Goal: Transaction & Acquisition: Book appointment/travel/reservation

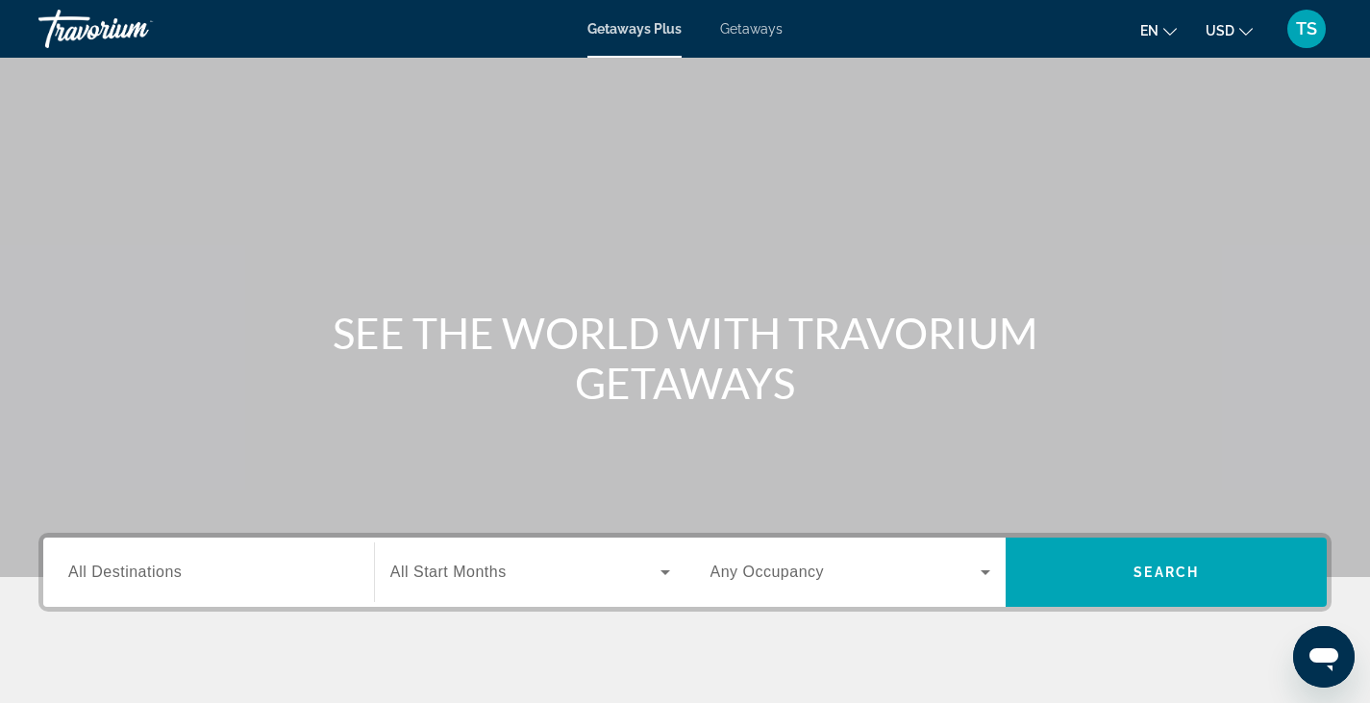
click at [95, 573] on span "All Destinations" at bounding box center [124, 571] width 113 height 16
click at [95, 573] on input "Destination All Destinations" at bounding box center [208, 572] width 281 height 23
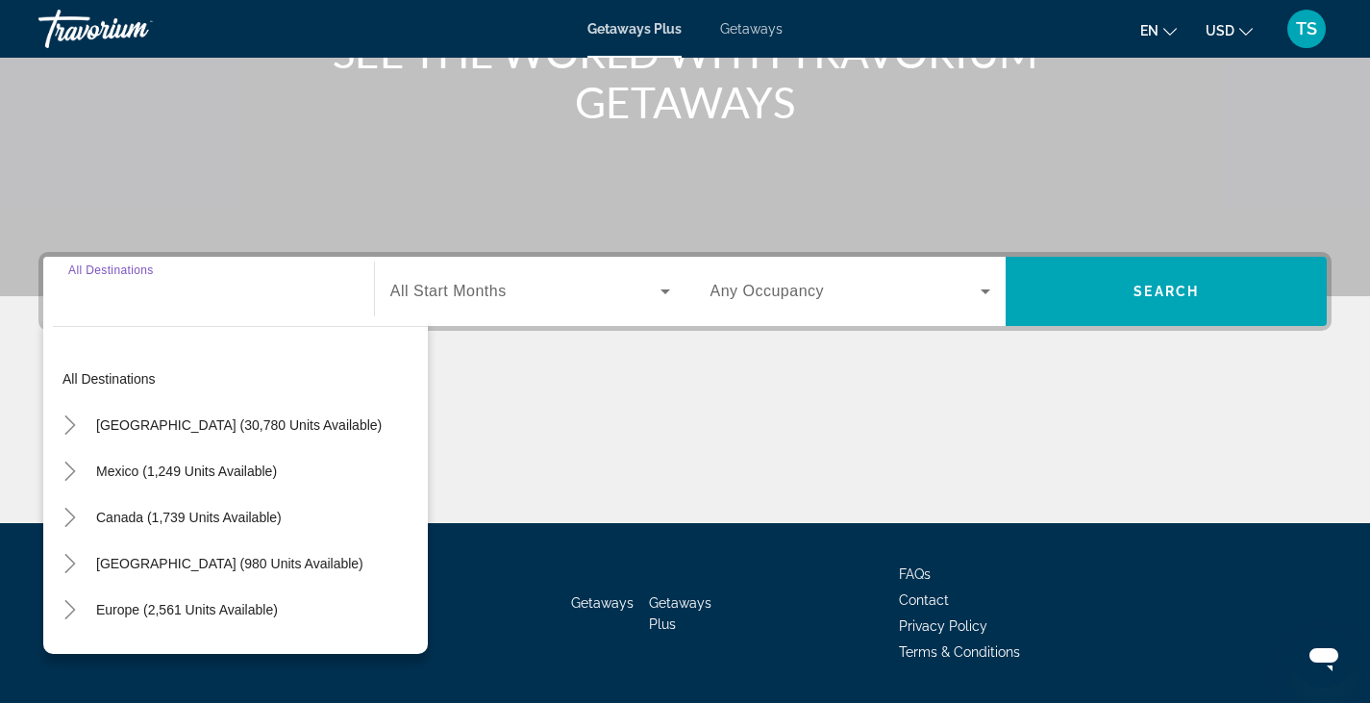
scroll to position [336, 0]
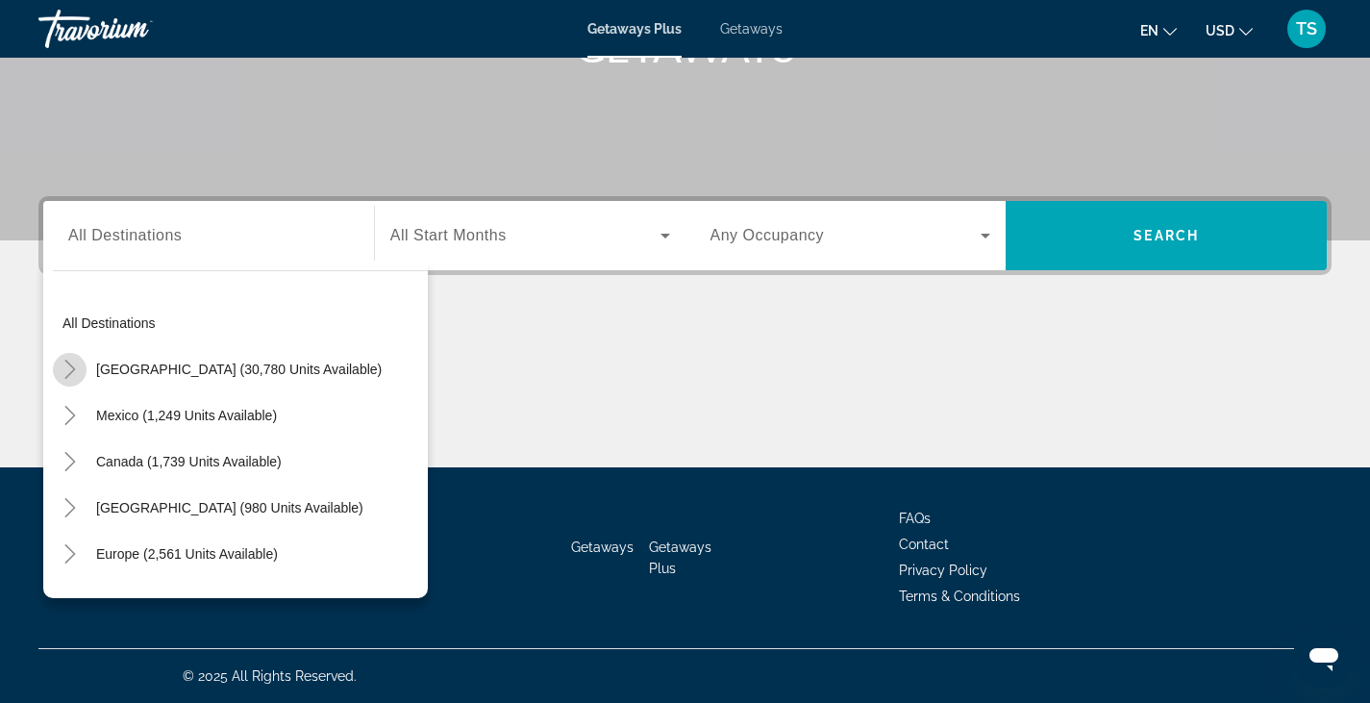
click at [68, 361] on icon "Toggle United States (30,780 units available)" at bounding box center [70, 369] width 19 height 19
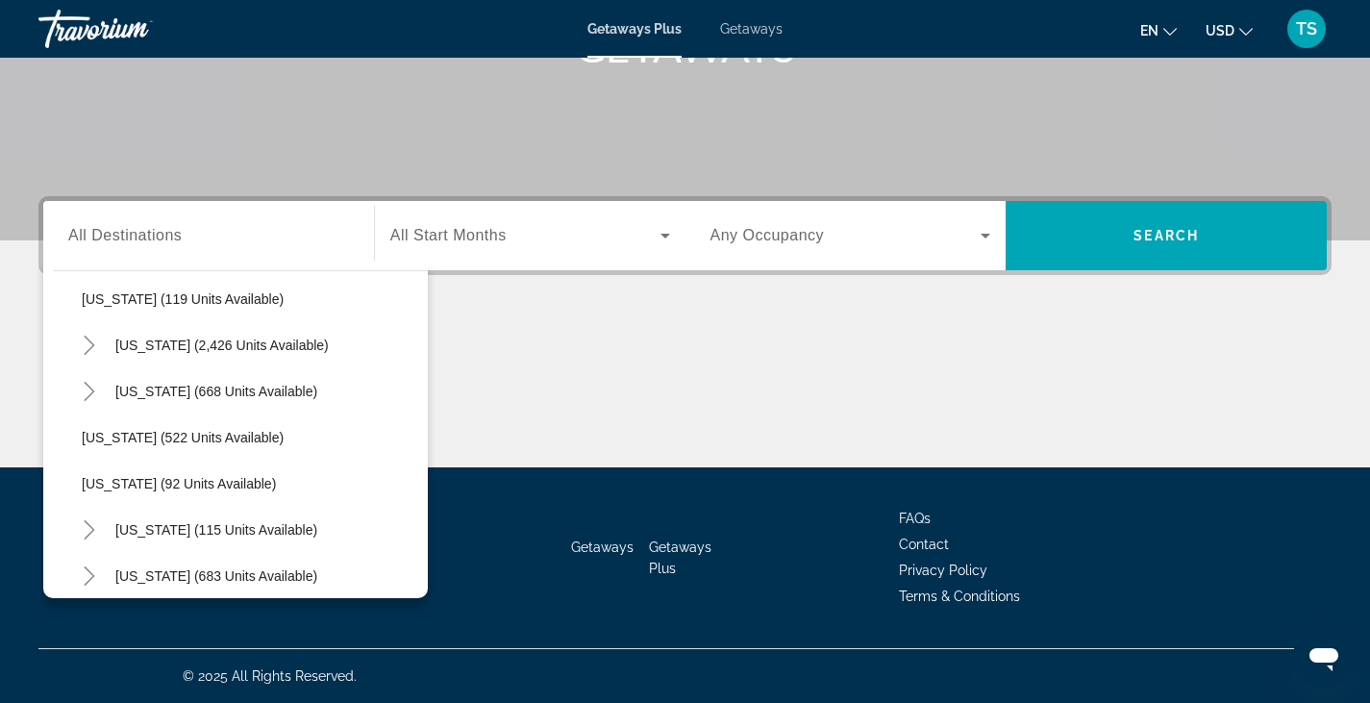
scroll to position [993, 0]
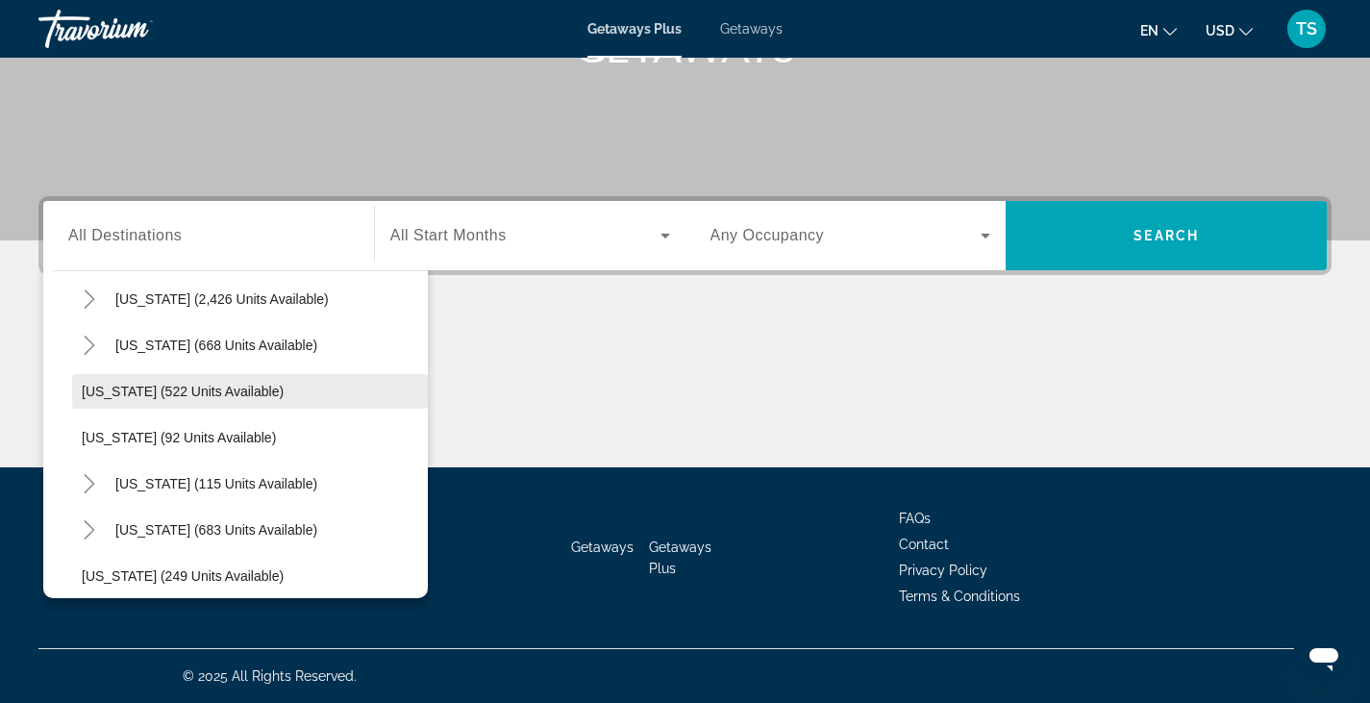
click at [186, 387] on span "[US_STATE] (522 units available)" at bounding box center [183, 391] width 202 height 15
type input "**********"
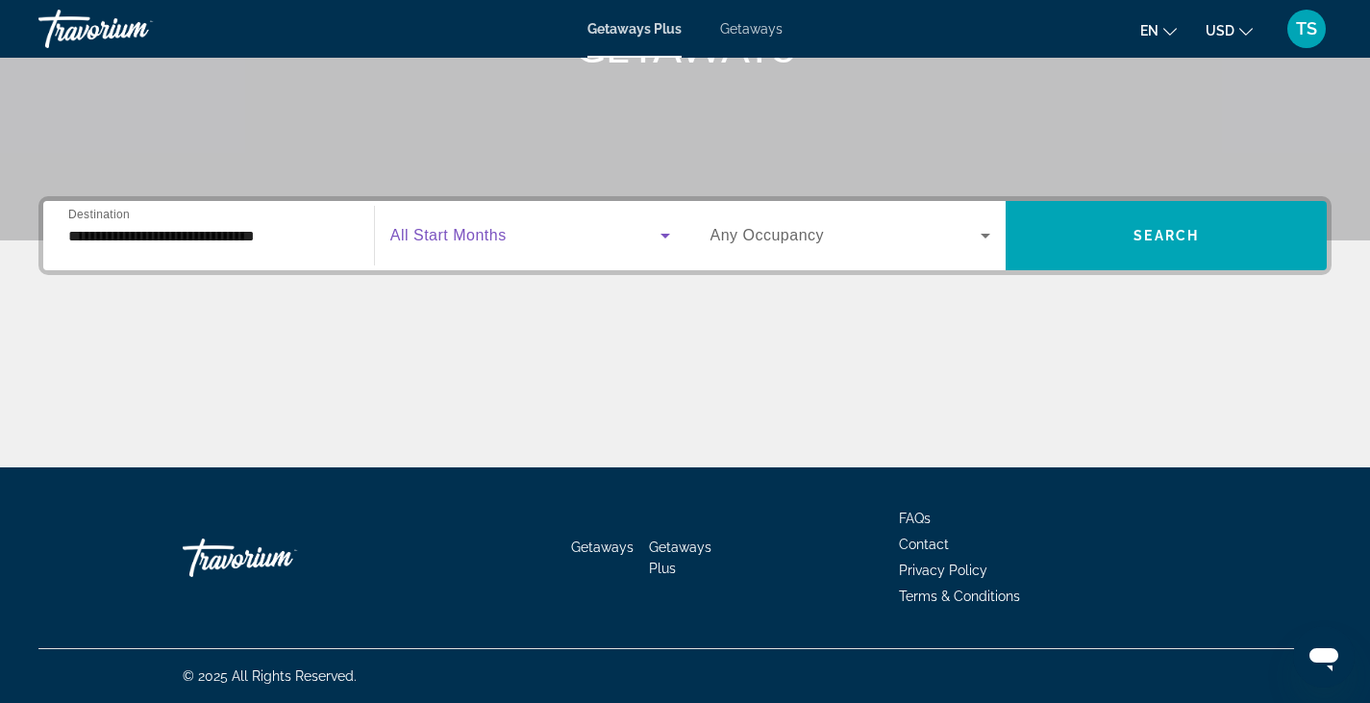
click at [665, 232] on icon "Search widget" at bounding box center [665, 235] width 23 height 23
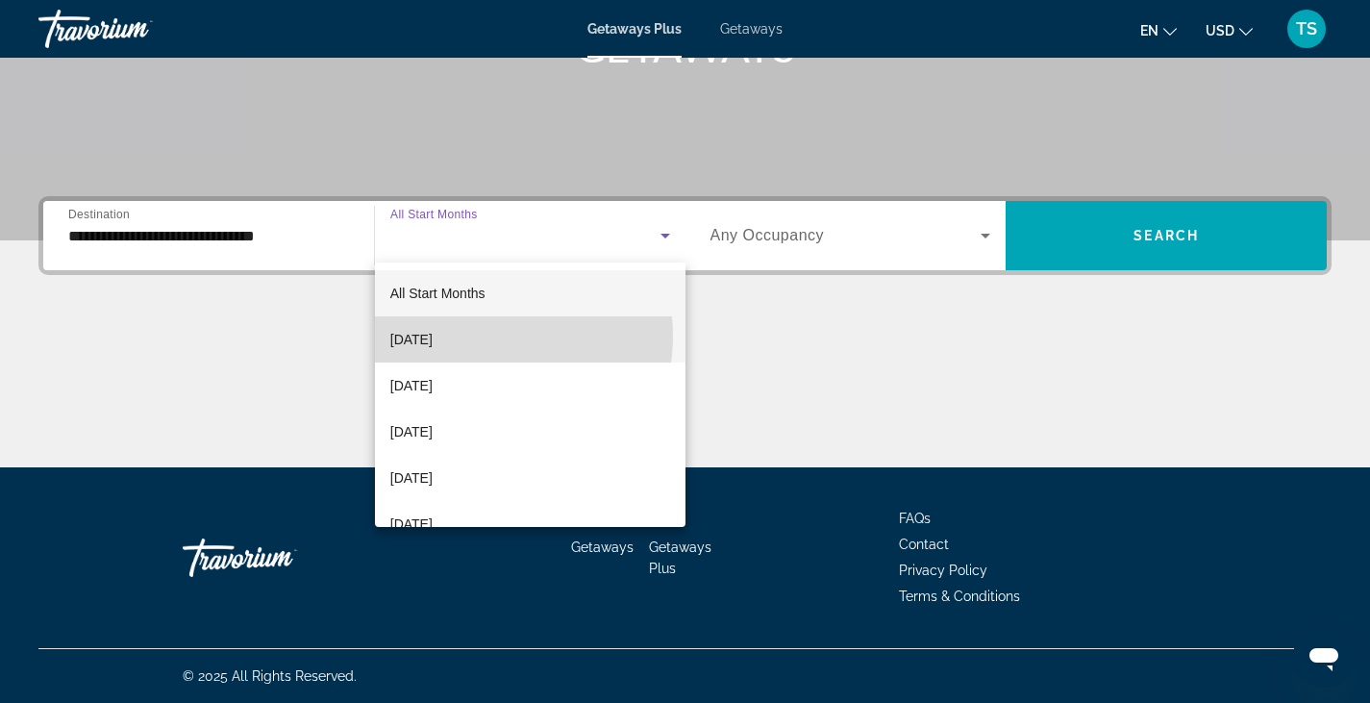
click at [489, 335] on mat-option "[DATE]" at bounding box center [530, 339] width 311 height 46
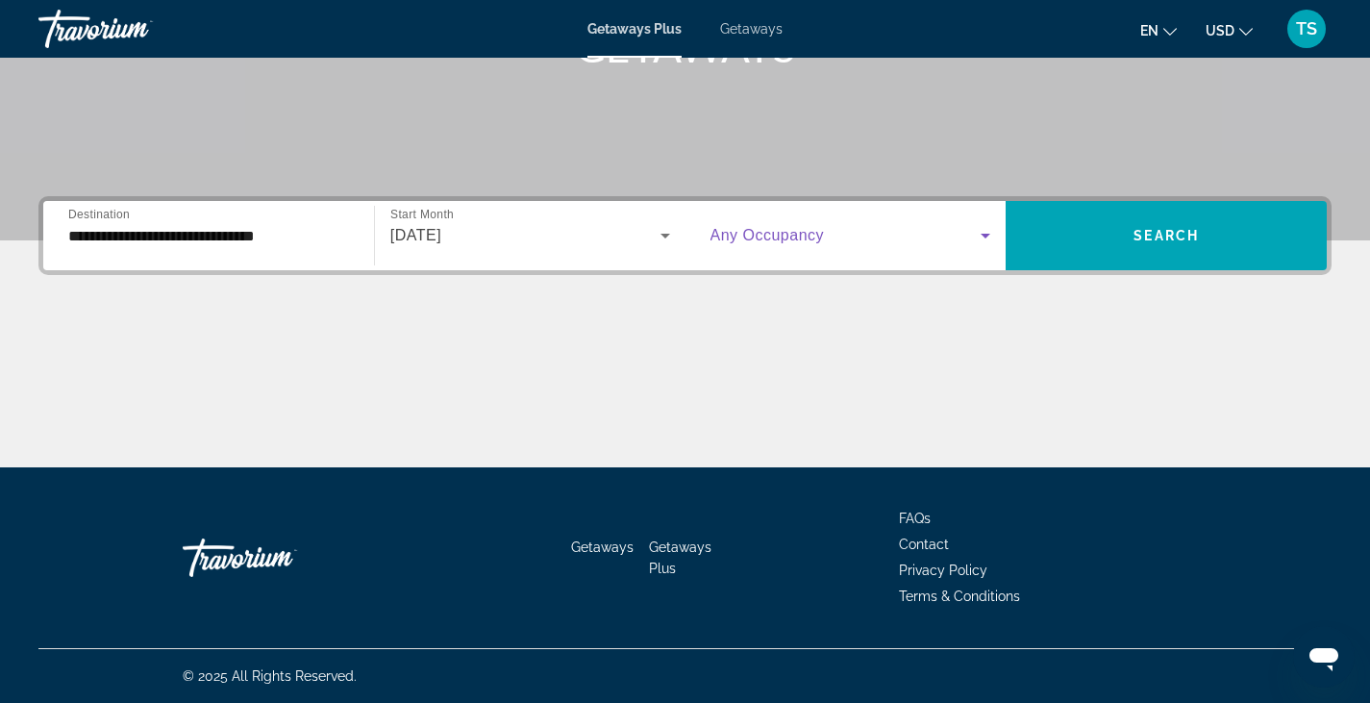
click at [989, 233] on icon "Search widget" at bounding box center [985, 235] width 23 height 23
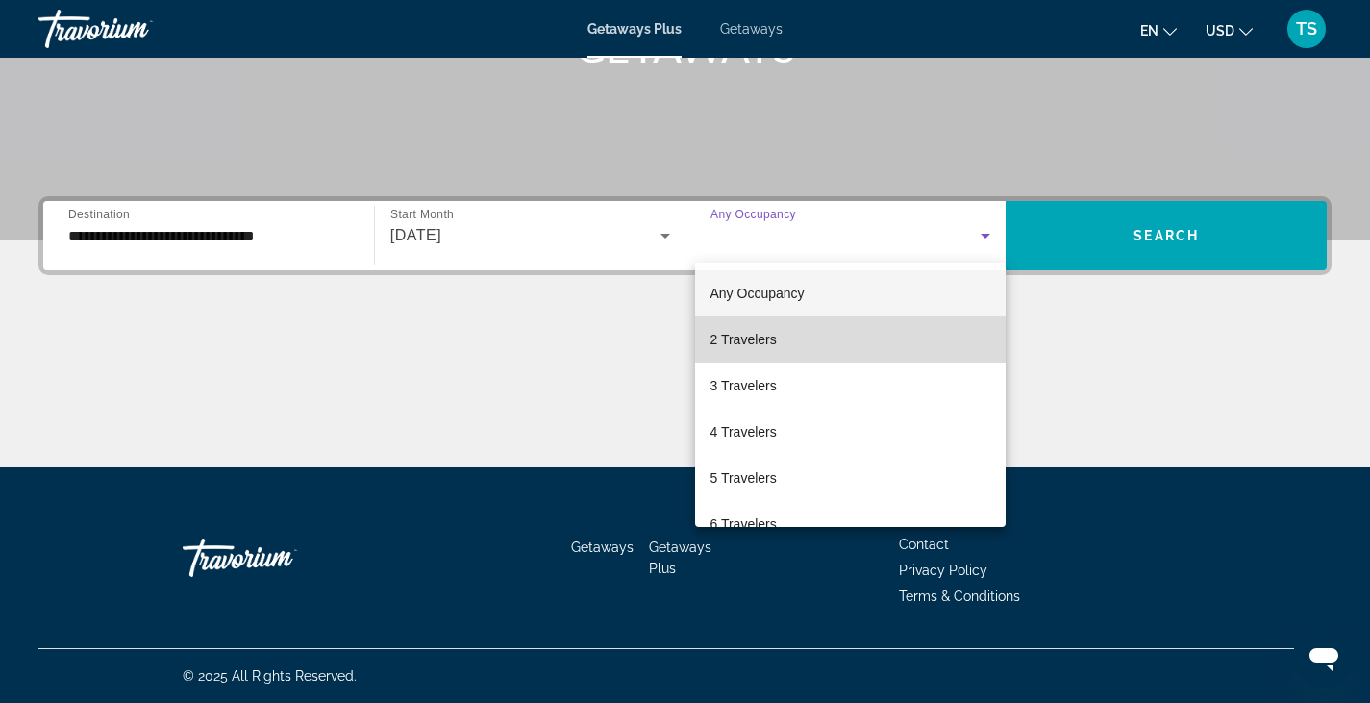
click at [882, 324] on mat-option "2 Travelers" at bounding box center [850, 339] width 311 height 46
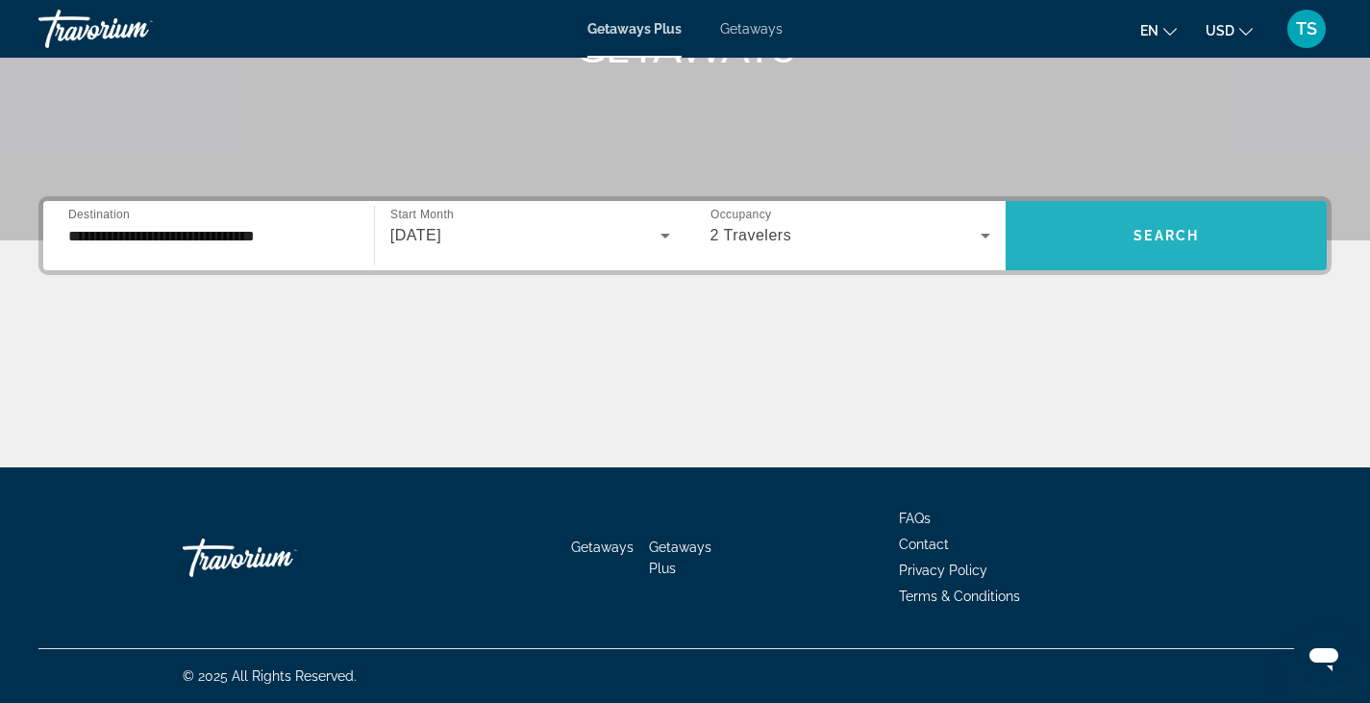
click at [1123, 234] on span "Search widget" at bounding box center [1166, 235] width 321 height 46
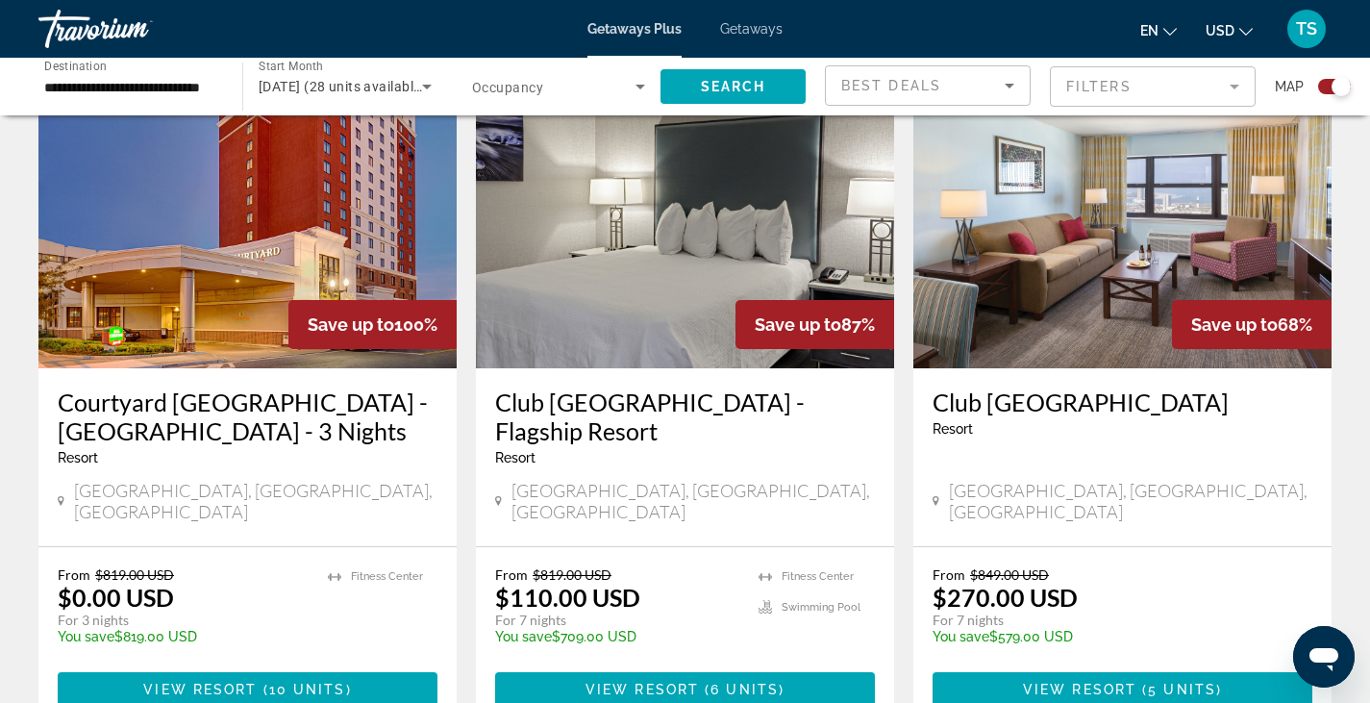
scroll to position [720, 0]
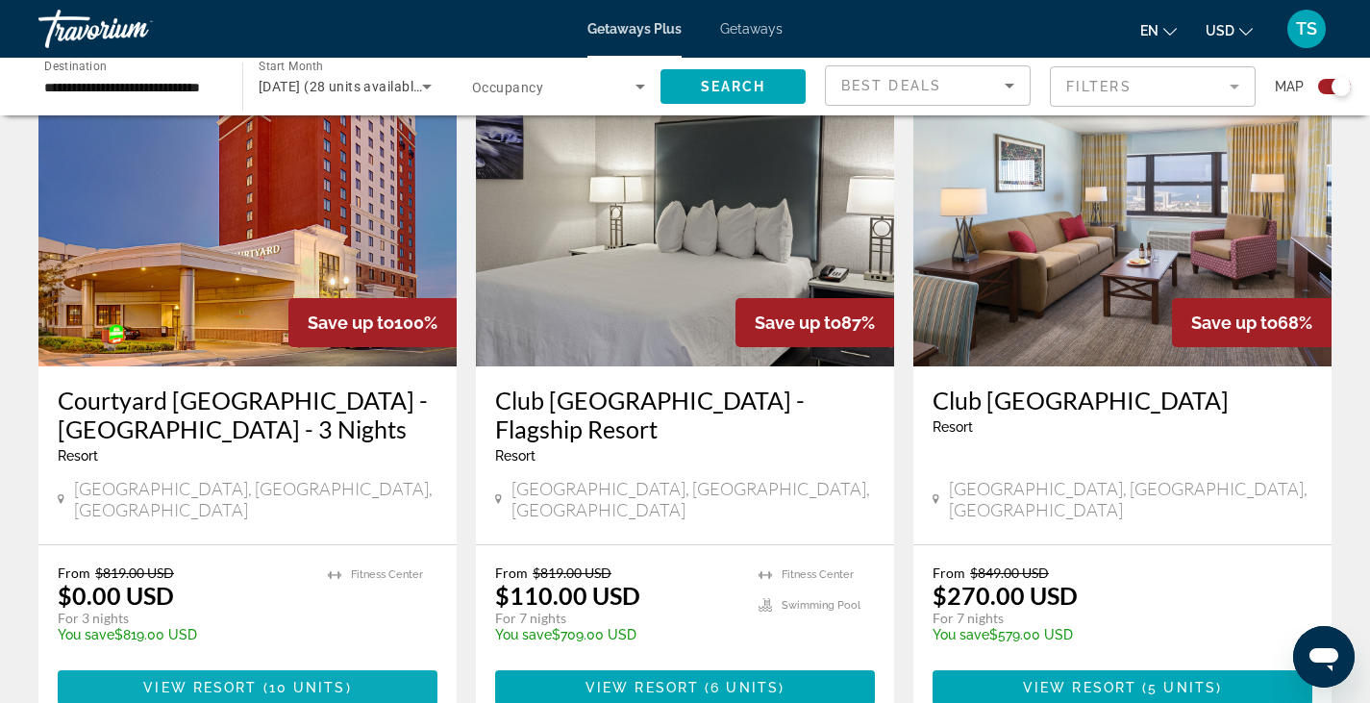
click at [250, 680] on span "View Resort" at bounding box center [199, 687] width 113 height 15
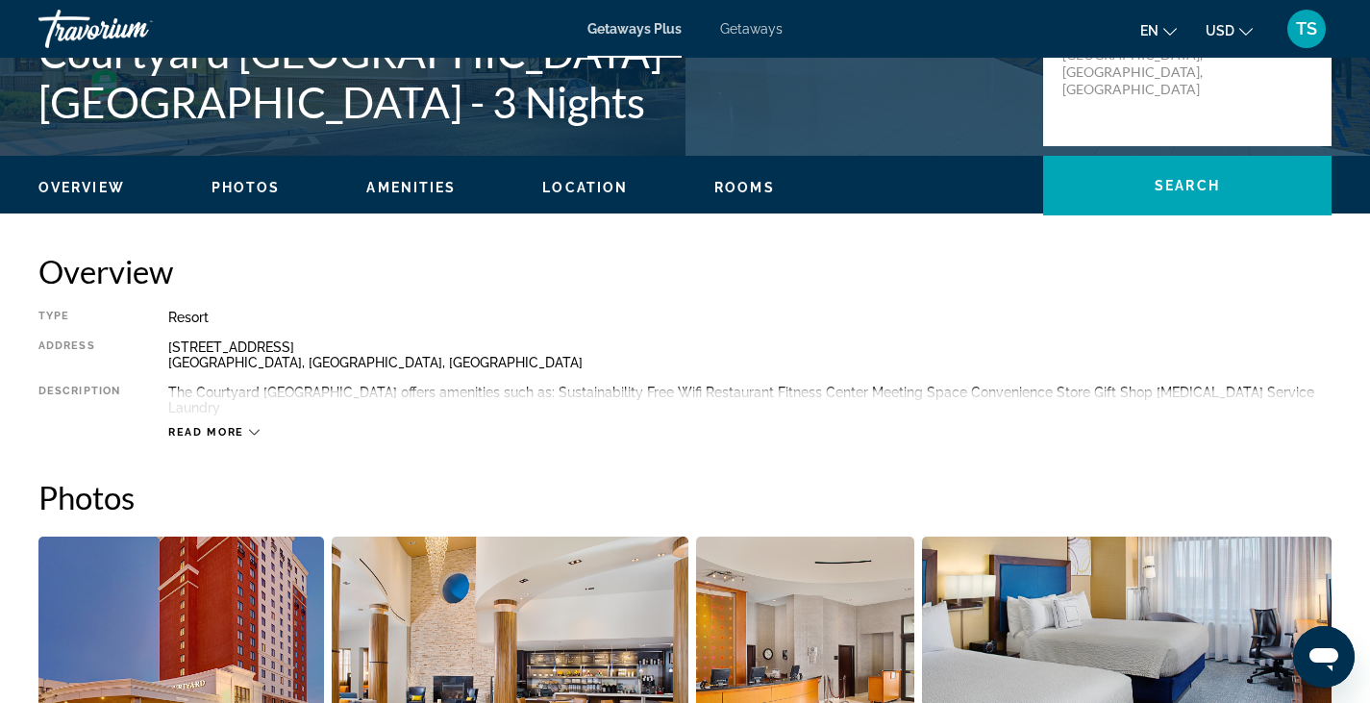
scroll to position [458, 0]
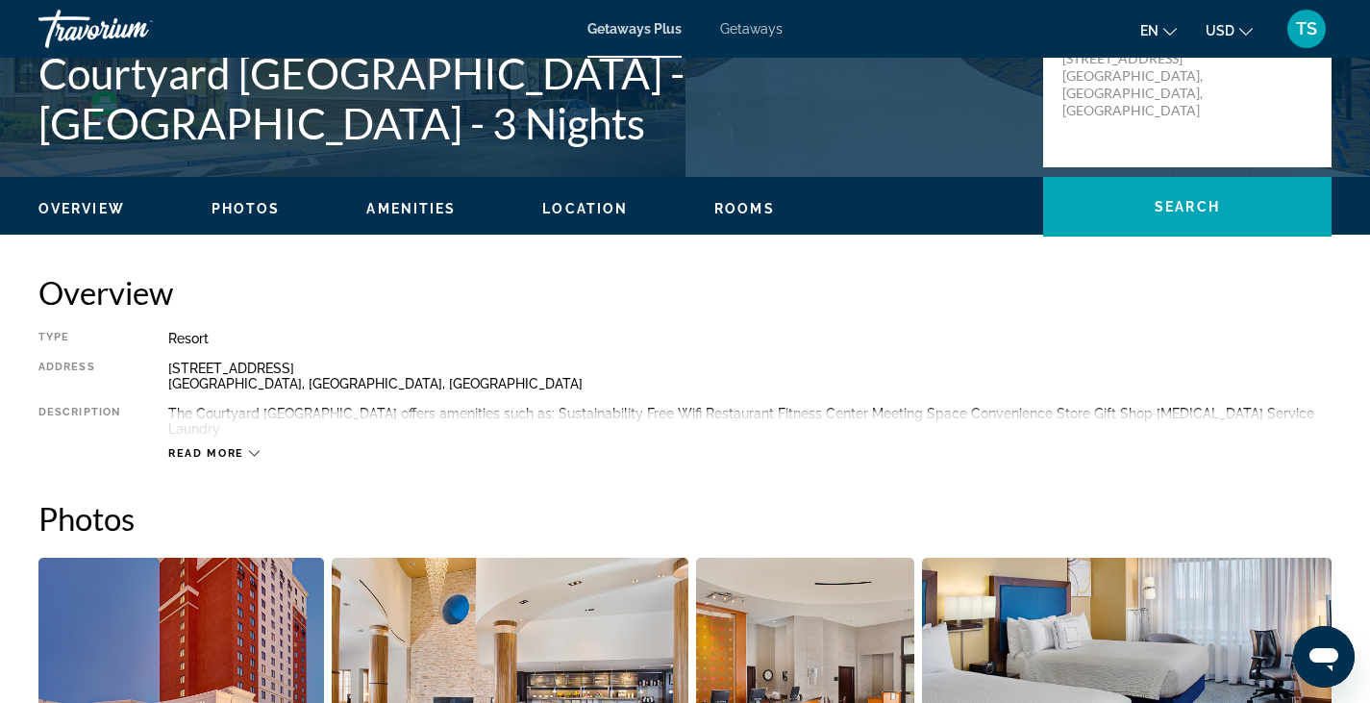
click at [746, 209] on span "Rooms" at bounding box center [744, 208] width 61 height 15
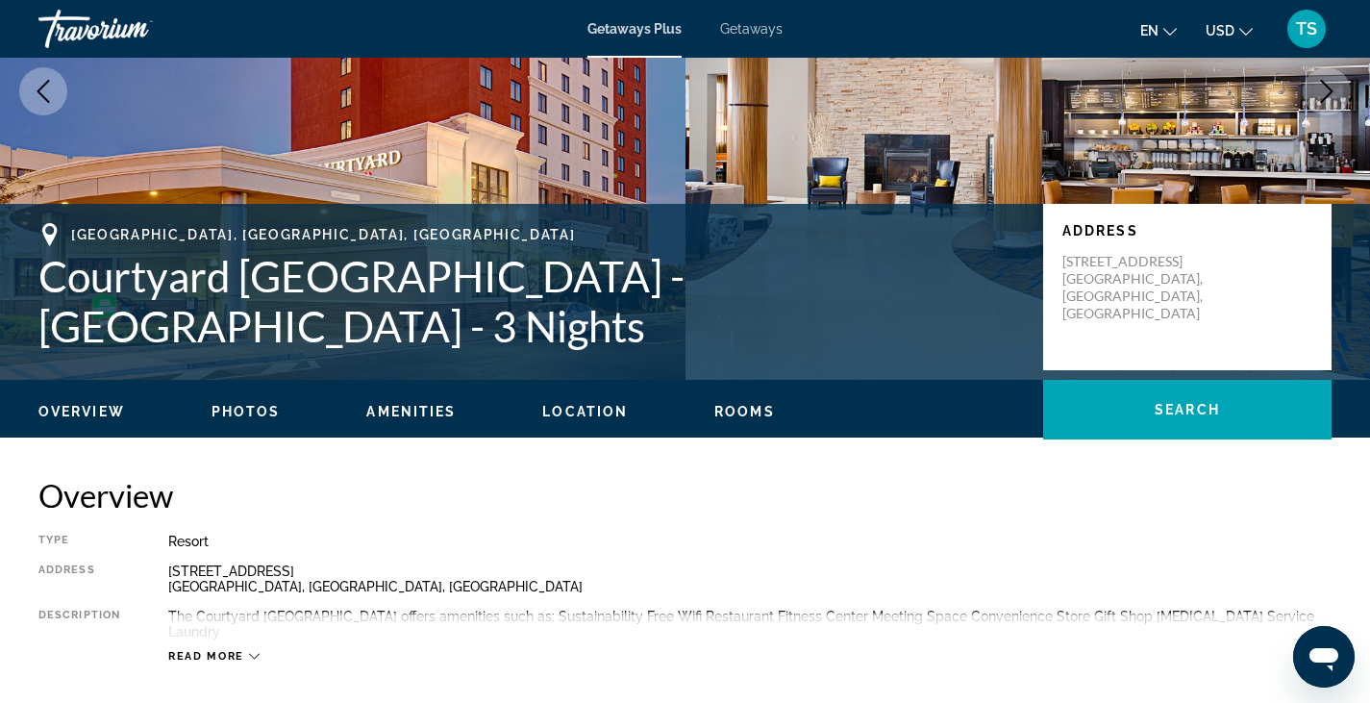
scroll to position [0, 0]
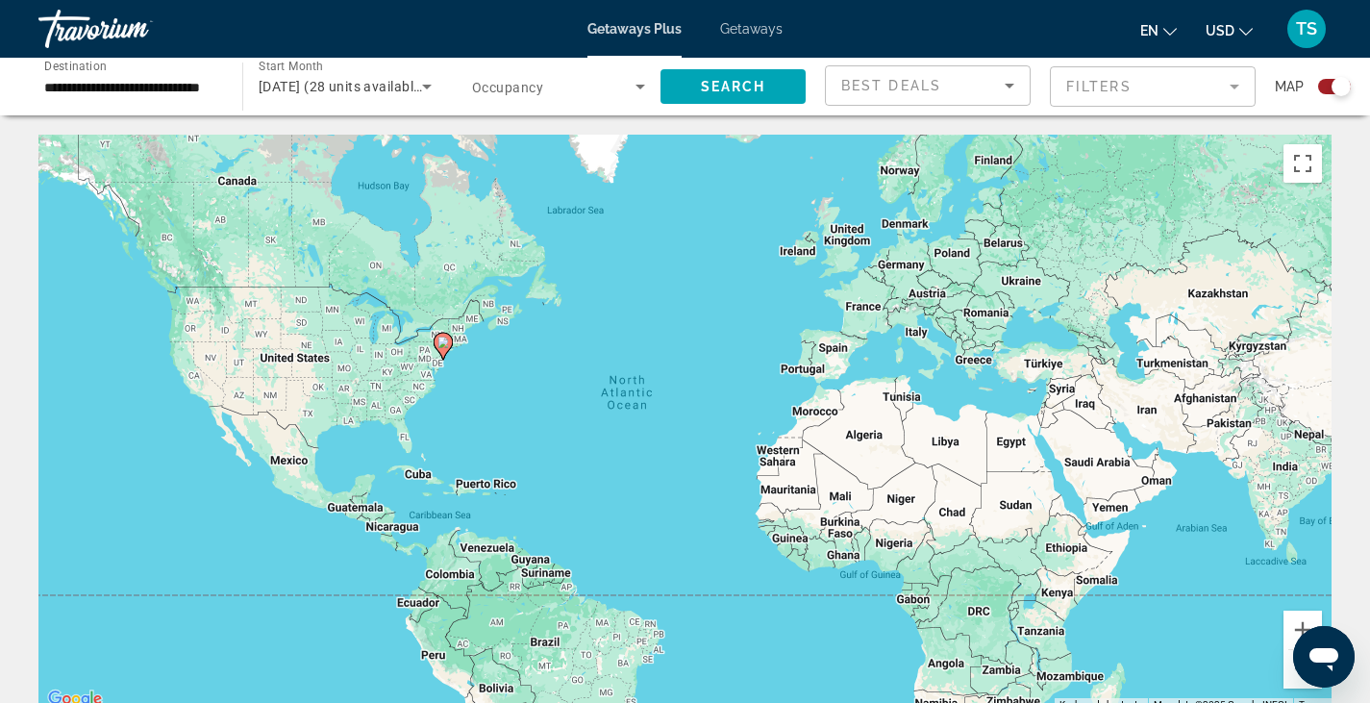
click at [139, 99] on div "**********" at bounding box center [130, 87] width 173 height 55
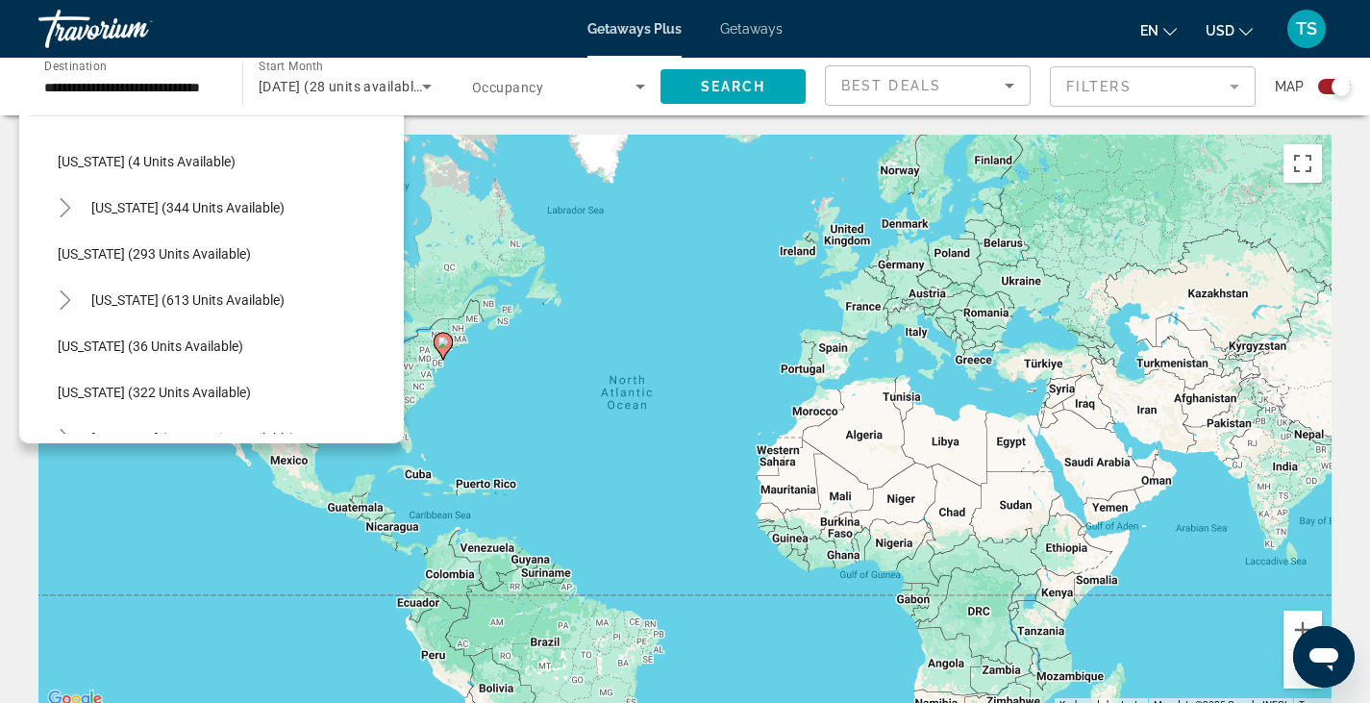
scroll to position [569, 0]
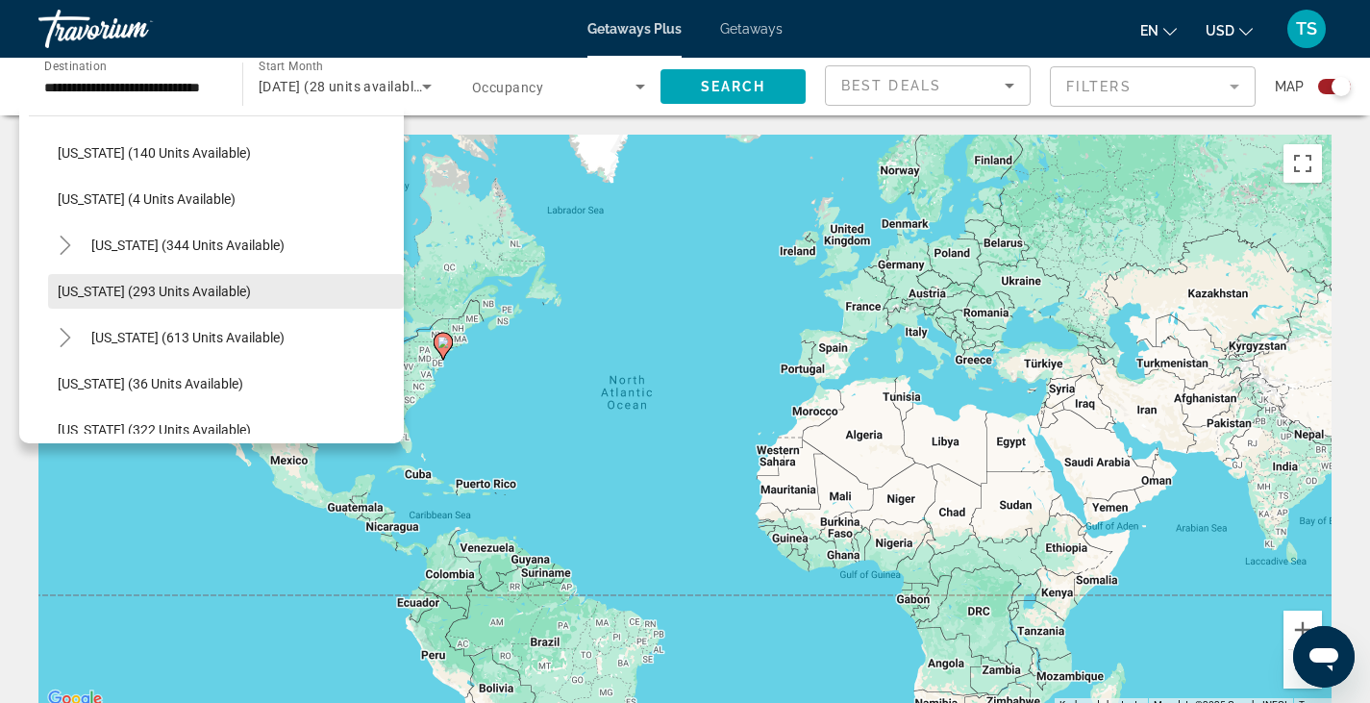
click at [148, 288] on span "[US_STATE] (293 units available)" at bounding box center [154, 291] width 193 height 15
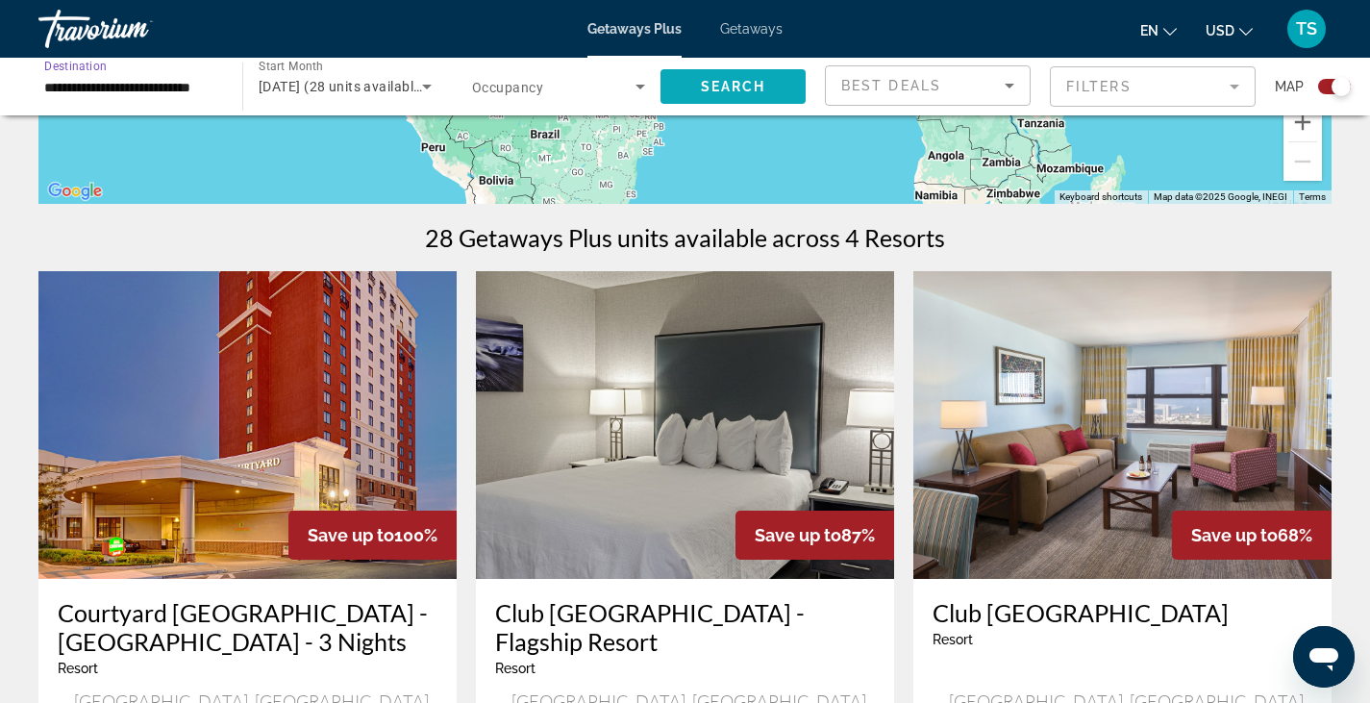
scroll to position [0, 0]
click at [718, 101] on span "Search widget" at bounding box center [732, 86] width 145 height 46
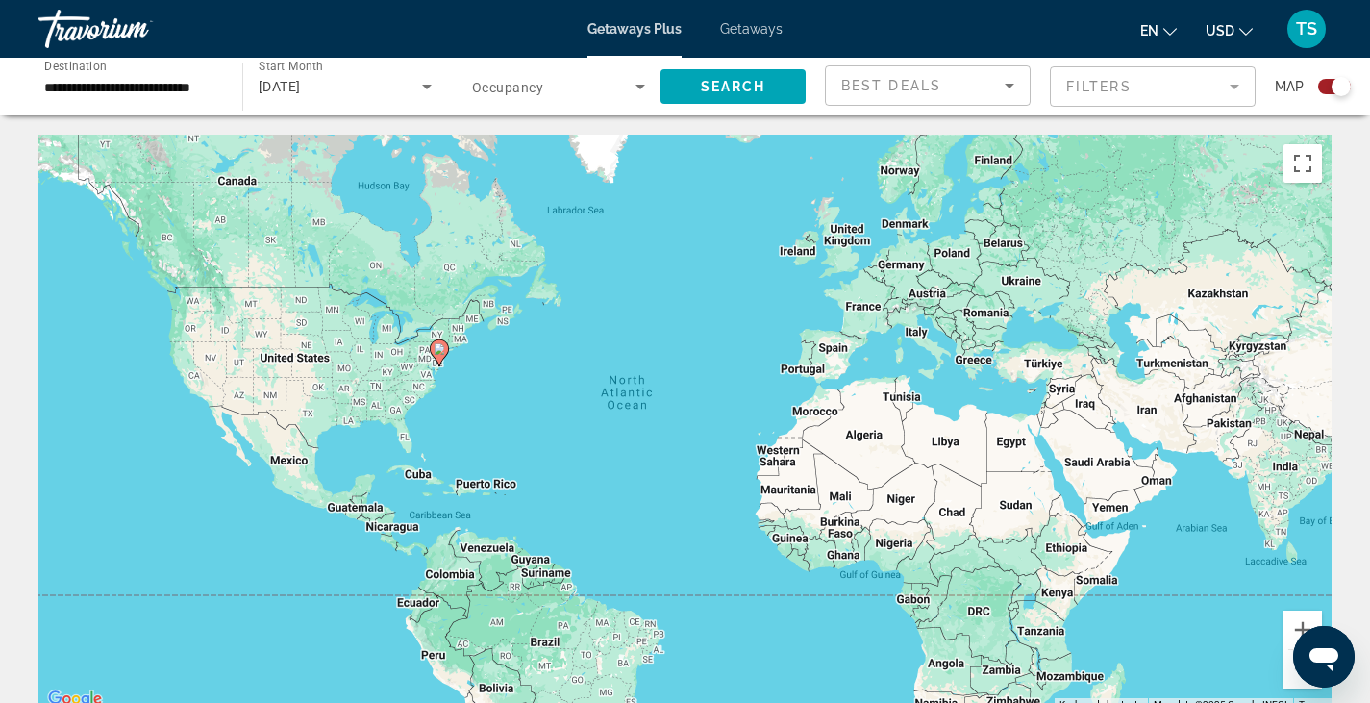
click at [166, 99] on div "**********" at bounding box center [130, 87] width 173 height 55
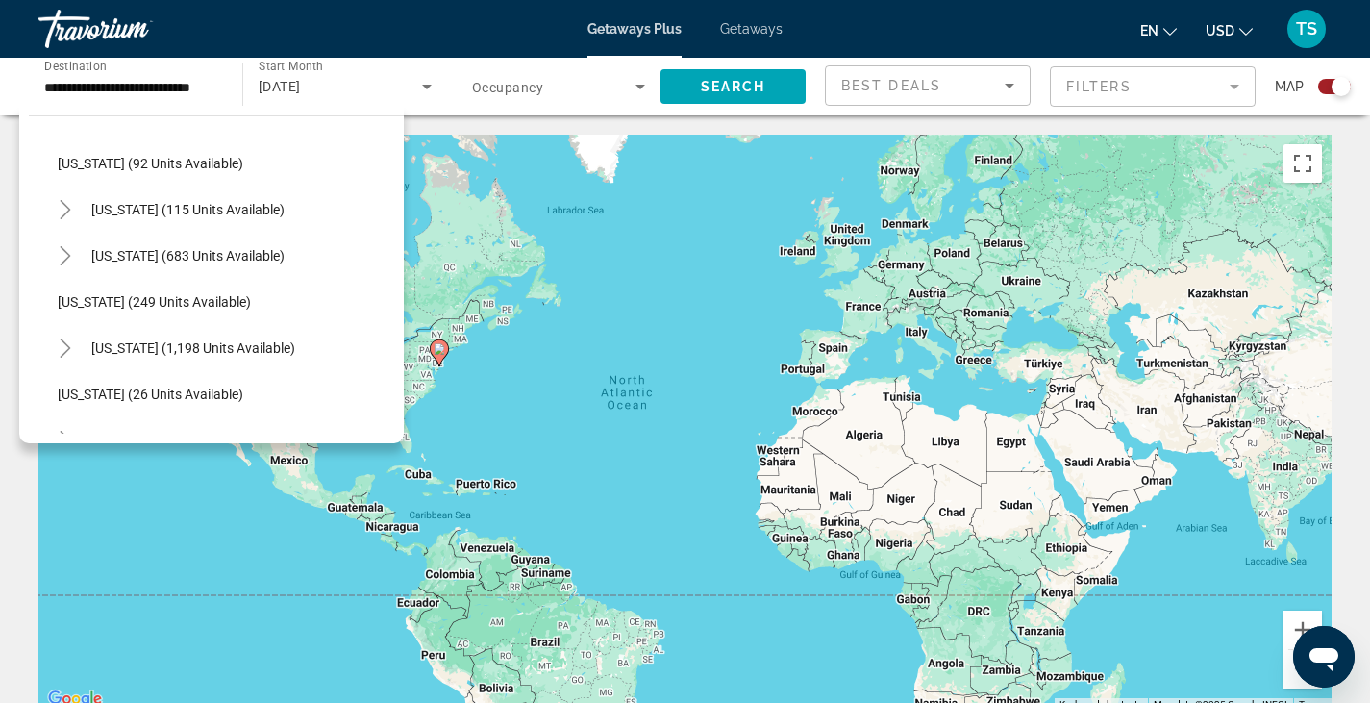
scroll to position [1129, 0]
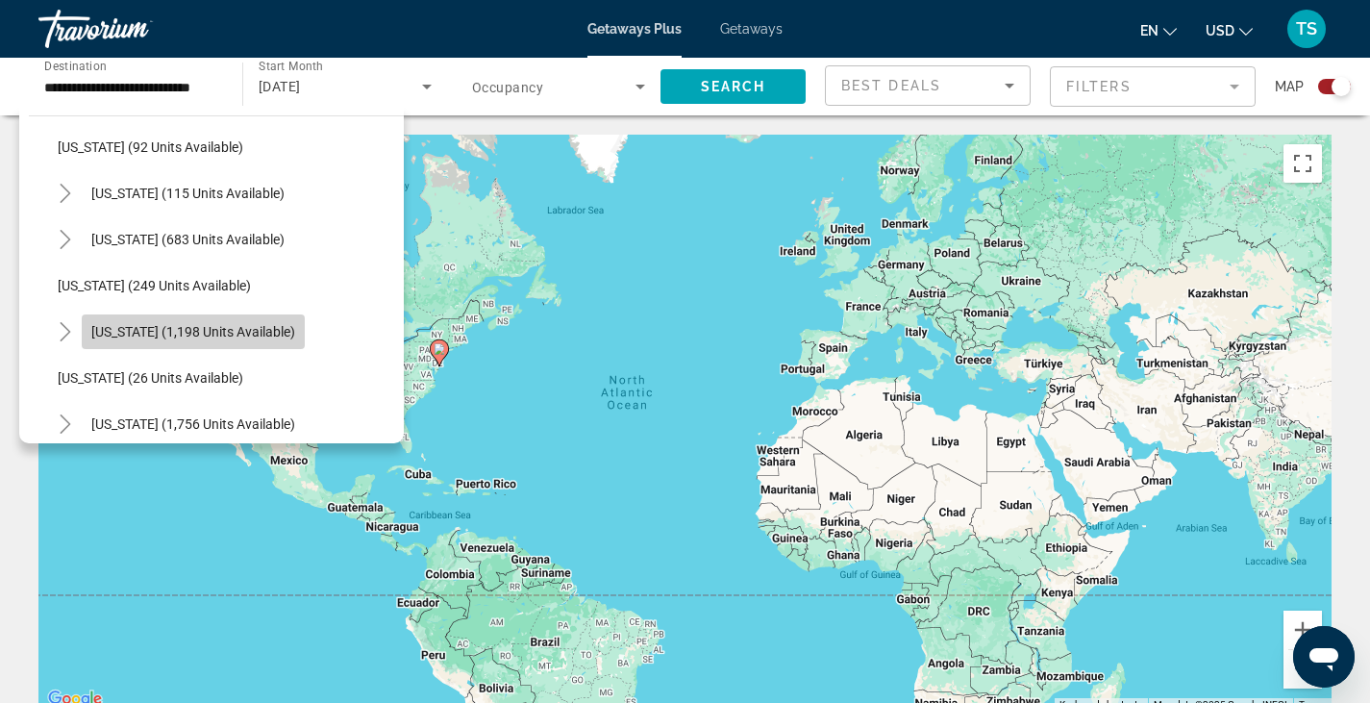
click at [130, 339] on span "Search widget" at bounding box center [193, 332] width 223 height 46
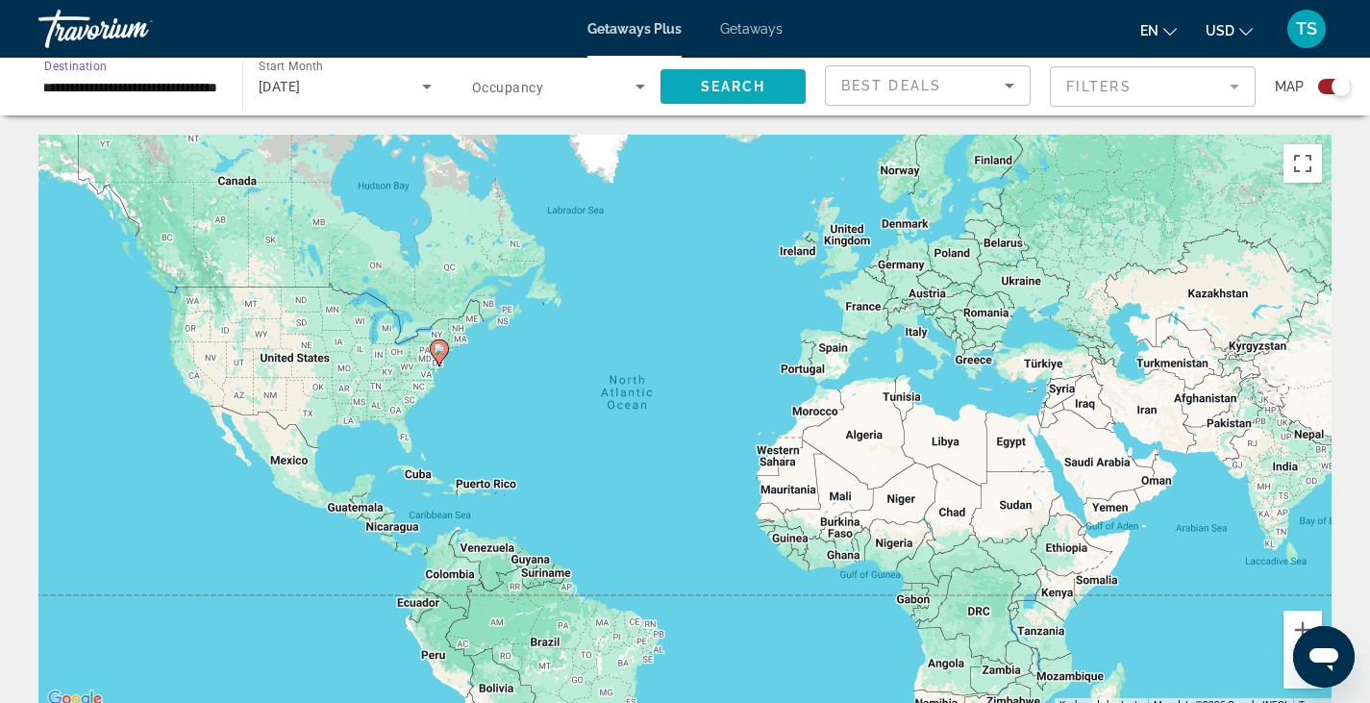
scroll to position [0, 0]
click at [723, 82] on span "Search" at bounding box center [733, 86] width 65 height 15
click at [221, 92] on div "**********" at bounding box center [131, 87] width 204 height 55
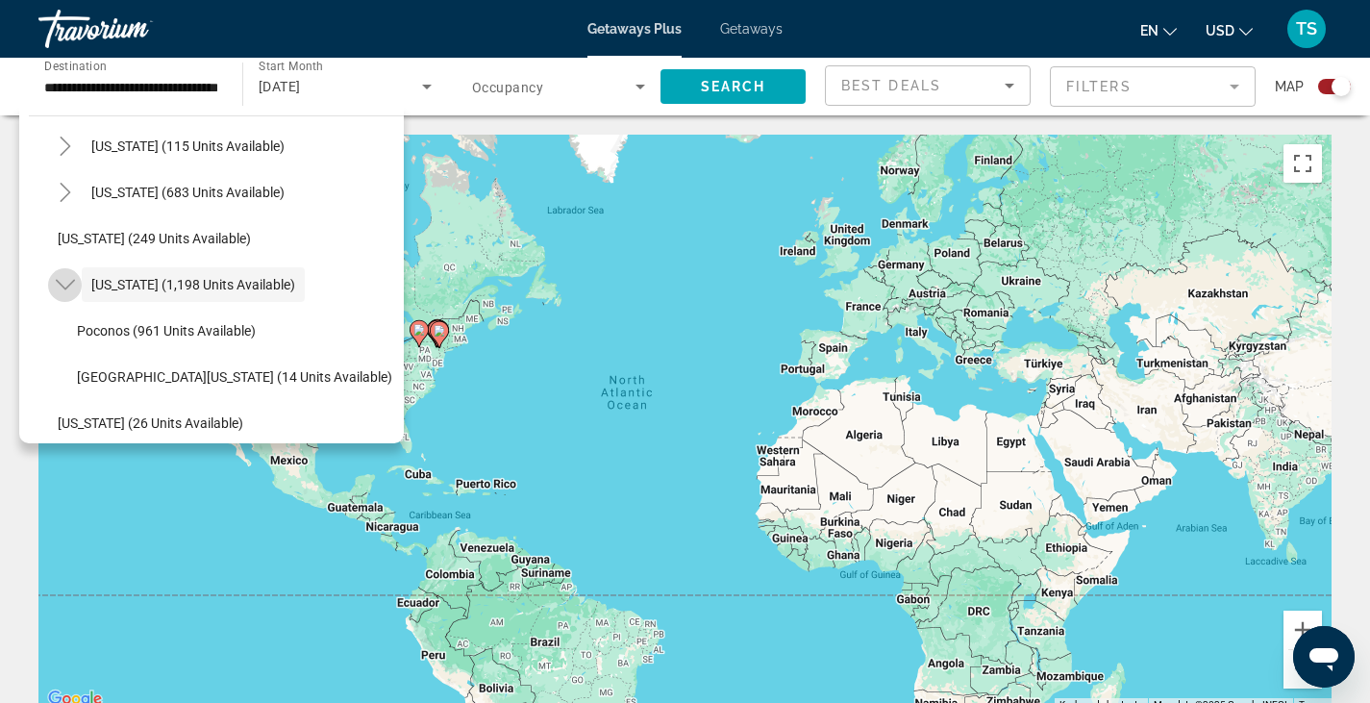
click at [71, 286] on icon "Toggle Pennsylvania (1,198 units available)" at bounding box center [65, 284] width 19 height 19
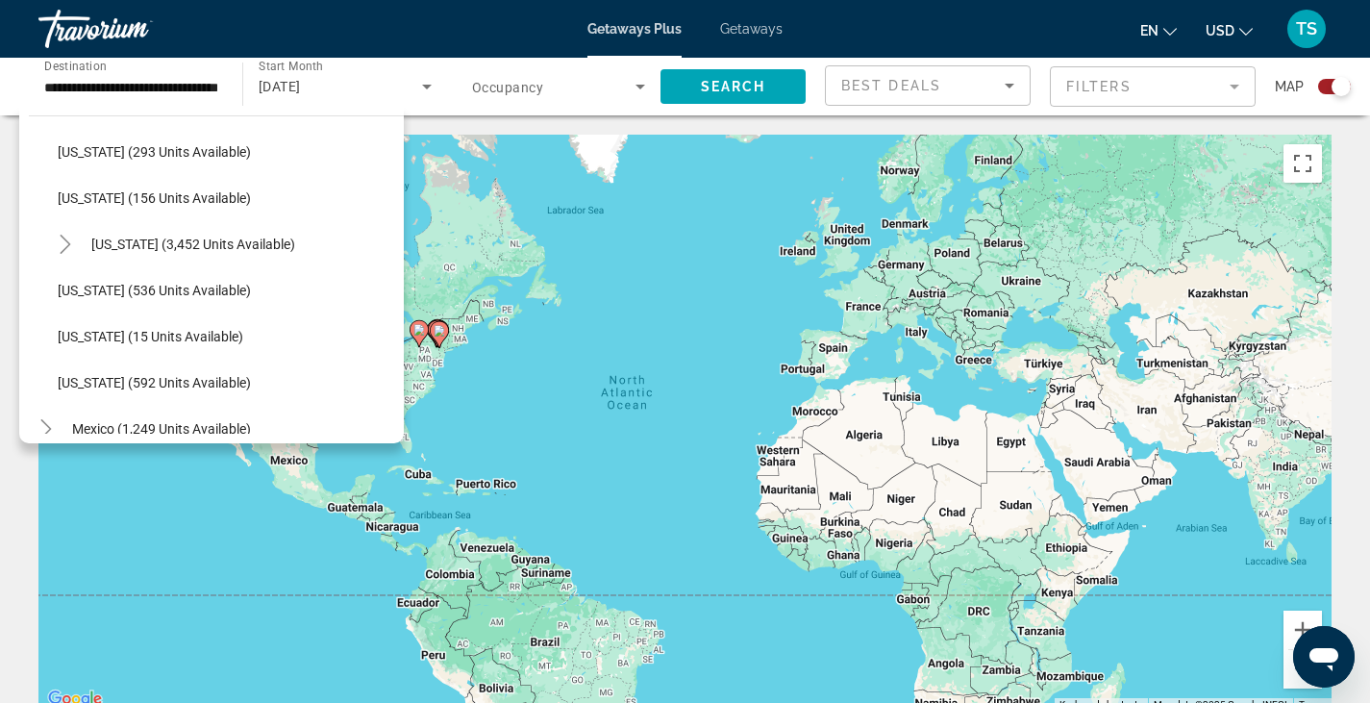
scroll to position [1543, 0]
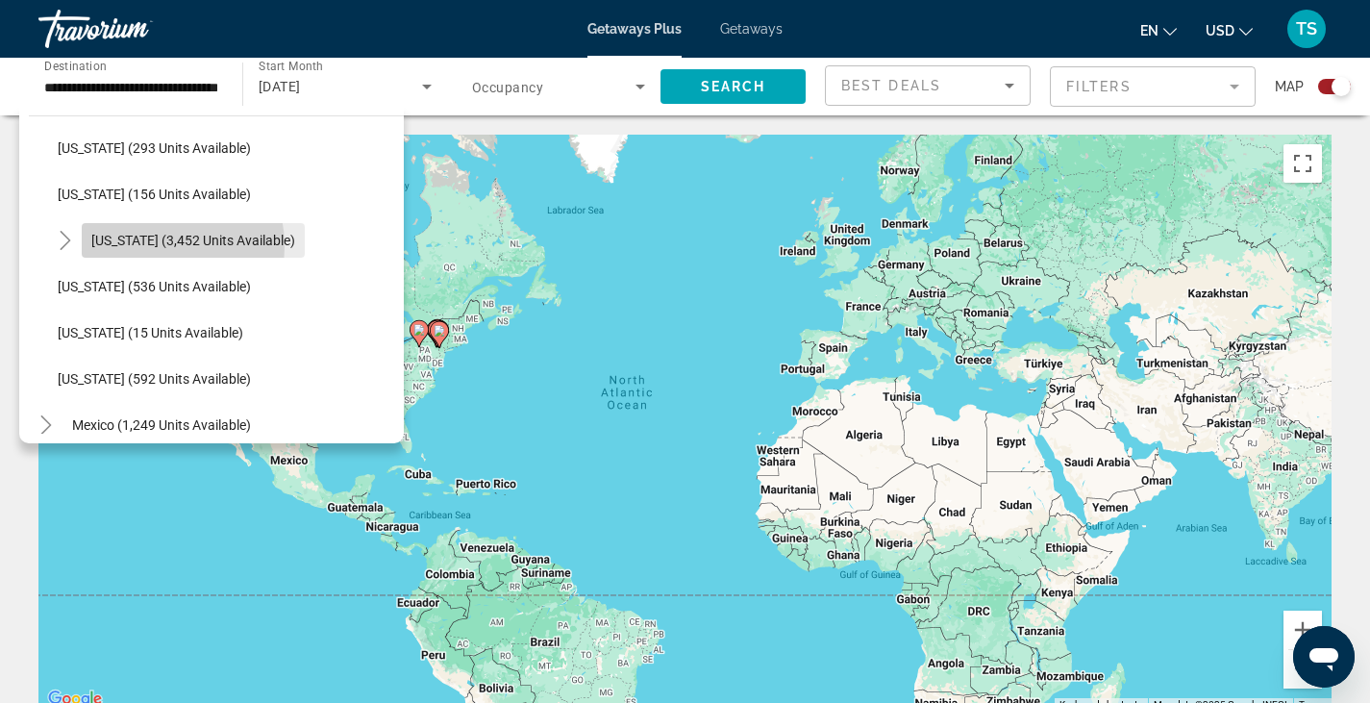
click at [127, 247] on span "[US_STATE] (3,452 units available)" at bounding box center [193, 240] width 204 height 15
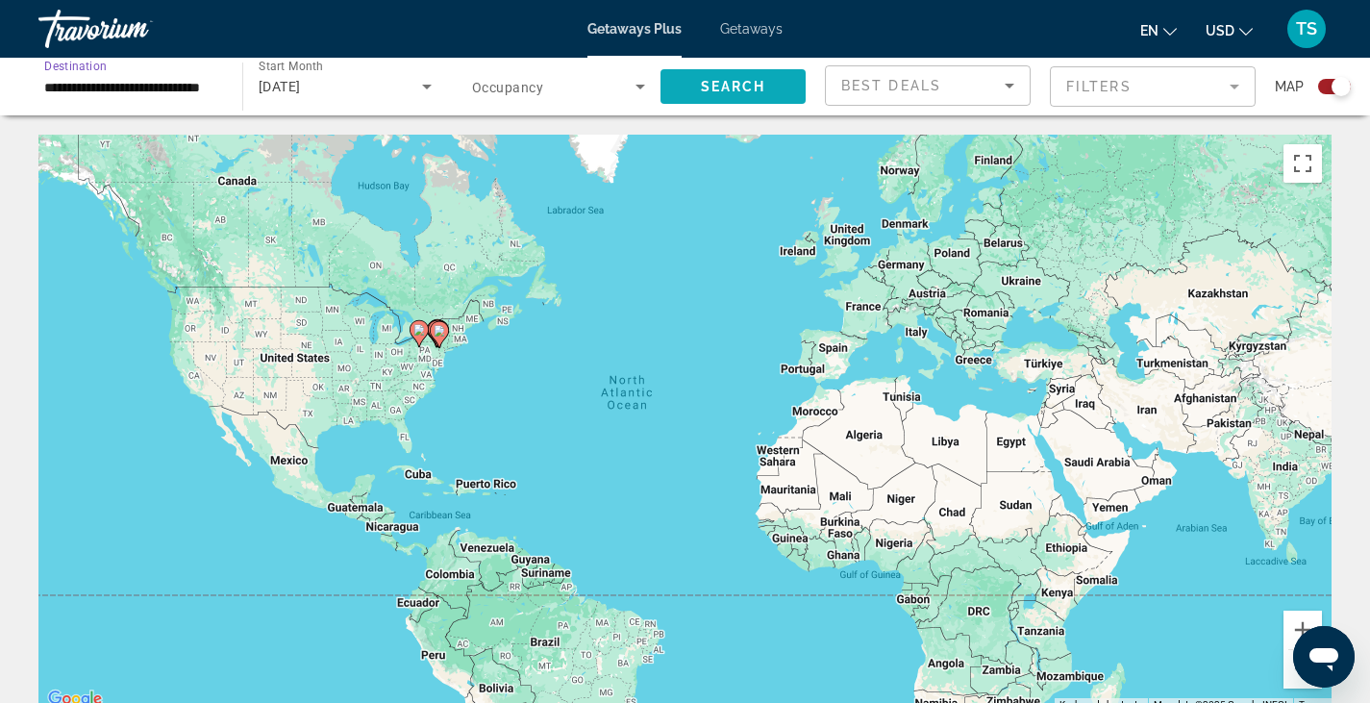
scroll to position [0, 0]
click at [716, 74] on span "Search widget" at bounding box center [732, 86] width 145 height 46
click at [191, 97] on input "**********" at bounding box center [130, 87] width 173 height 23
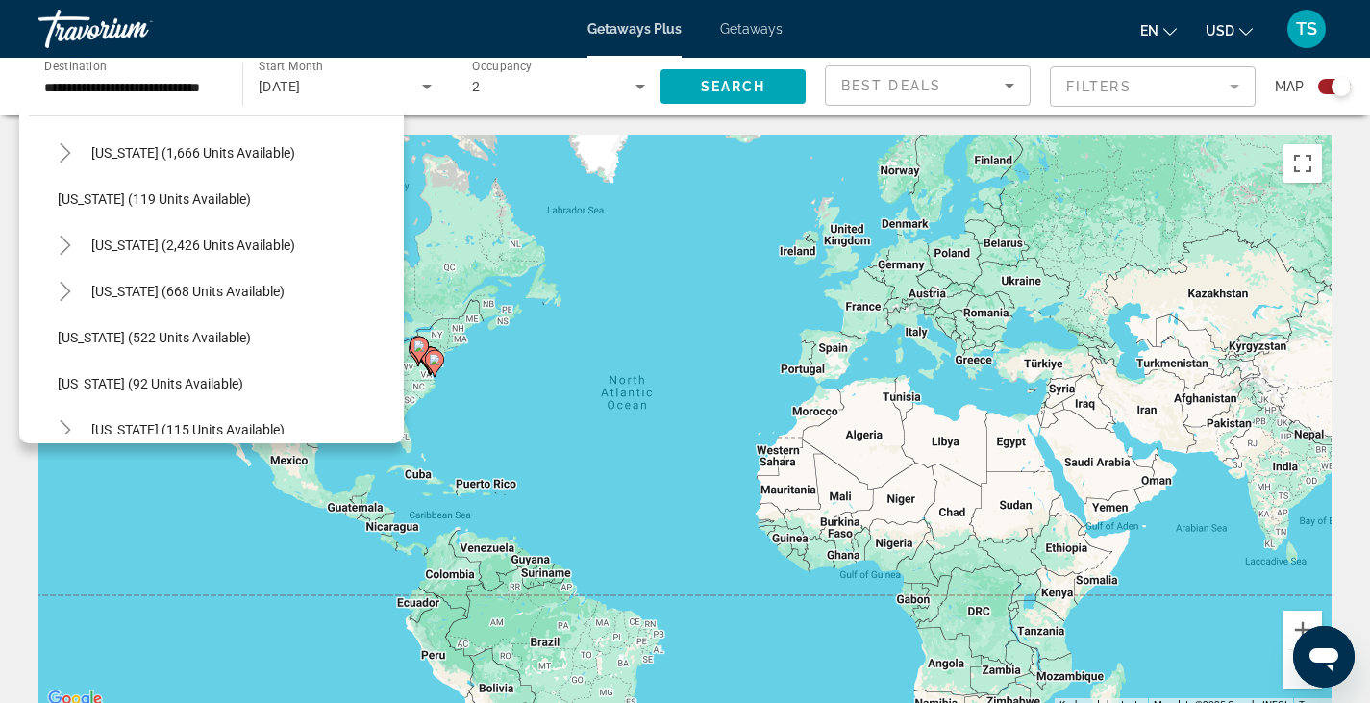
scroll to position [901, 0]
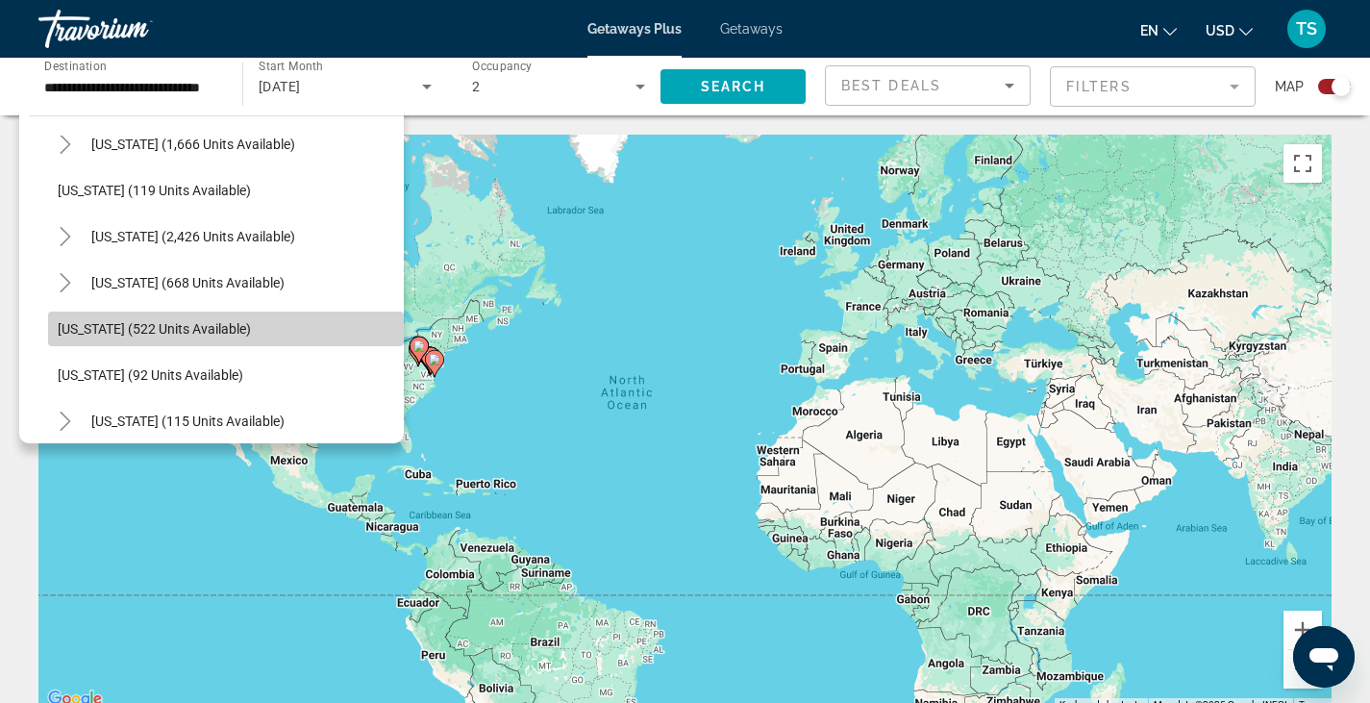
click at [247, 316] on span "Search widget" at bounding box center [226, 329] width 356 height 46
type input "**********"
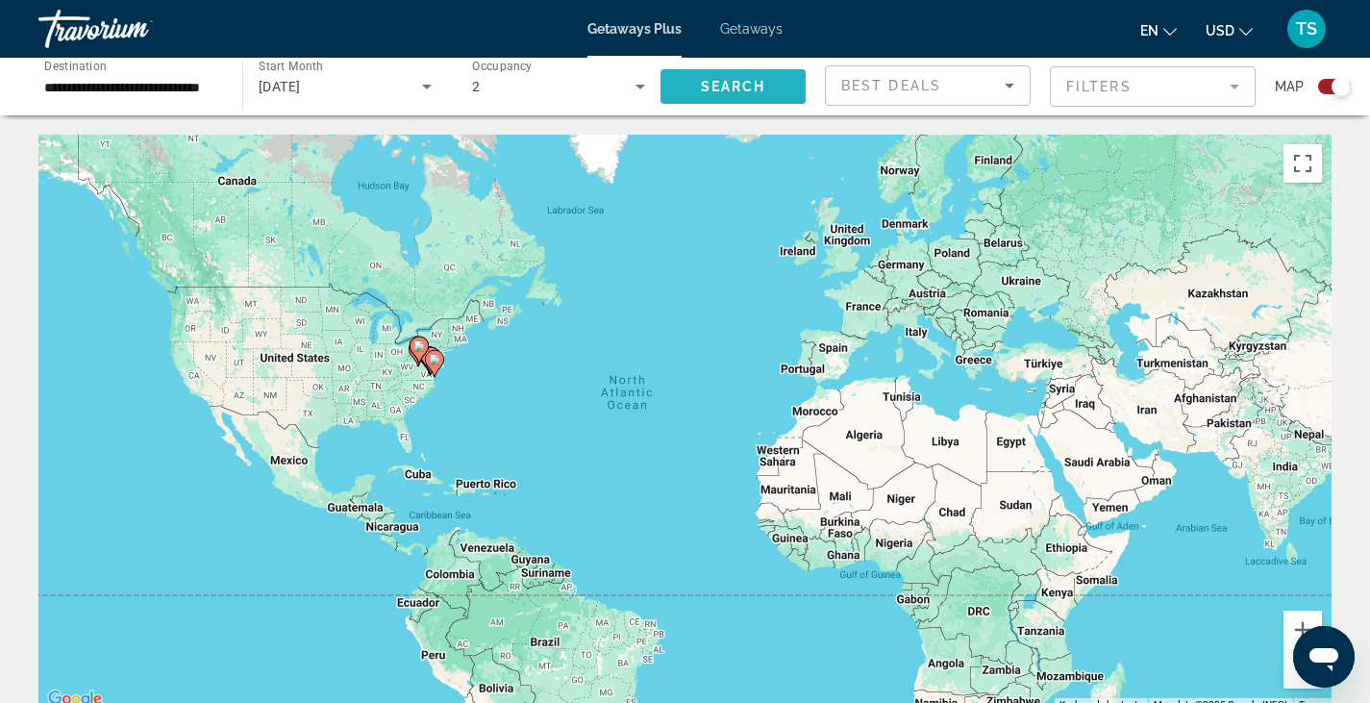
click at [741, 94] on span "Search widget" at bounding box center [732, 86] width 145 height 46
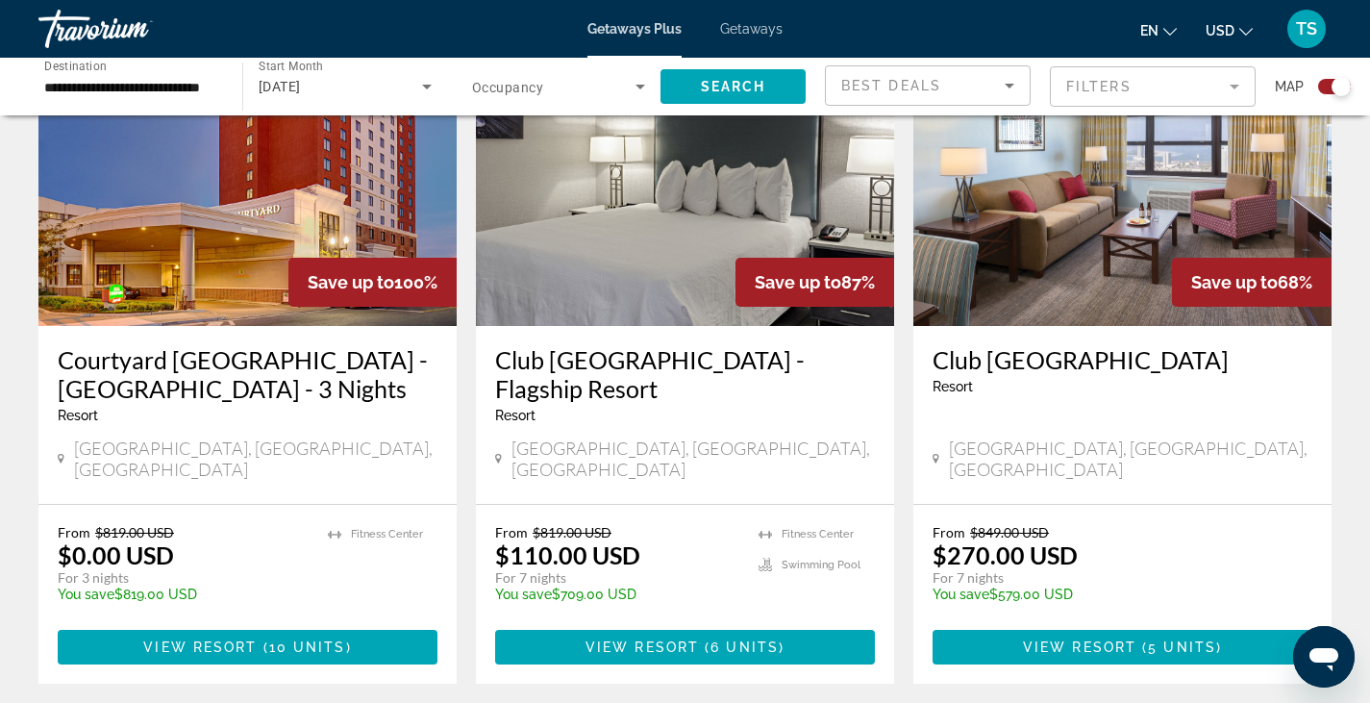
scroll to position [765, 0]
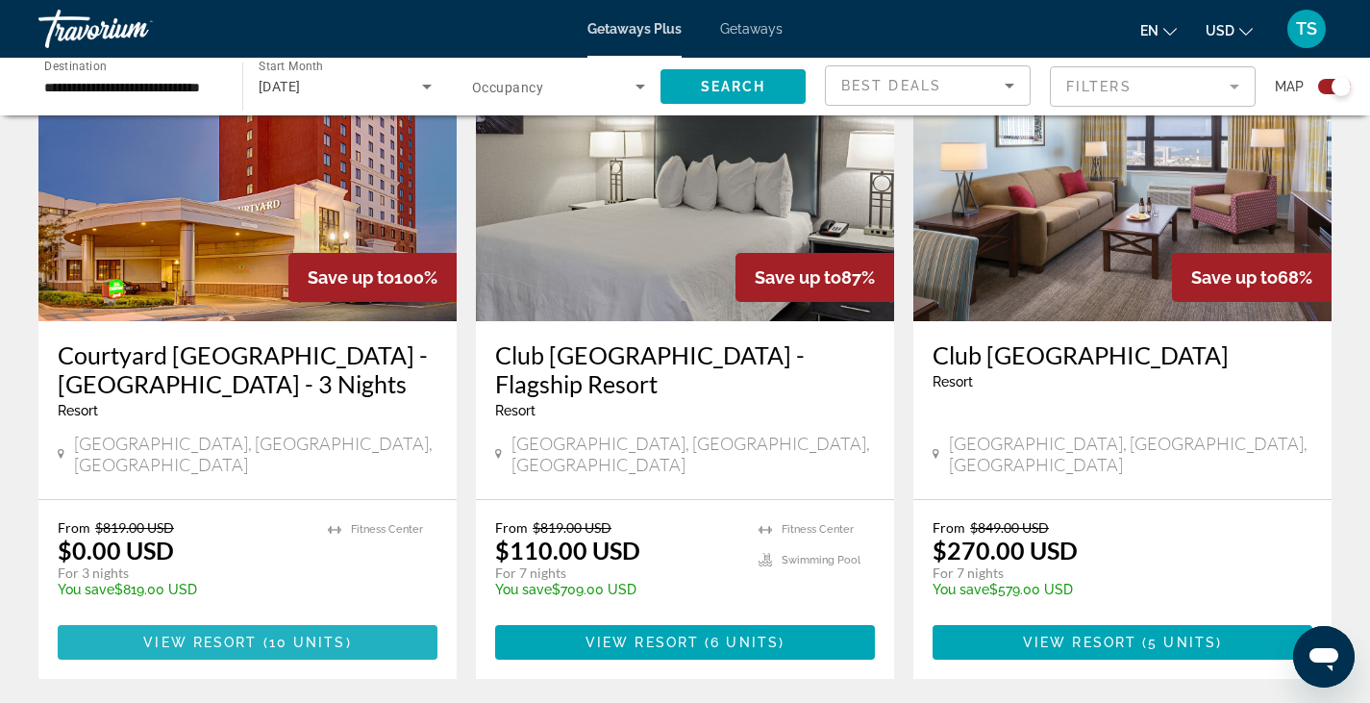
click at [280, 633] on span "Main content" at bounding box center [248, 642] width 380 height 46
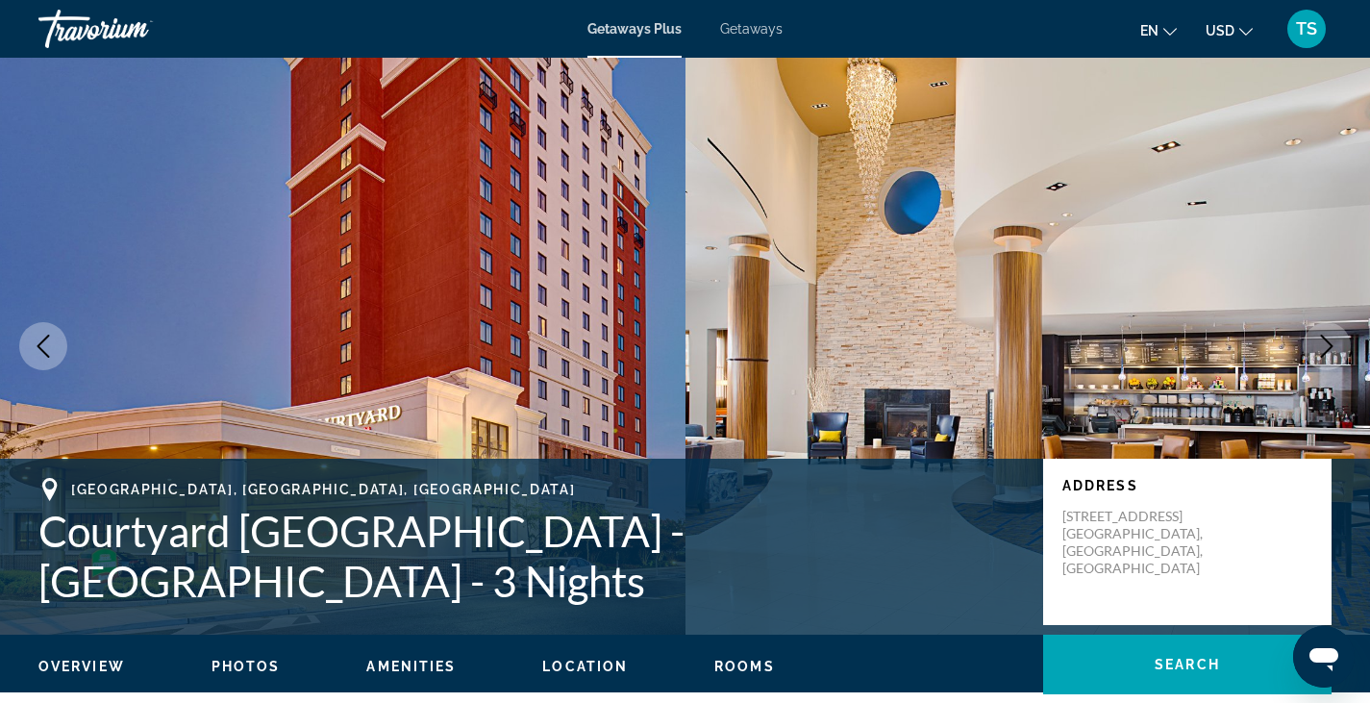
click at [747, 668] on span "Rooms" at bounding box center [744, 665] width 61 height 15
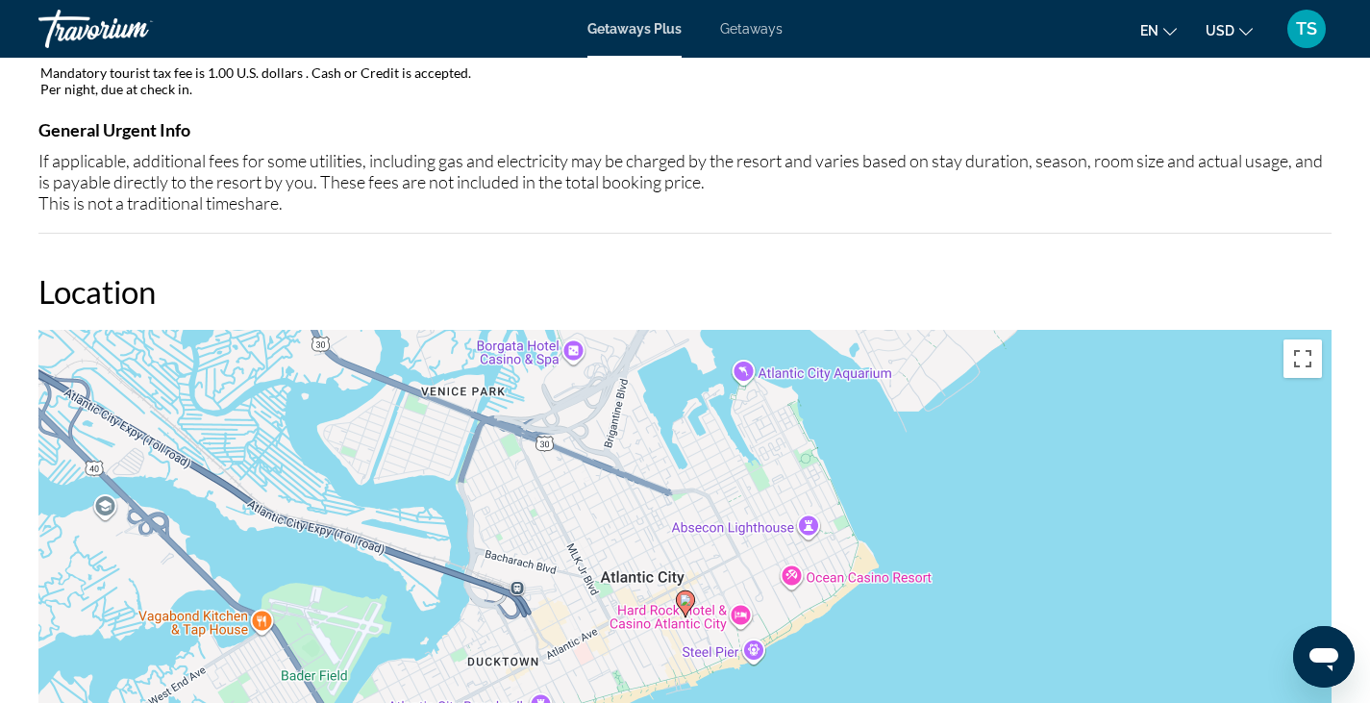
scroll to position [1952, 0]
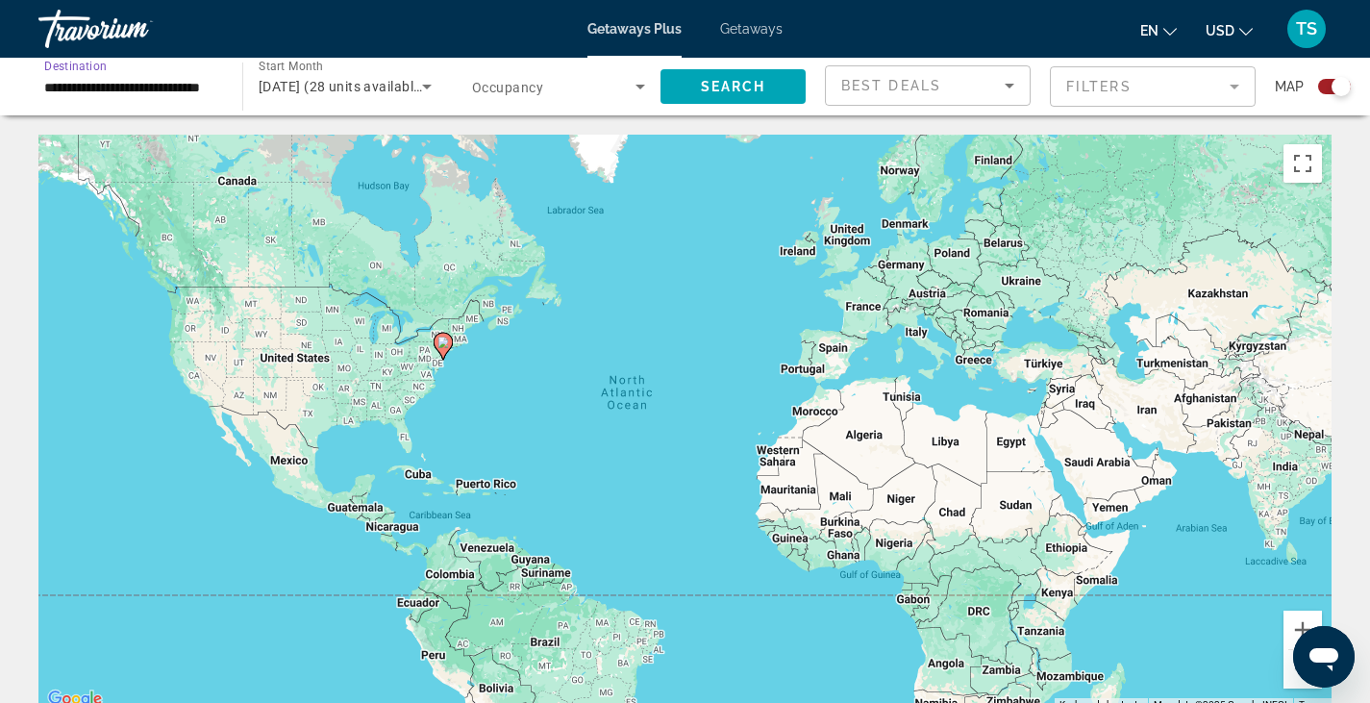
click at [196, 93] on input "**********" at bounding box center [130, 87] width 173 height 23
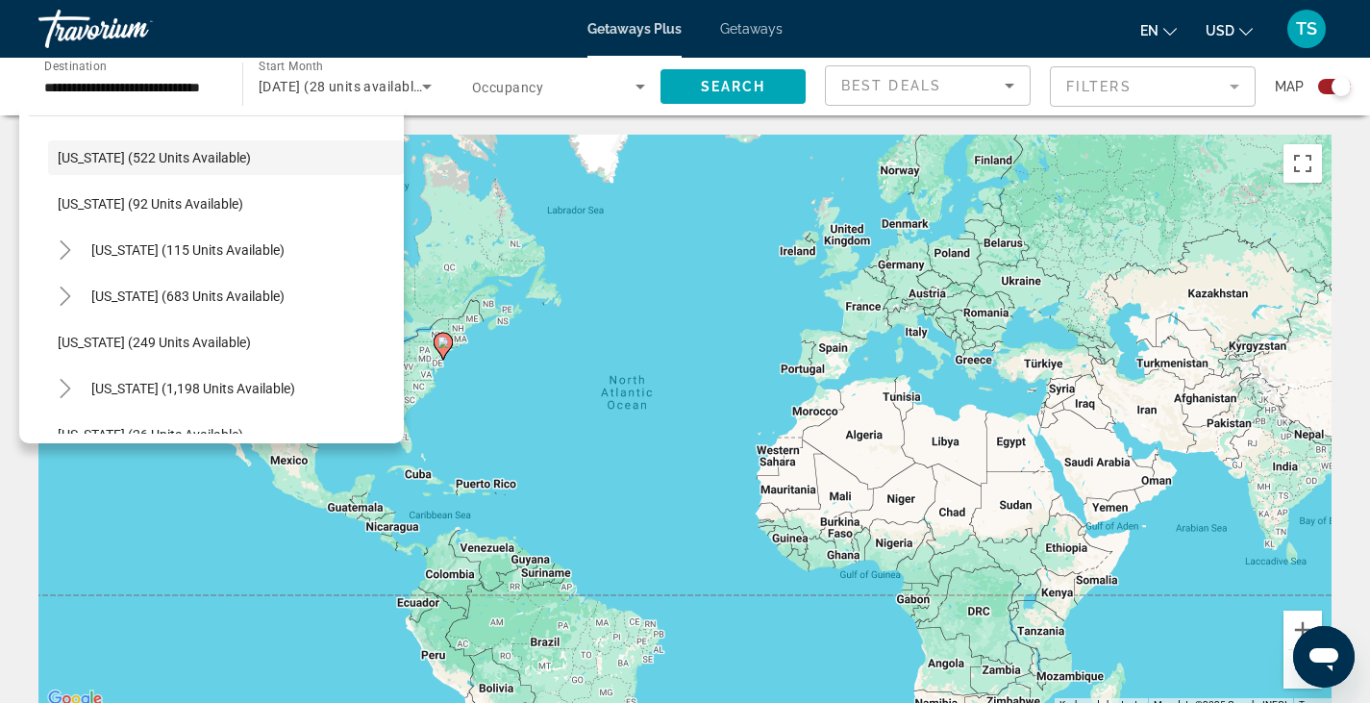
scroll to position [1088, 0]
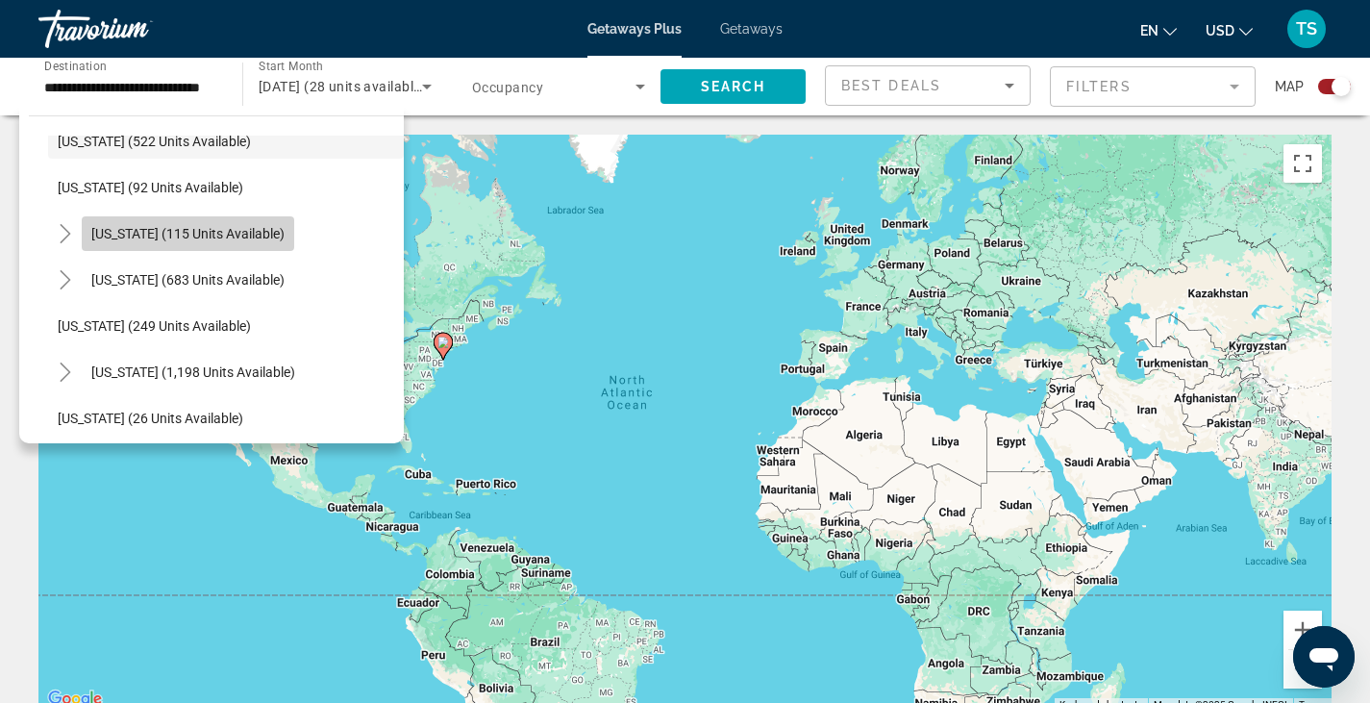
click at [205, 236] on span "[US_STATE] (115 units available)" at bounding box center [187, 233] width 193 height 15
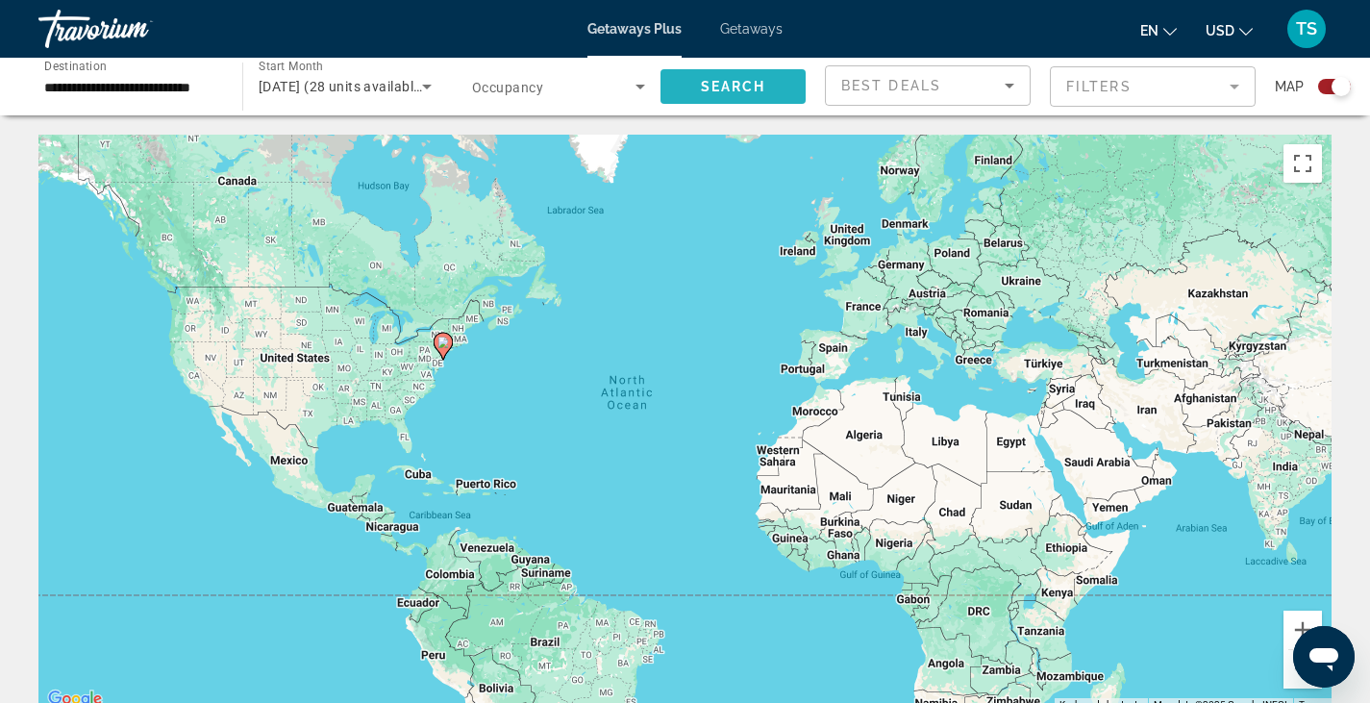
click at [743, 88] on span "Search" at bounding box center [733, 86] width 65 height 15
click at [189, 92] on input "**********" at bounding box center [130, 87] width 173 height 23
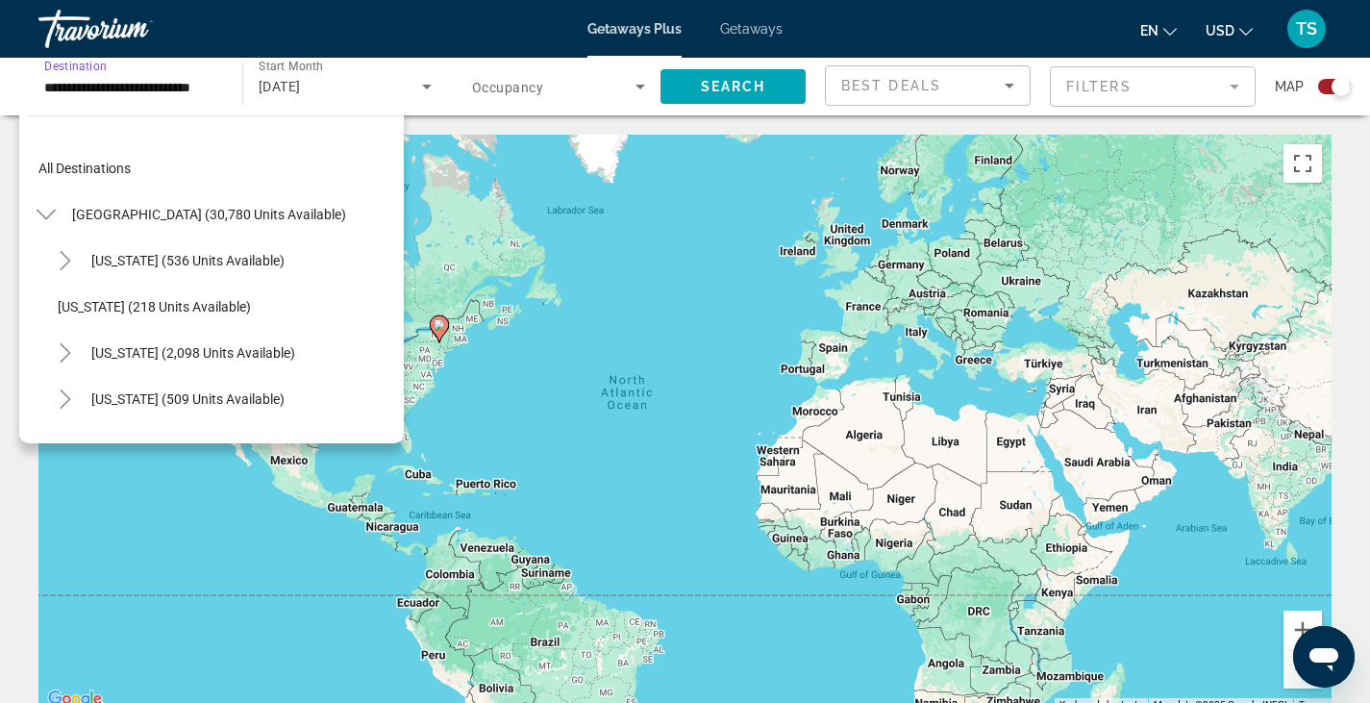
scroll to position [1037, 0]
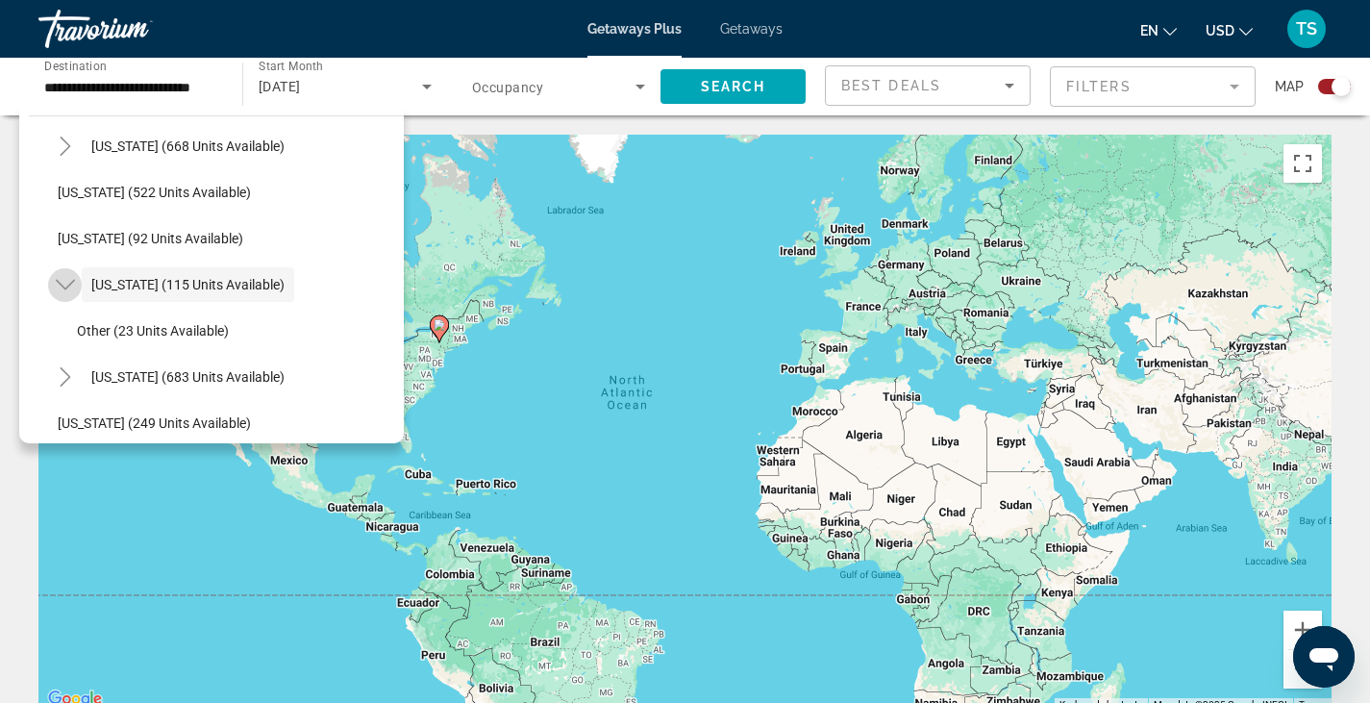
click at [69, 289] on icon "Toggle New York (115 units available)" at bounding box center [65, 284] width 19 height 19
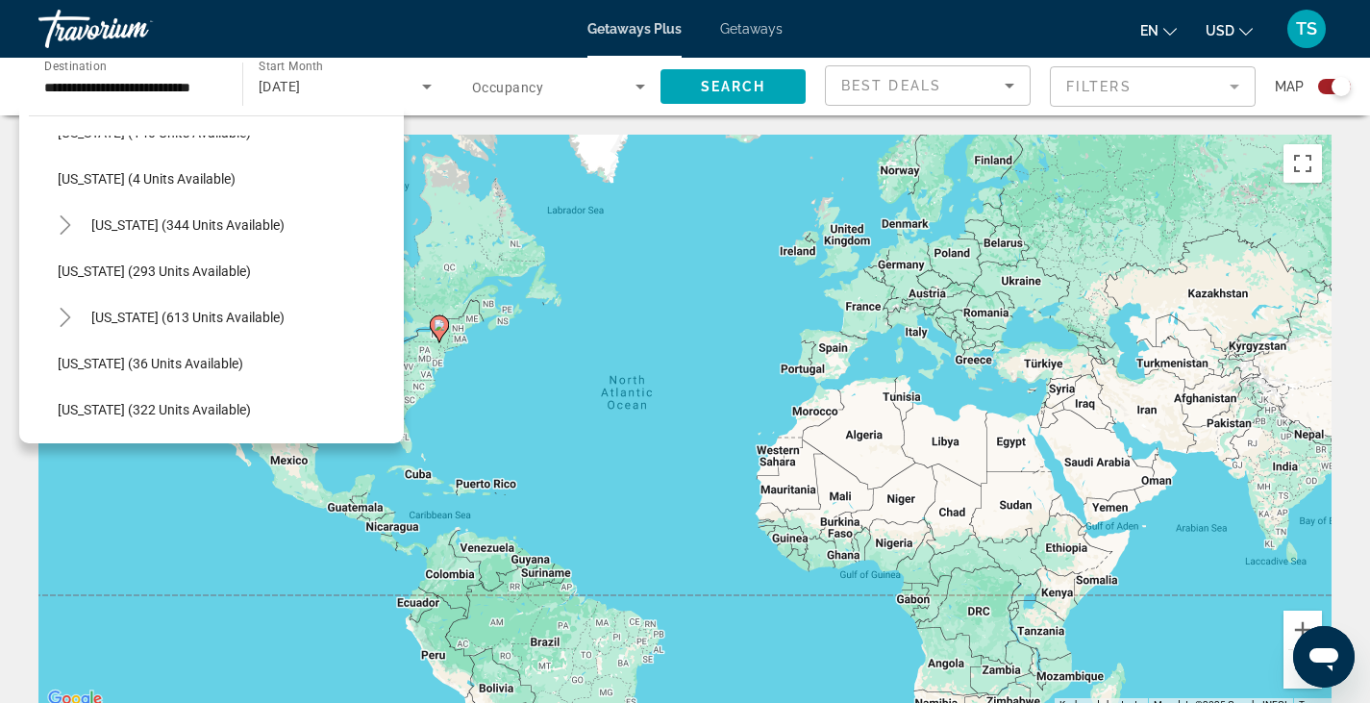
scroll to position [568, 0]
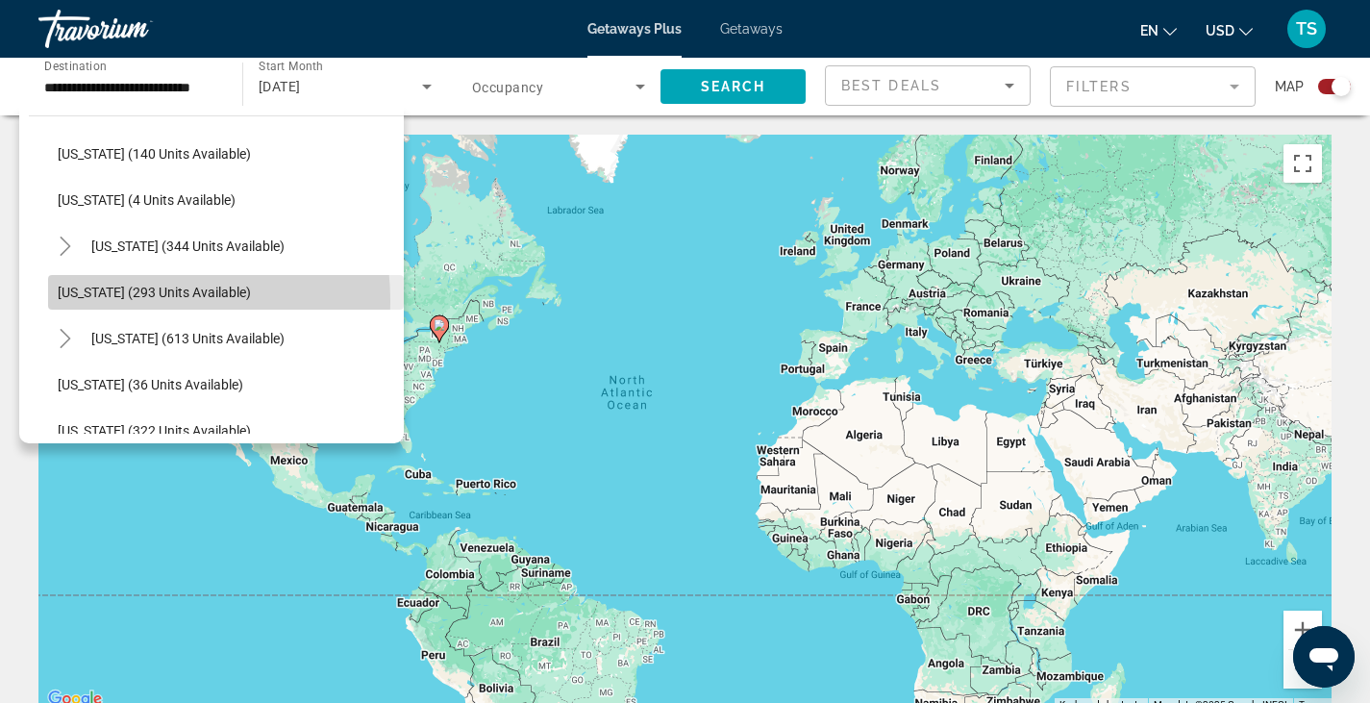
click at [120, 301] on span "Search widget" at bounding box center [226, 292] width 356 height 46
type input "**********"
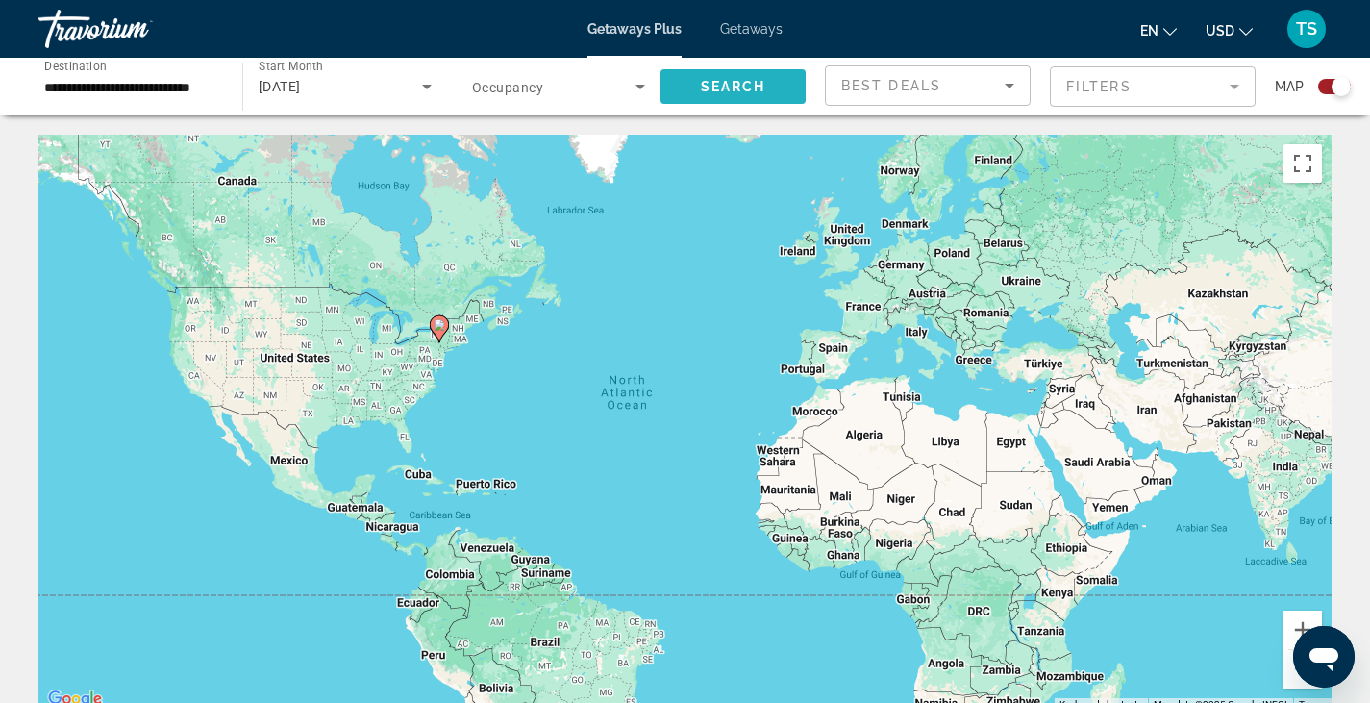
click at [746, 87] on span "Search" at bounding box center [733, 86] width 65 height 15
click at [126, 87] on input "**********" at bounding box center [130, 87] width 173 height 23
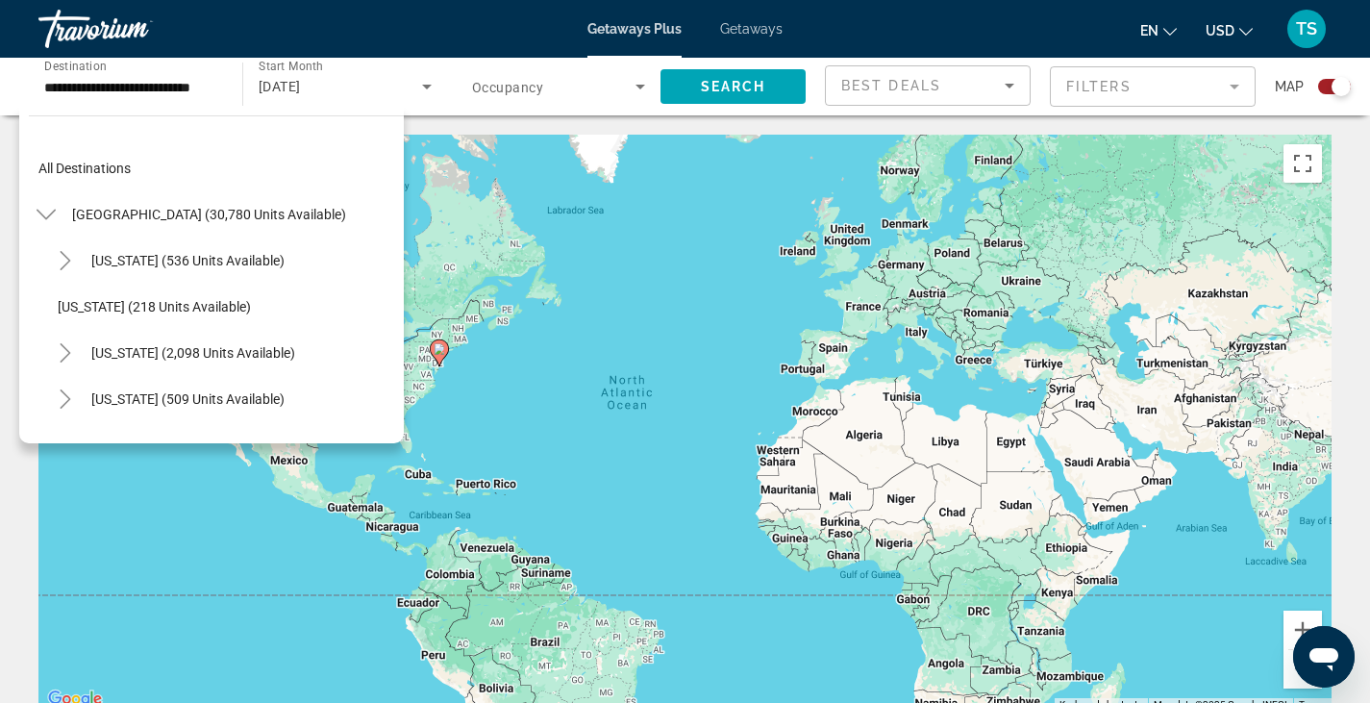
click at [773, 29] on span "Getaways" at bounding box center [751, 28] width 62 height 15
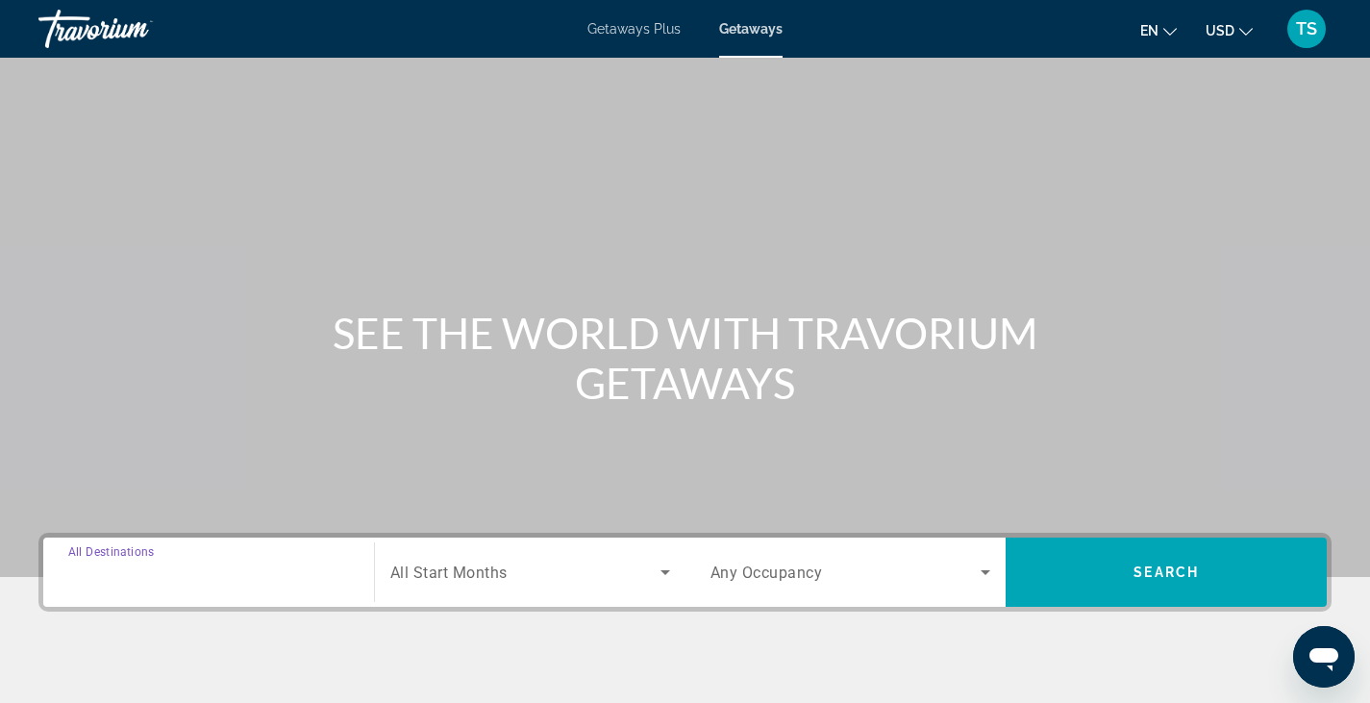
click at [82, 581] on input "Destination All Destinations" at bounding box center [208, 572] width 281 height 23
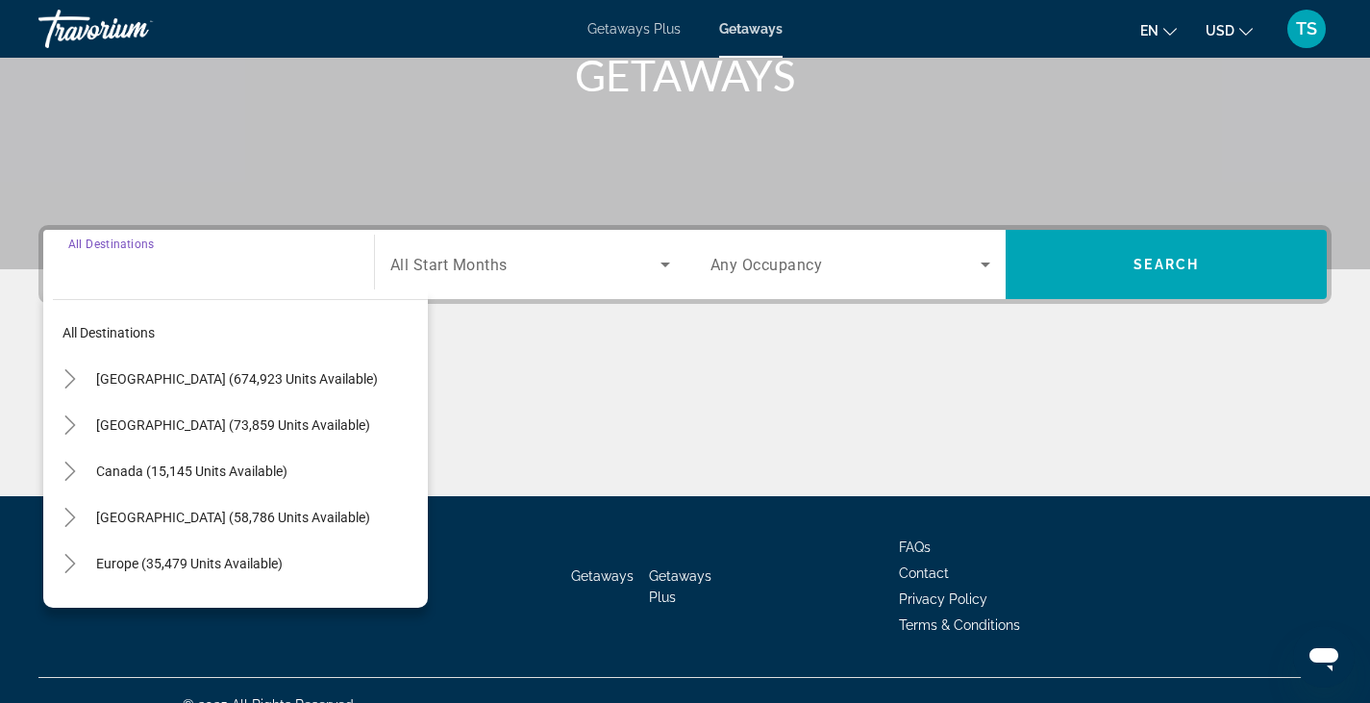
scroll to position [336, 0]
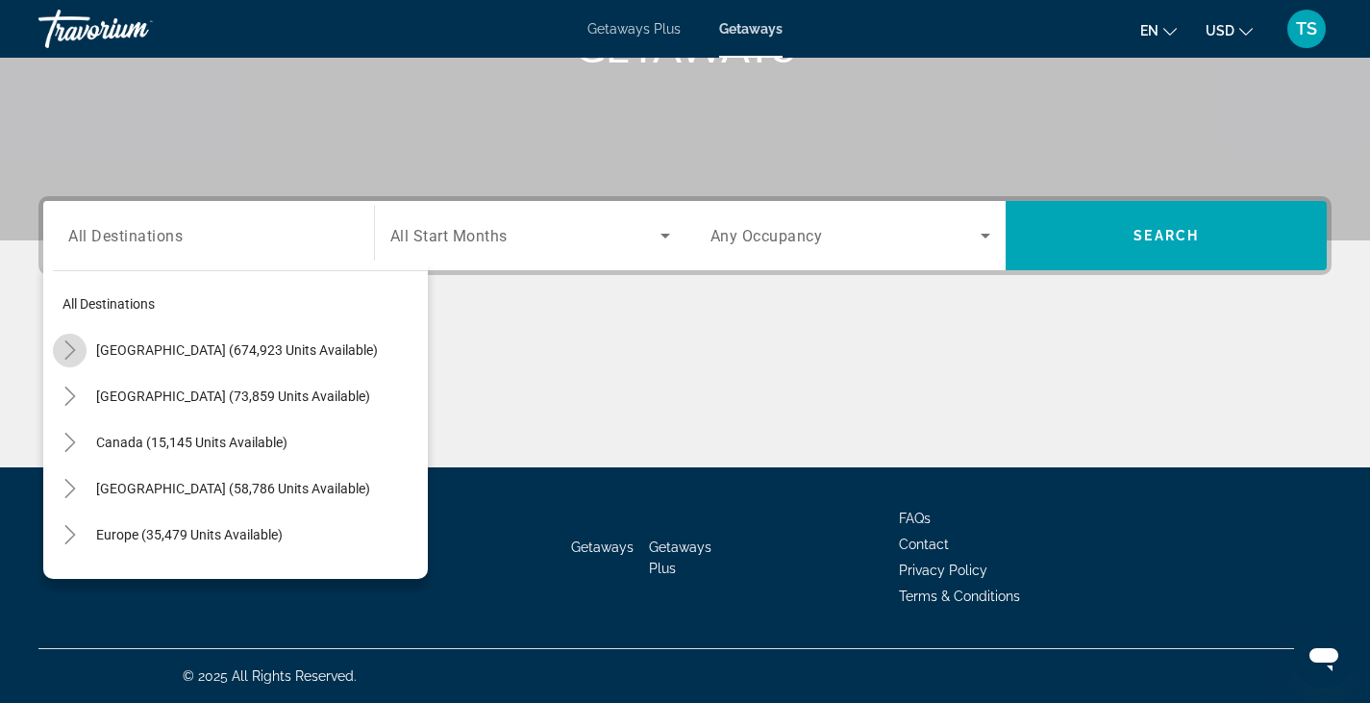
click at [74, 355] on icon "Toggle United States (674,923 units available)" at bounding box center [70, 349] width 19 height 19
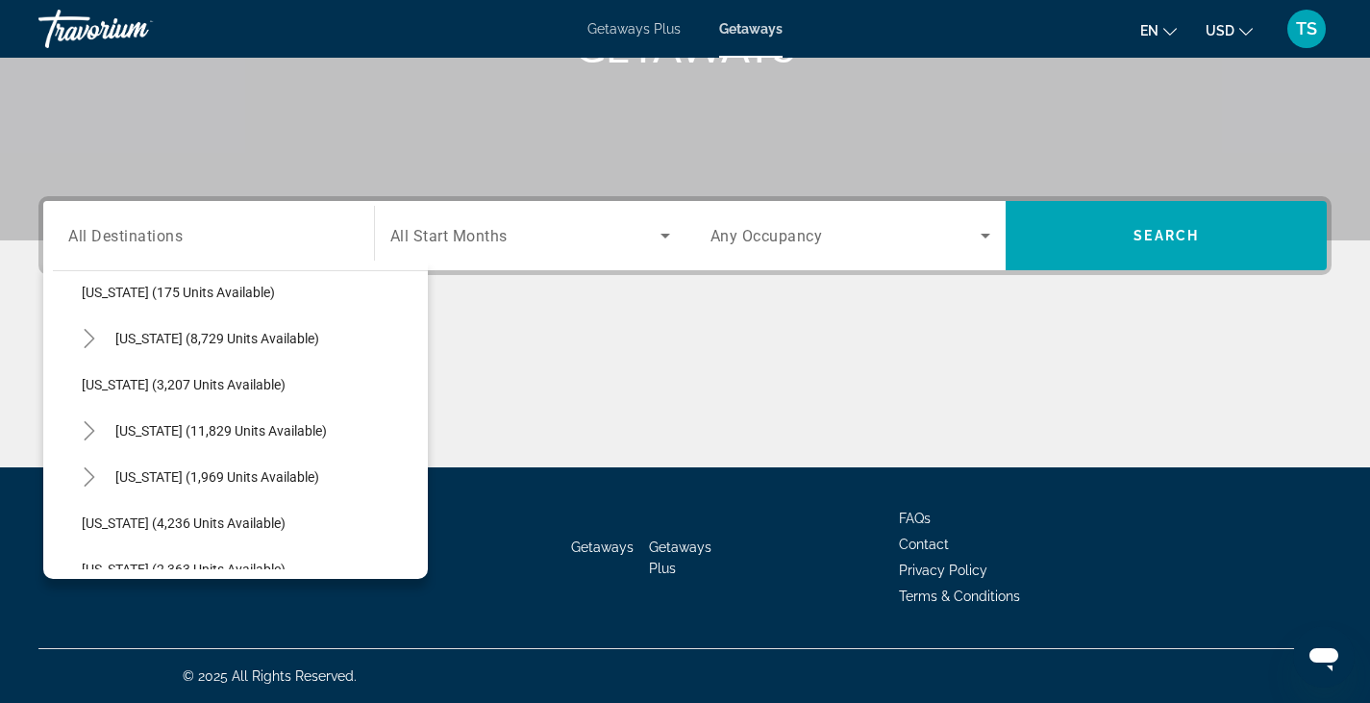
scroll to position [1051, 0]
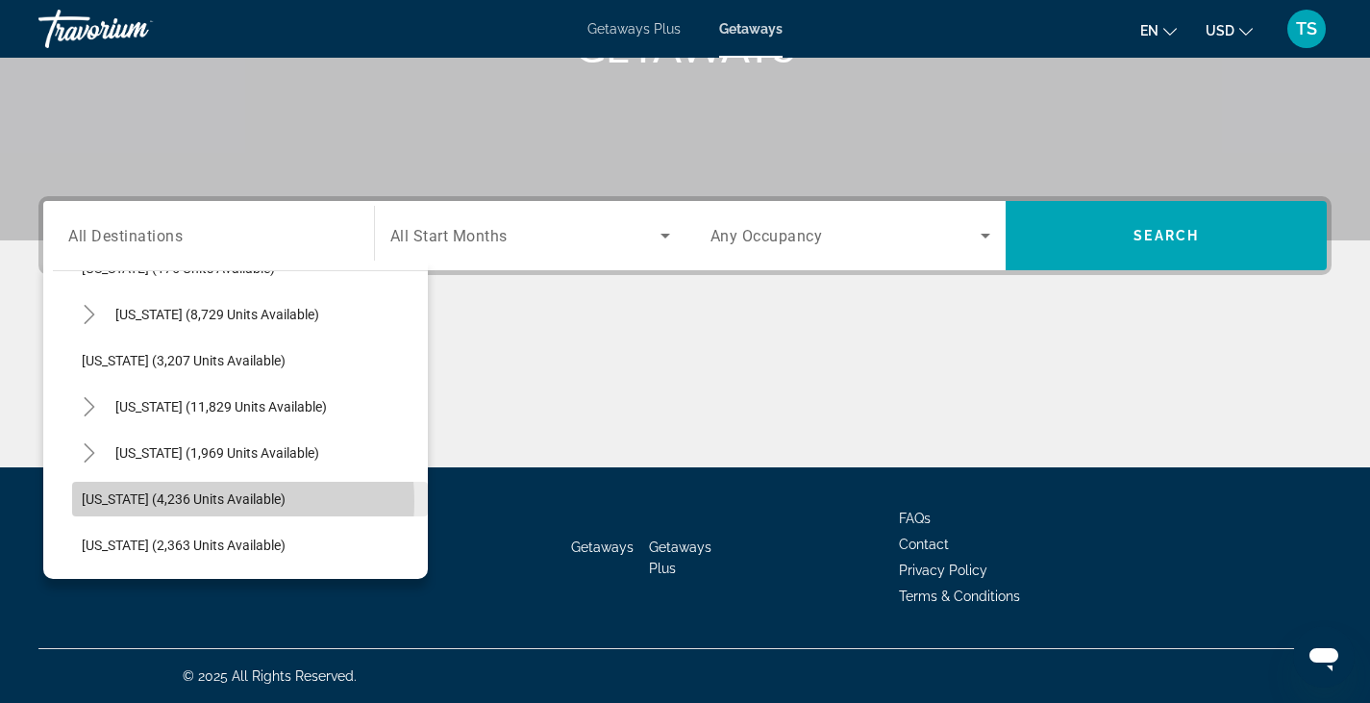
click at [193, 501] on span "[US_STATE] (4,236 units available)" at bounding box center [184, 498] width 204 height 15
type input "**********"
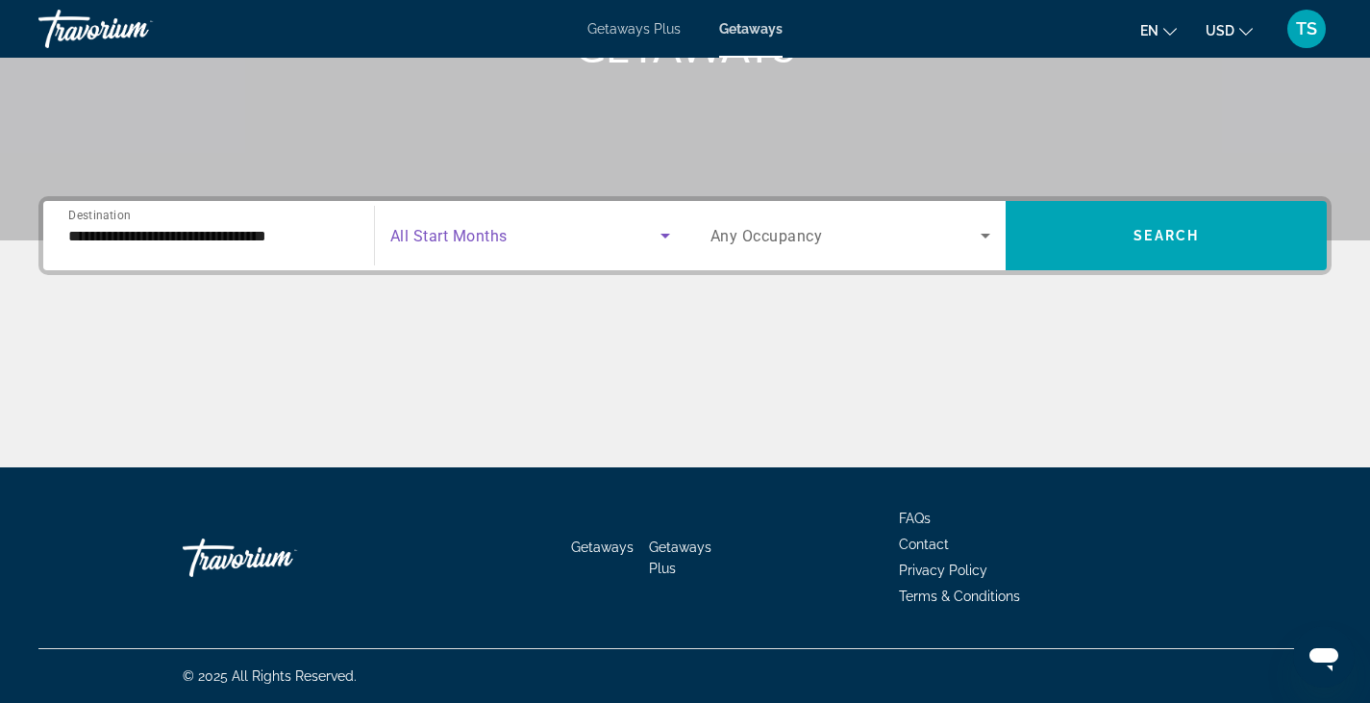
click at [656, 242] on icon "Search widget" at bounding box center [665, 235] width 23 height 23
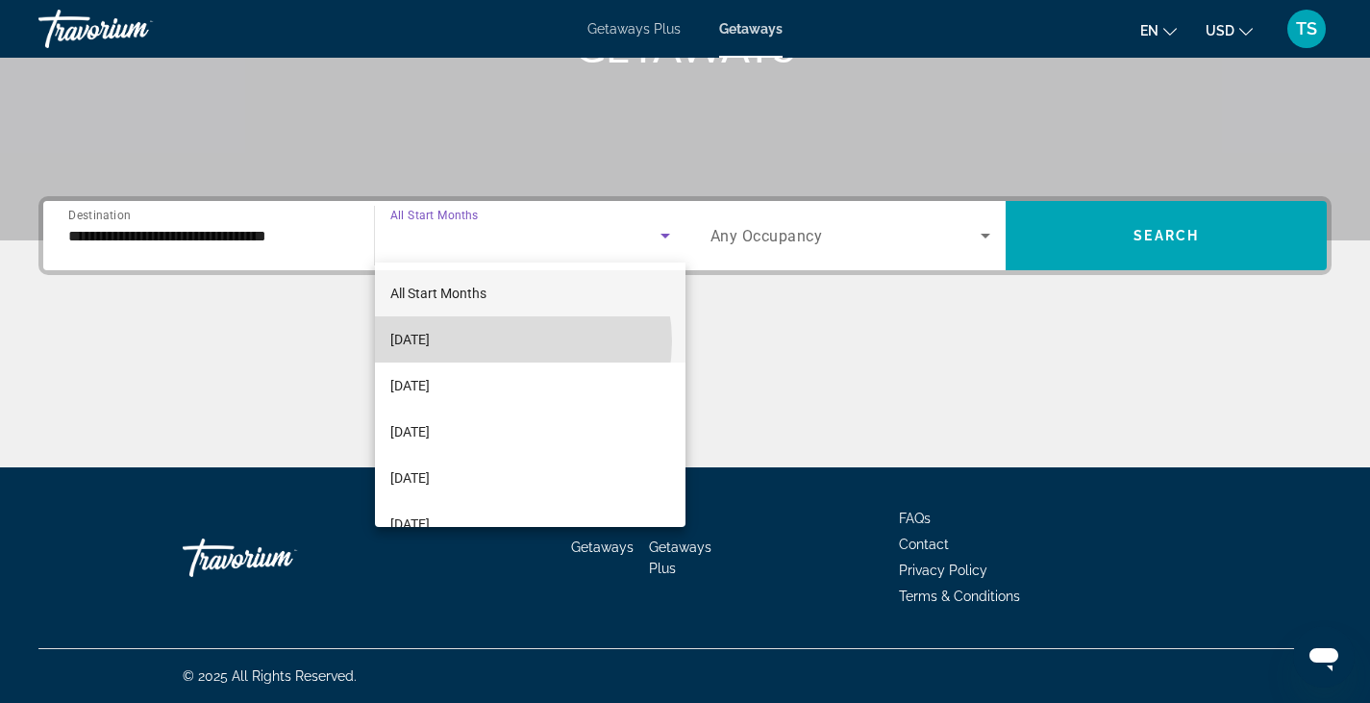
click at [501, 341] on mat-option "[DATE]" at bounding box center [530, 339] width 311 height 46
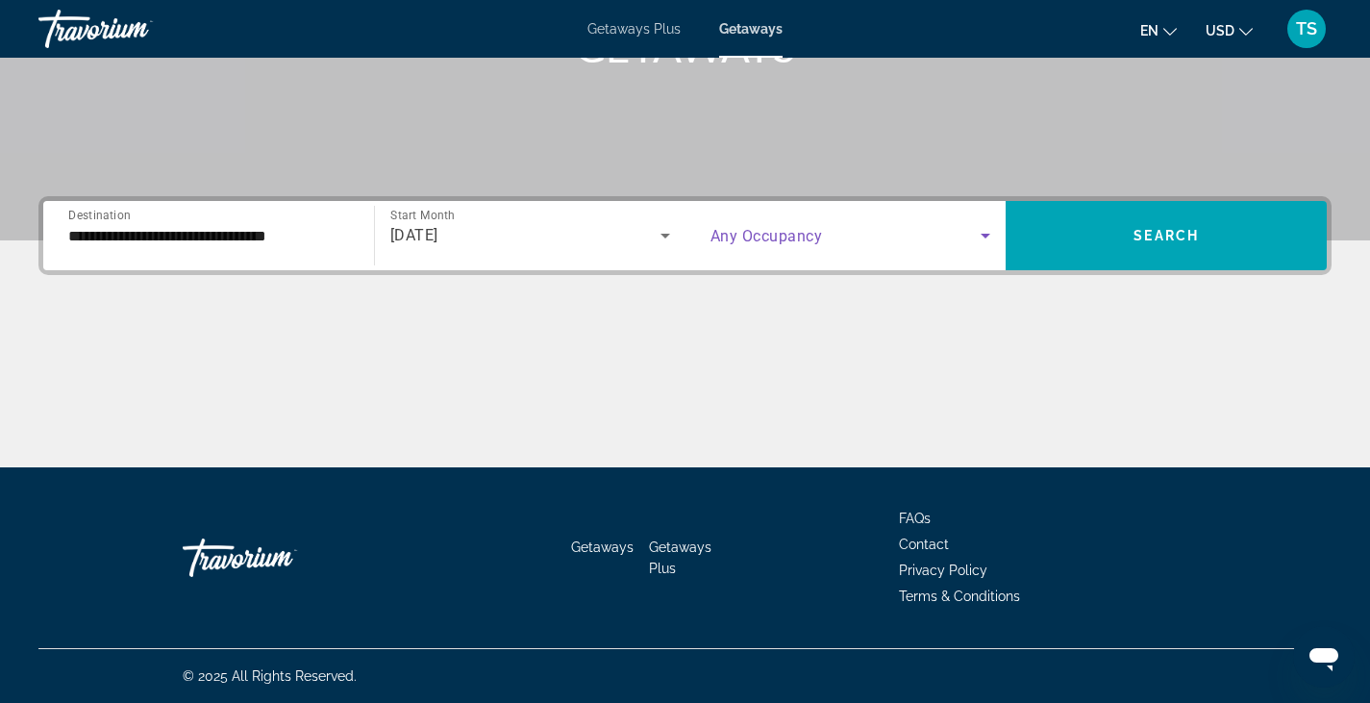
click at [987, 238] on icon "Search widget" at bounding box center [985, 235] width 23 height 23
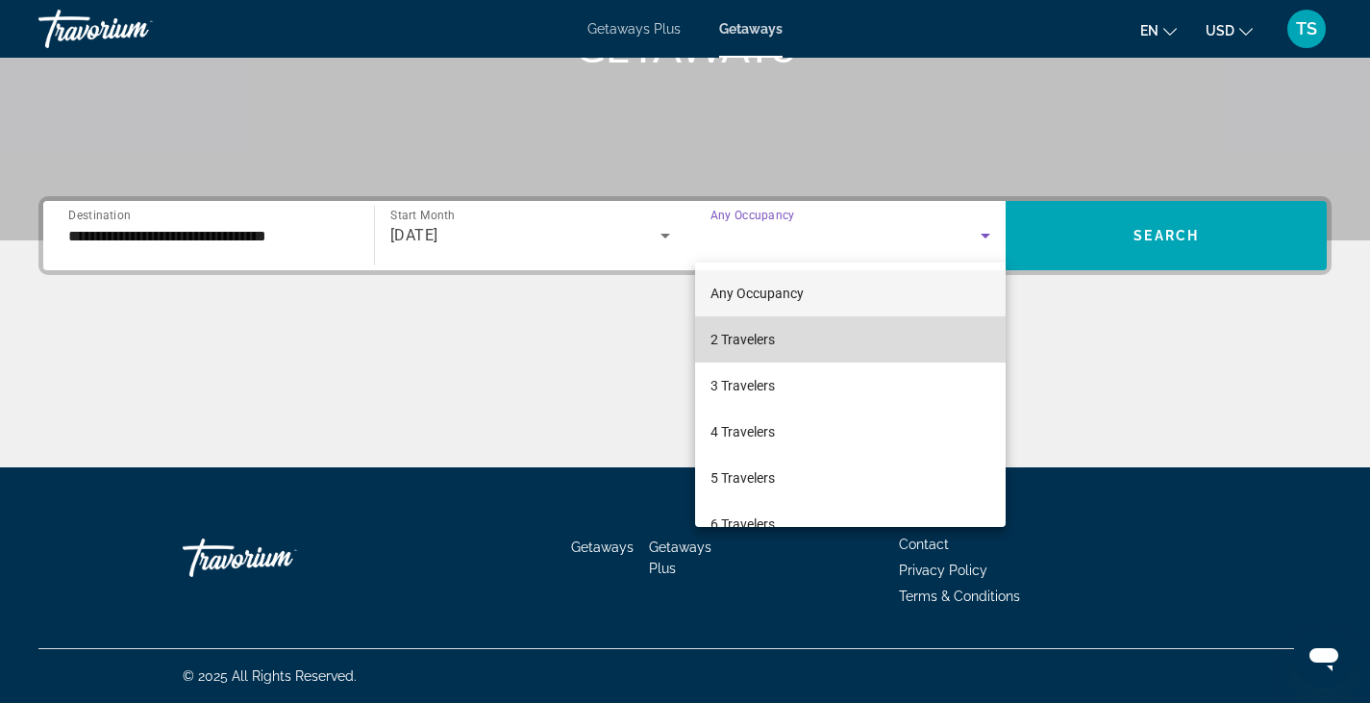
click at [862, 333] on mat-option "2 Travelers" at bounding box center [850, 339] width 311 height 46
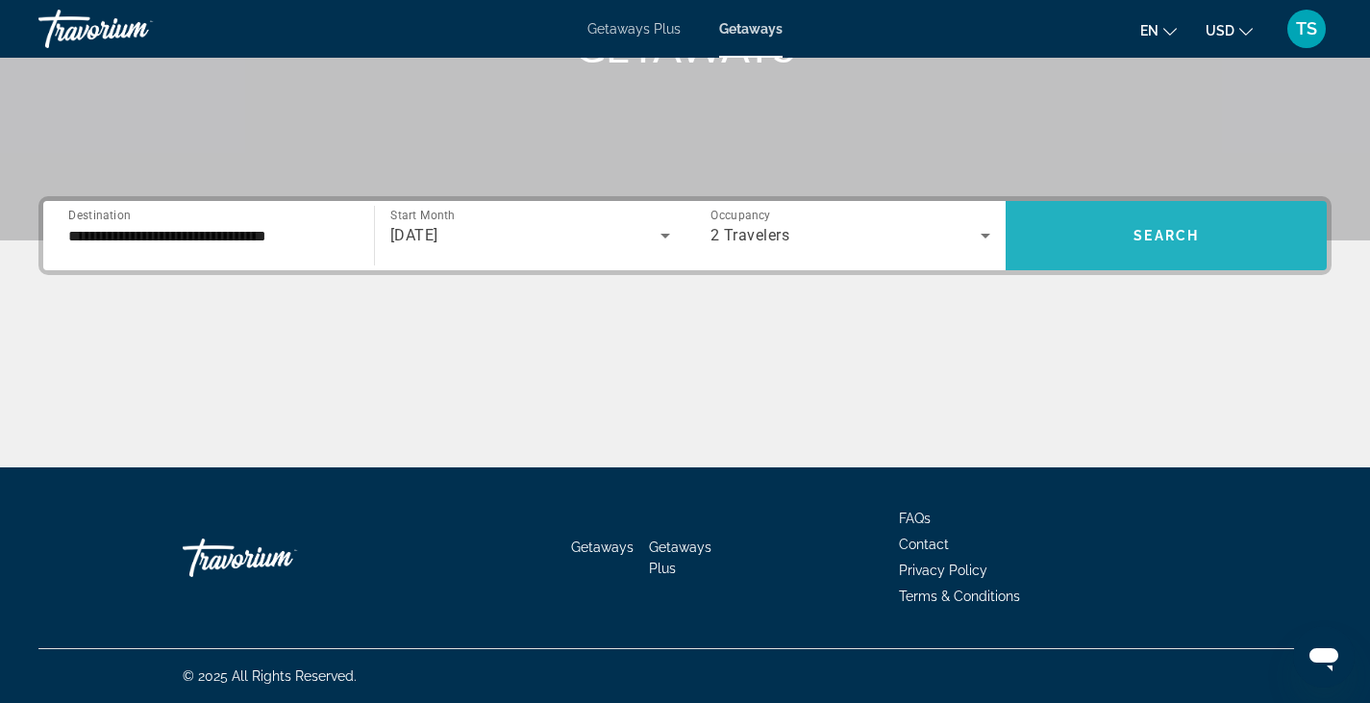
click at [1153, 245] on span "Search widget" at bounding box center [1166, 235] width 321 height 46
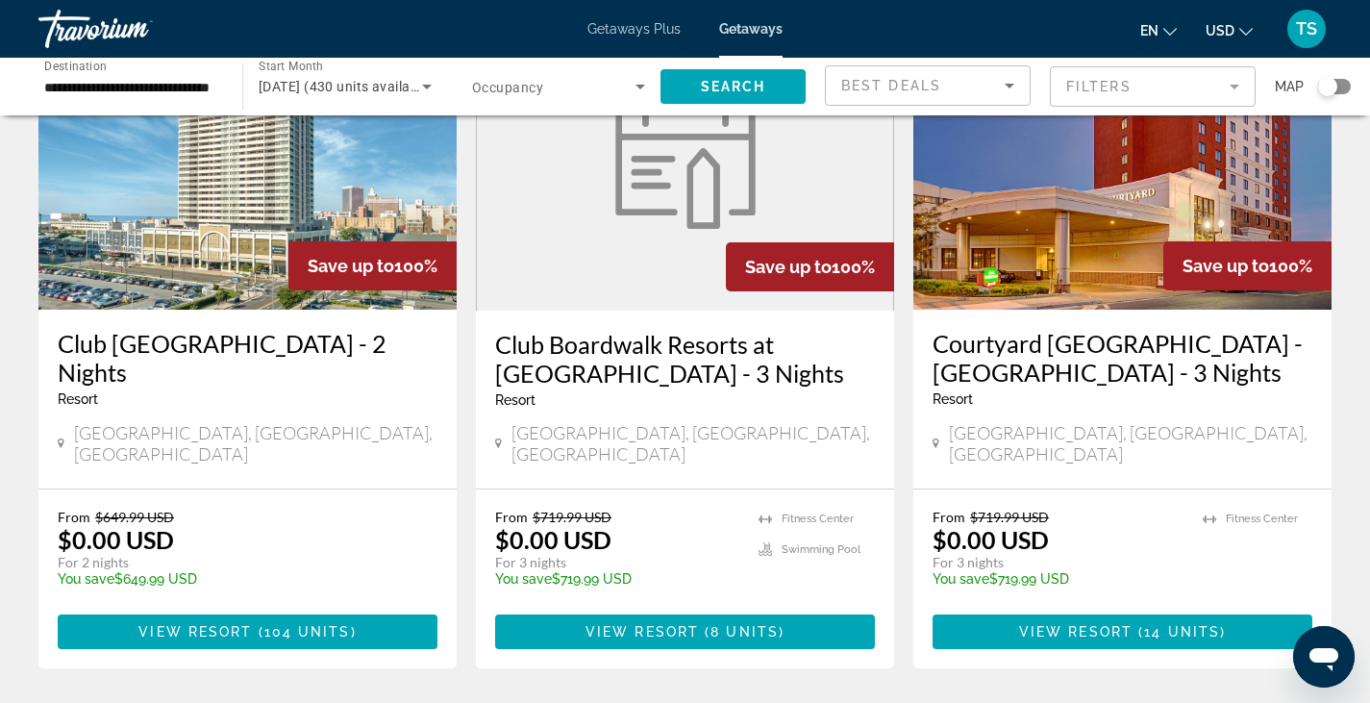
scroll to position [195, 0]
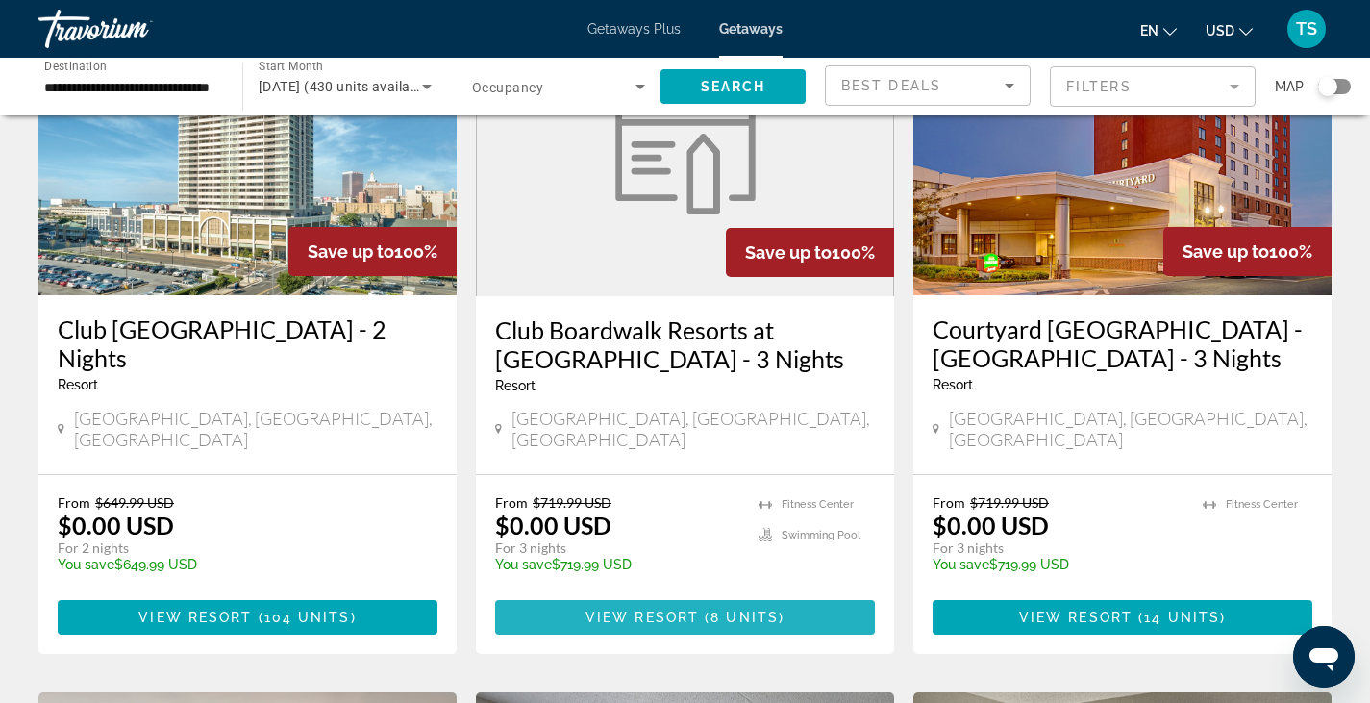
click at [678, 609] on span "View Resort" at bounding box center [641, 616] width 113 height 15
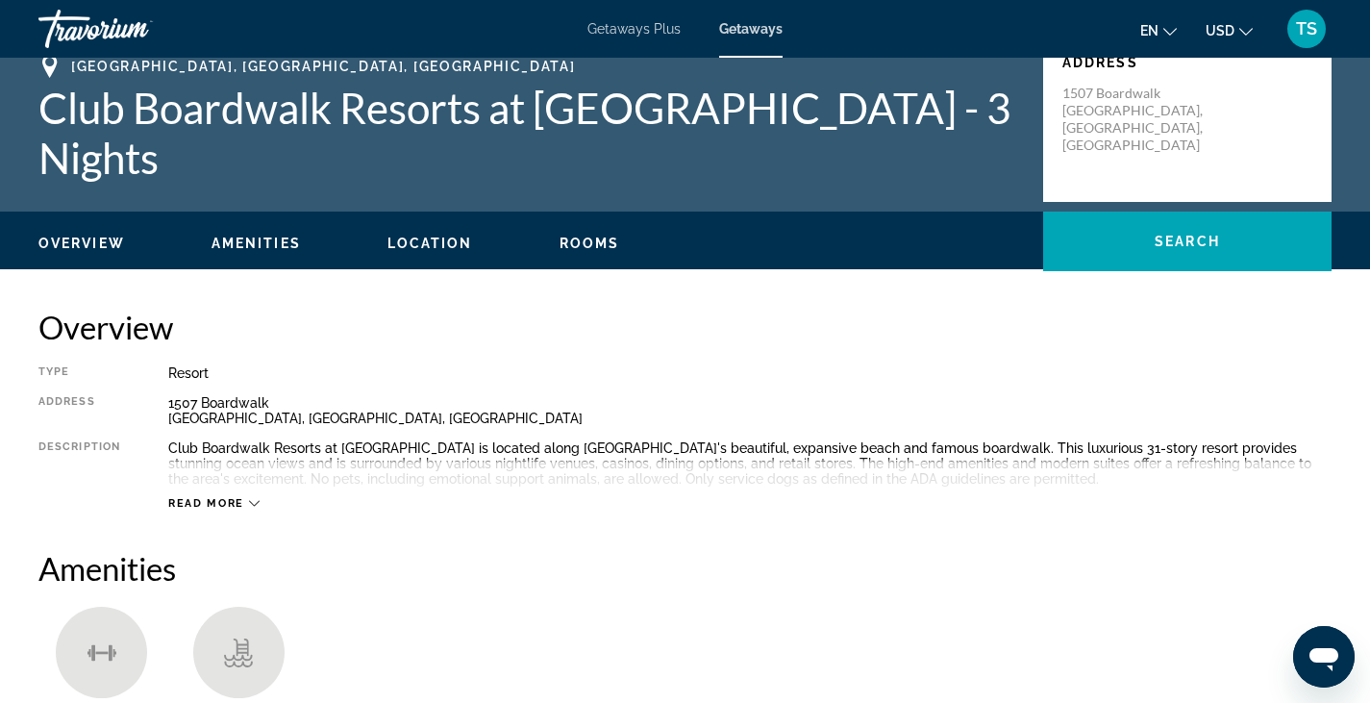
click at [567, 237] on span "Rooms" at bounding box center [589, 243] width 61 height 15
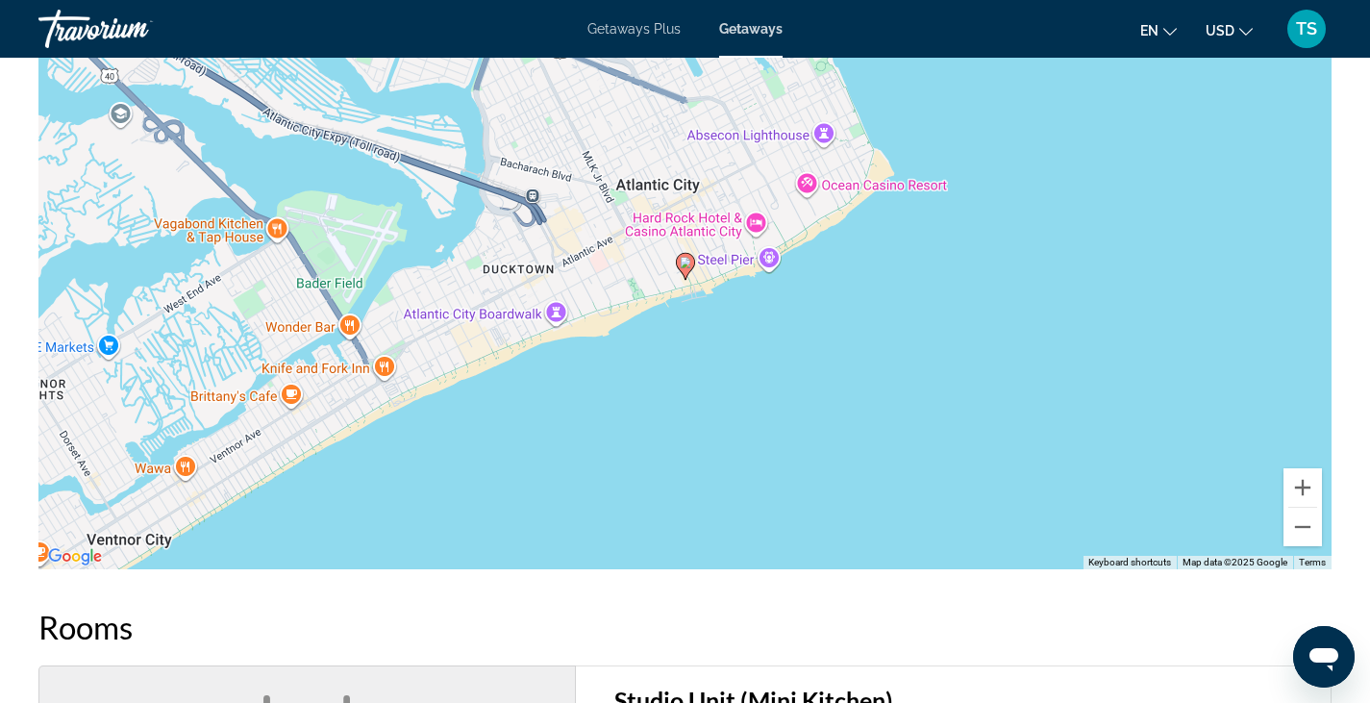
scroll to position [1718, 0]
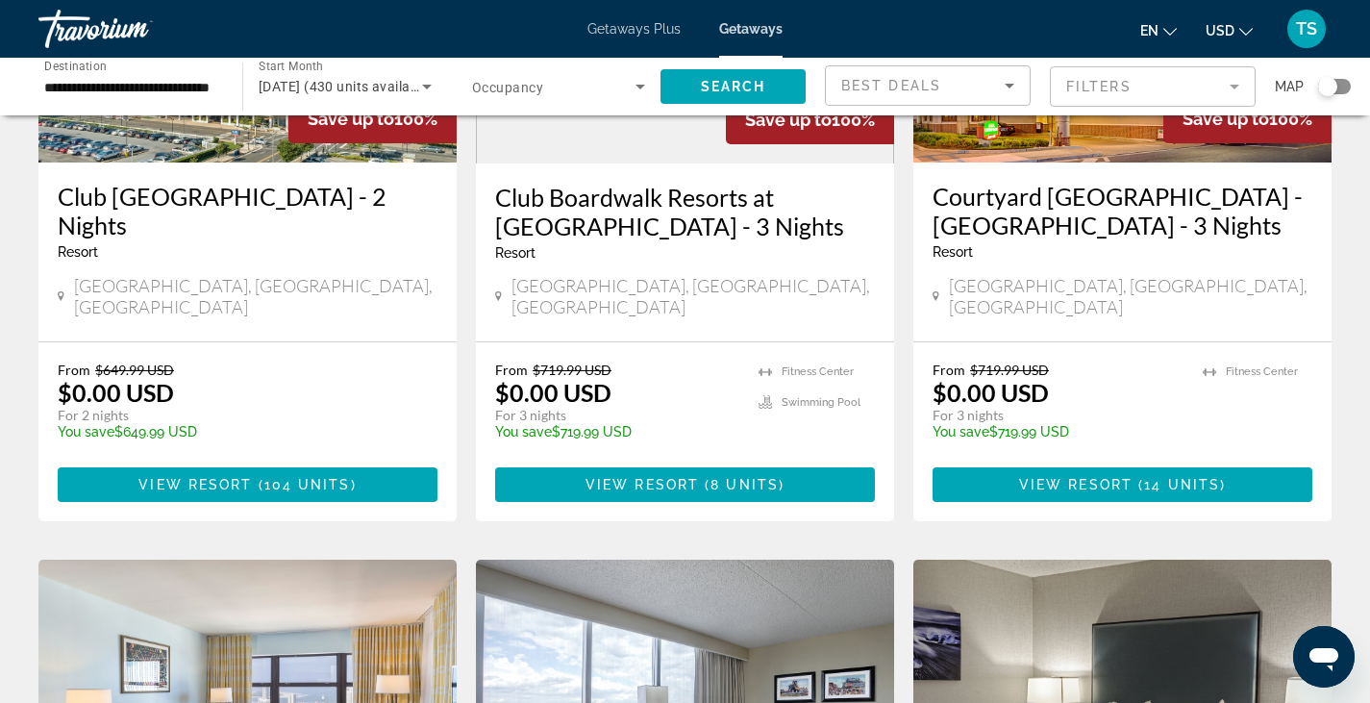
scroll to position [304, 0]
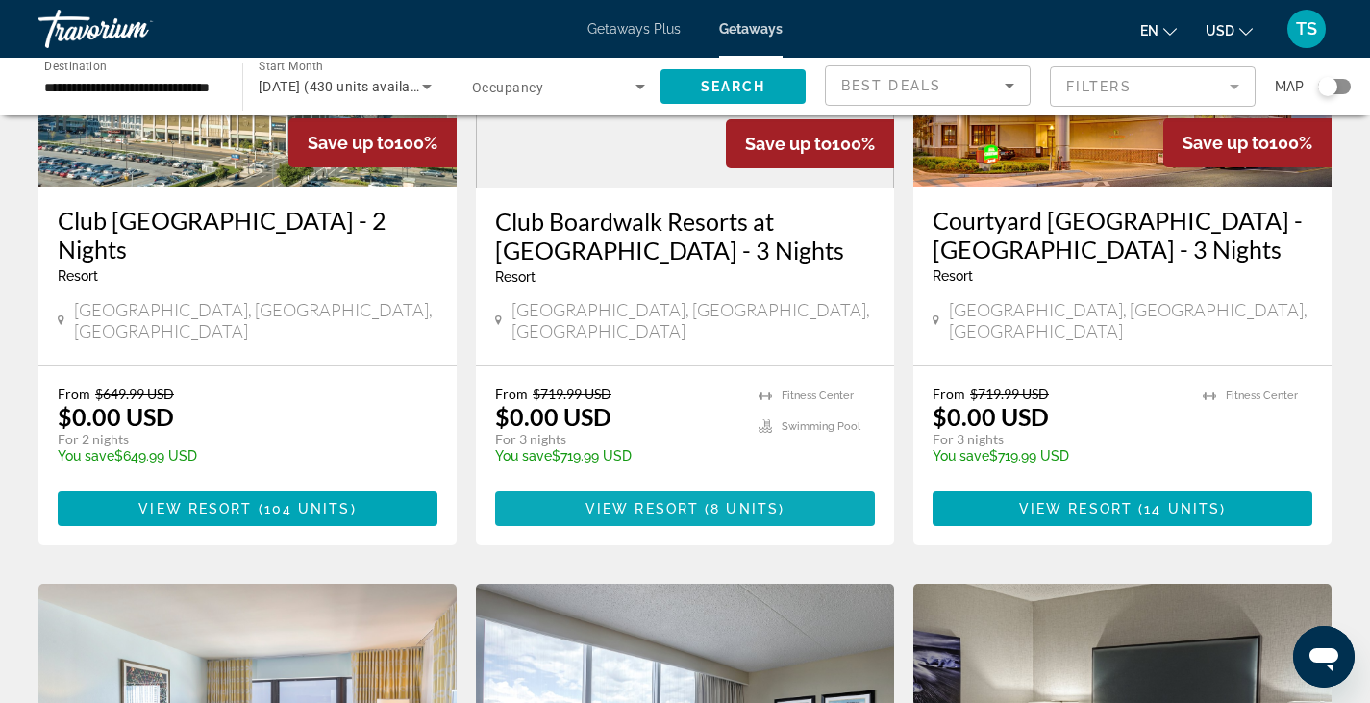
click at [624, 501] on span "View Resort" at bounding box center [641, 508] width 113 height 15
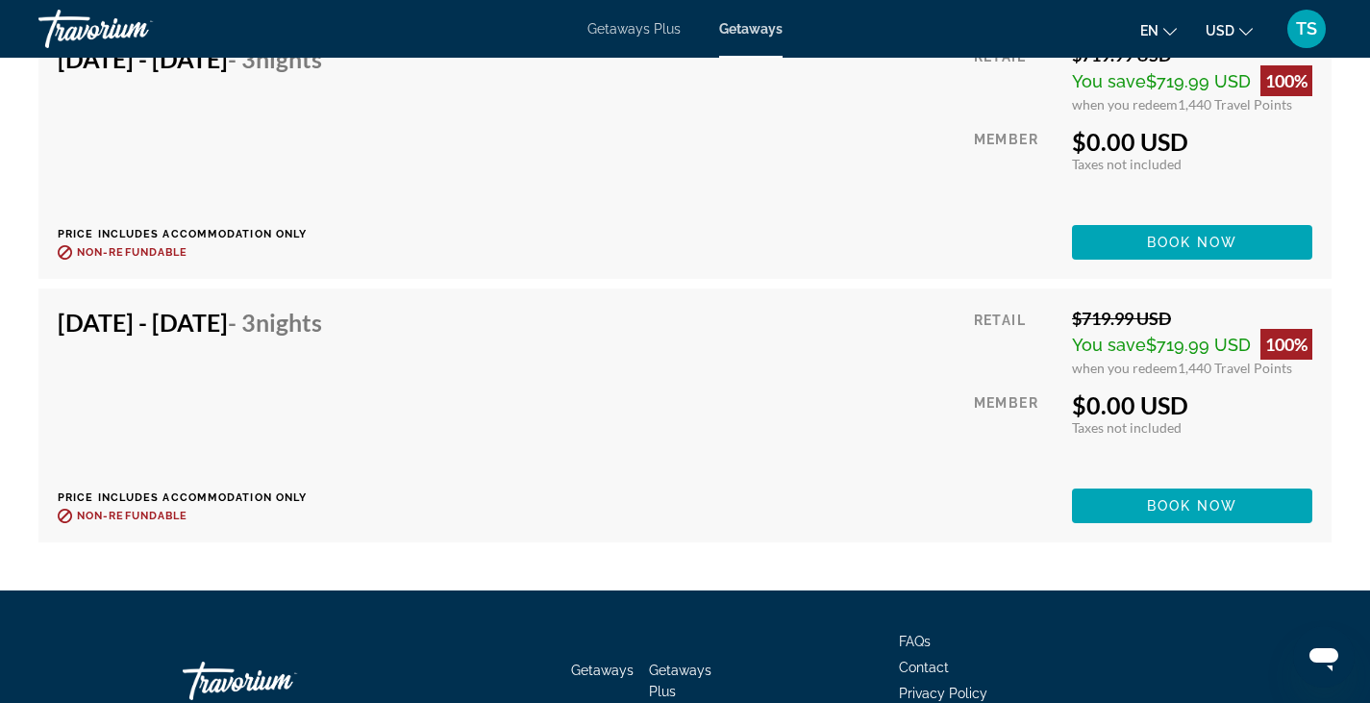
scroll to position [2714, 0]
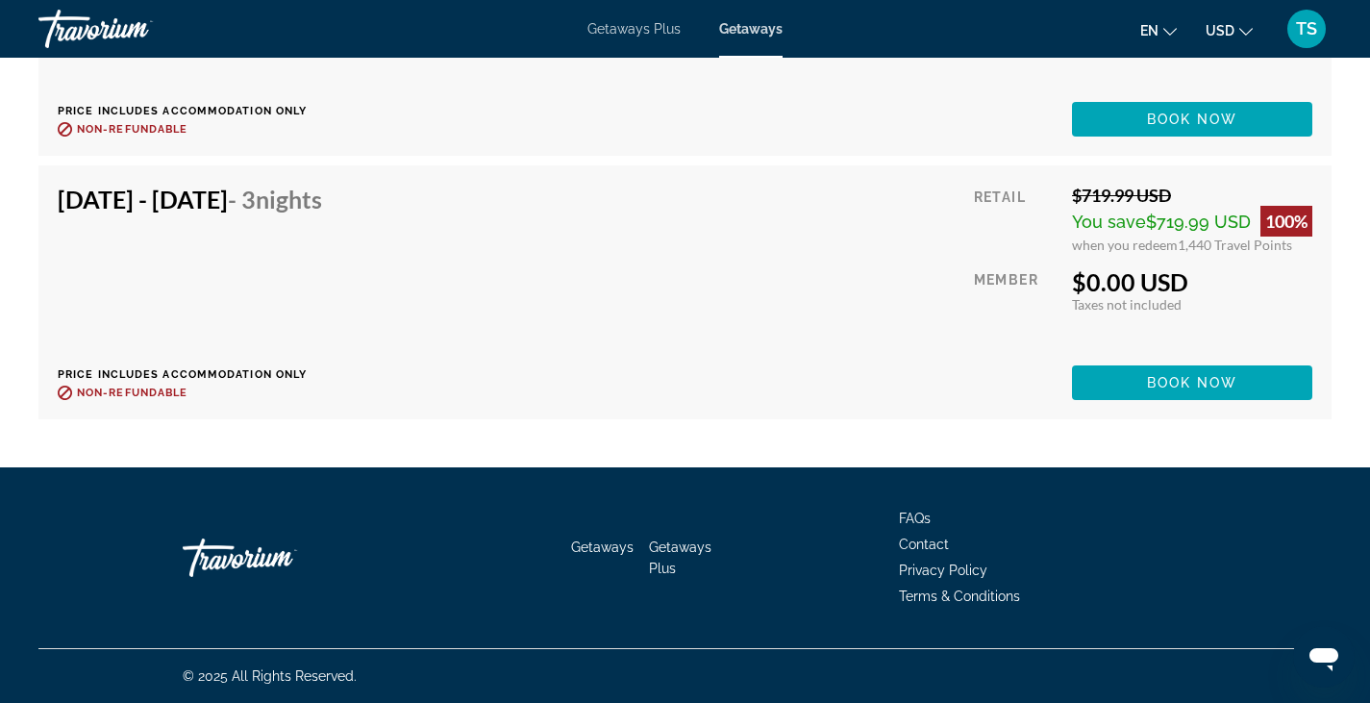
drag, startPoint x: 1379, startPoint y: 108, endPoint x: 56, endPoint y: 22, distance: 1325.5
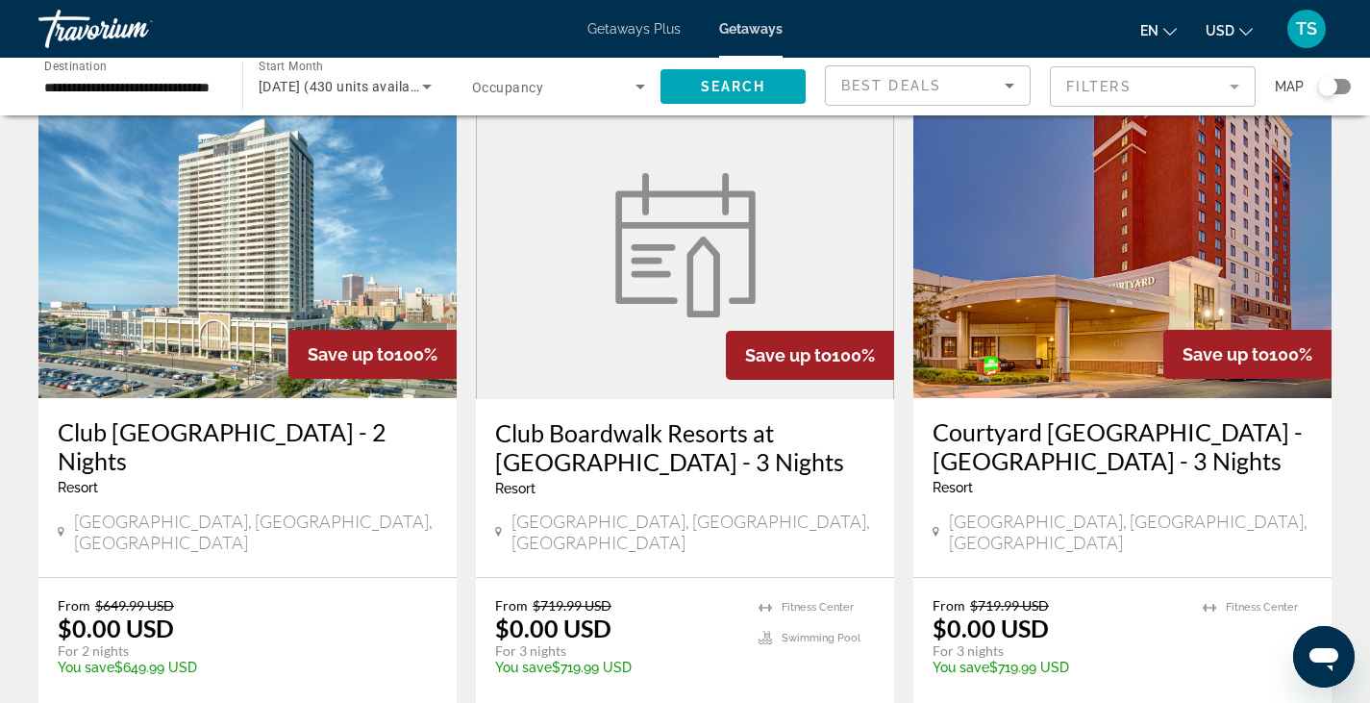
scroll to position [123, 0]
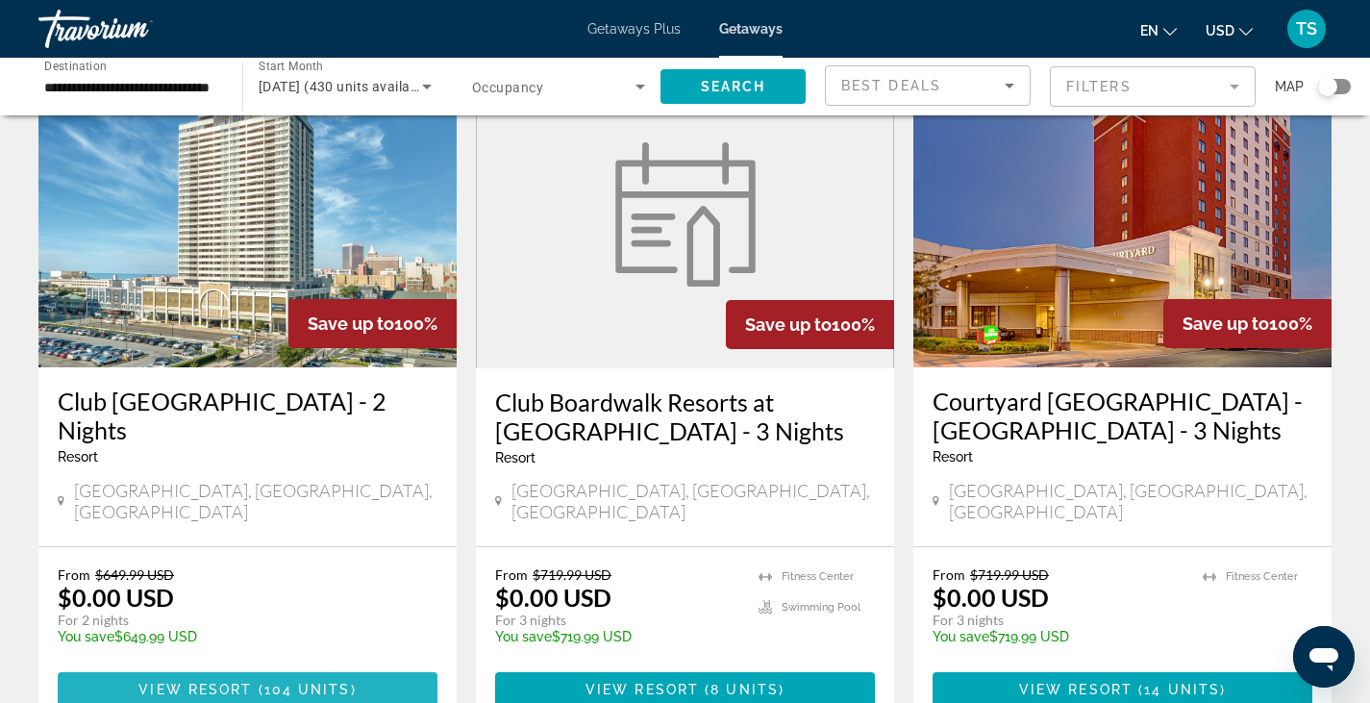
click at [295, 666] on span "Main content" at bounding box center [248, 689] width 380 height 46
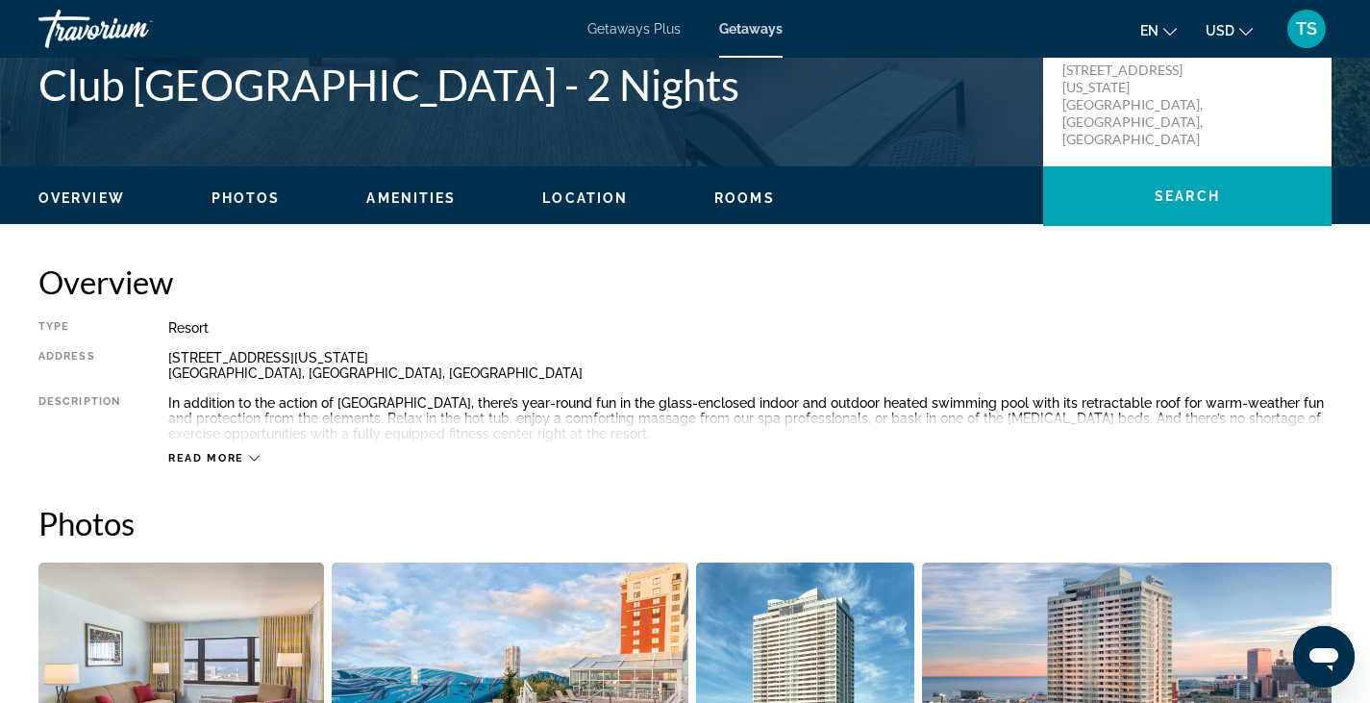
scroll to position [485, 0]
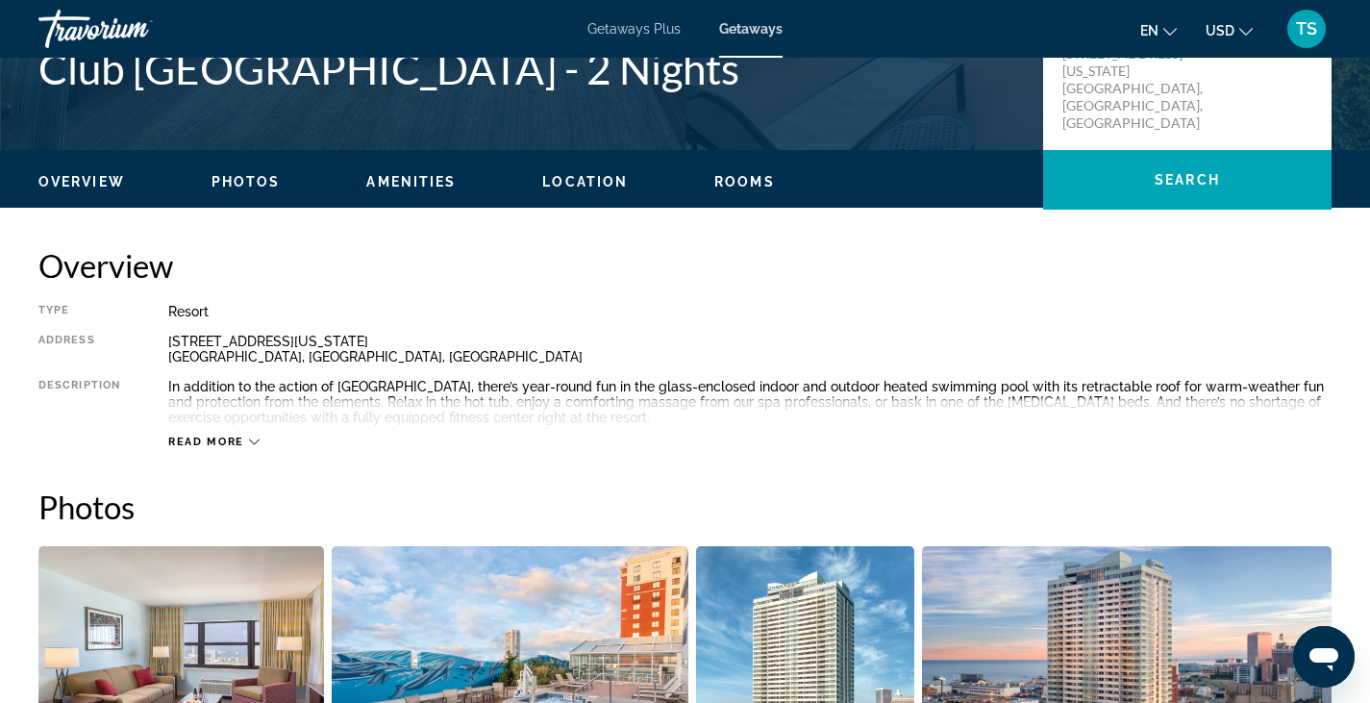
click at [759, 183] on span "Rooms" at bounding box center [744, 181] width 61 height 15
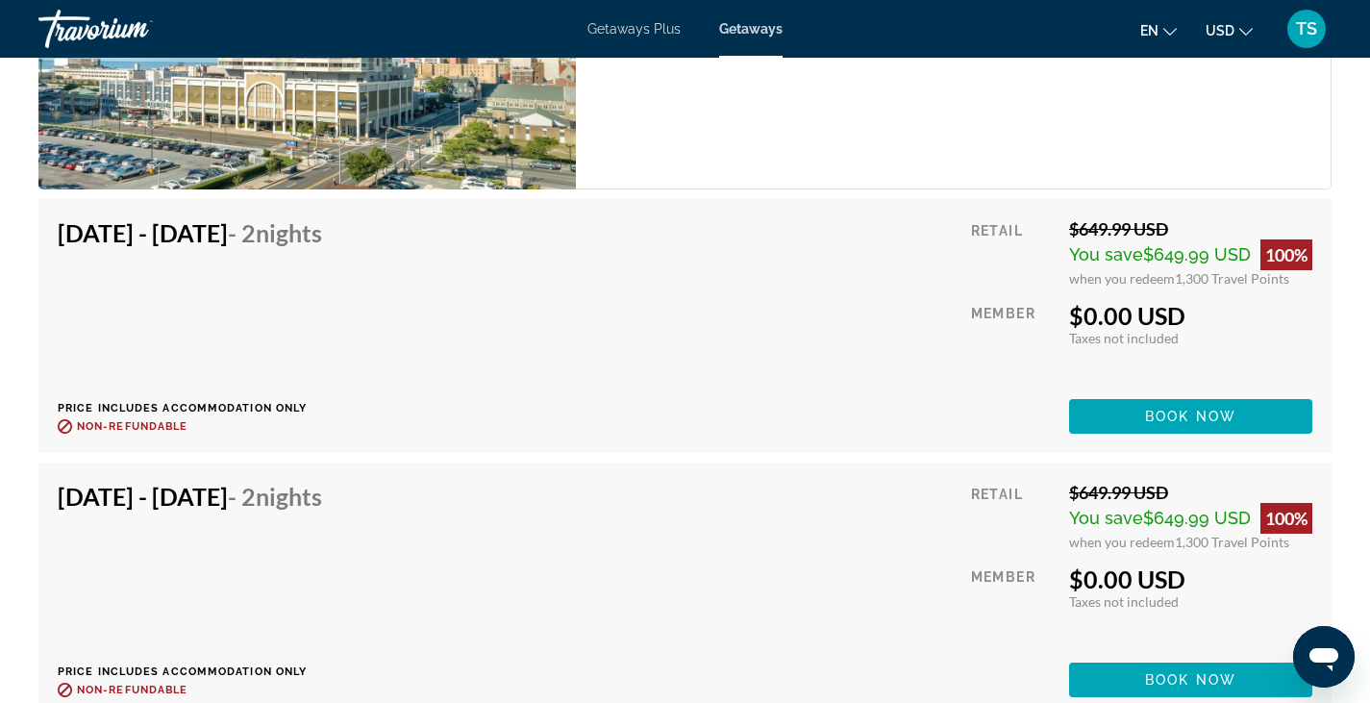
scroll to position [3988, 0]
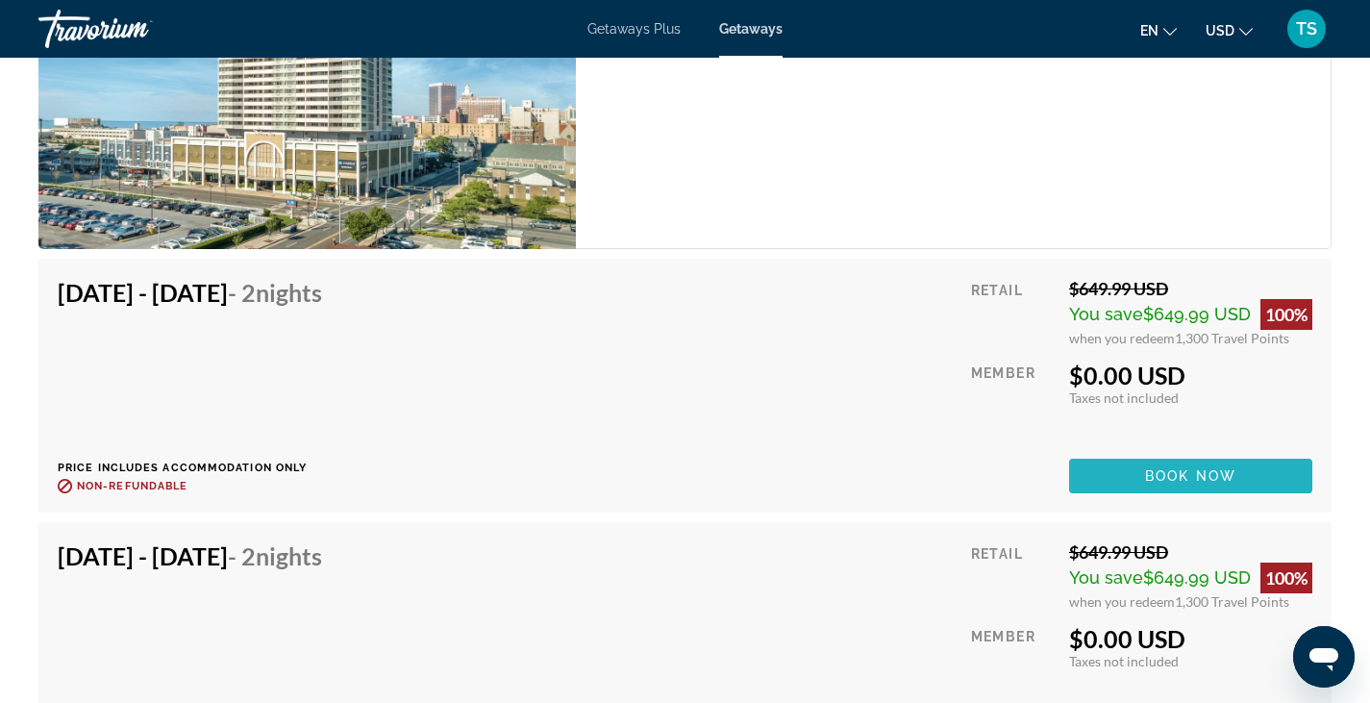
click at [1214, 481] on span "Book now" at bounding box center [1190, 475] width 91 height 15
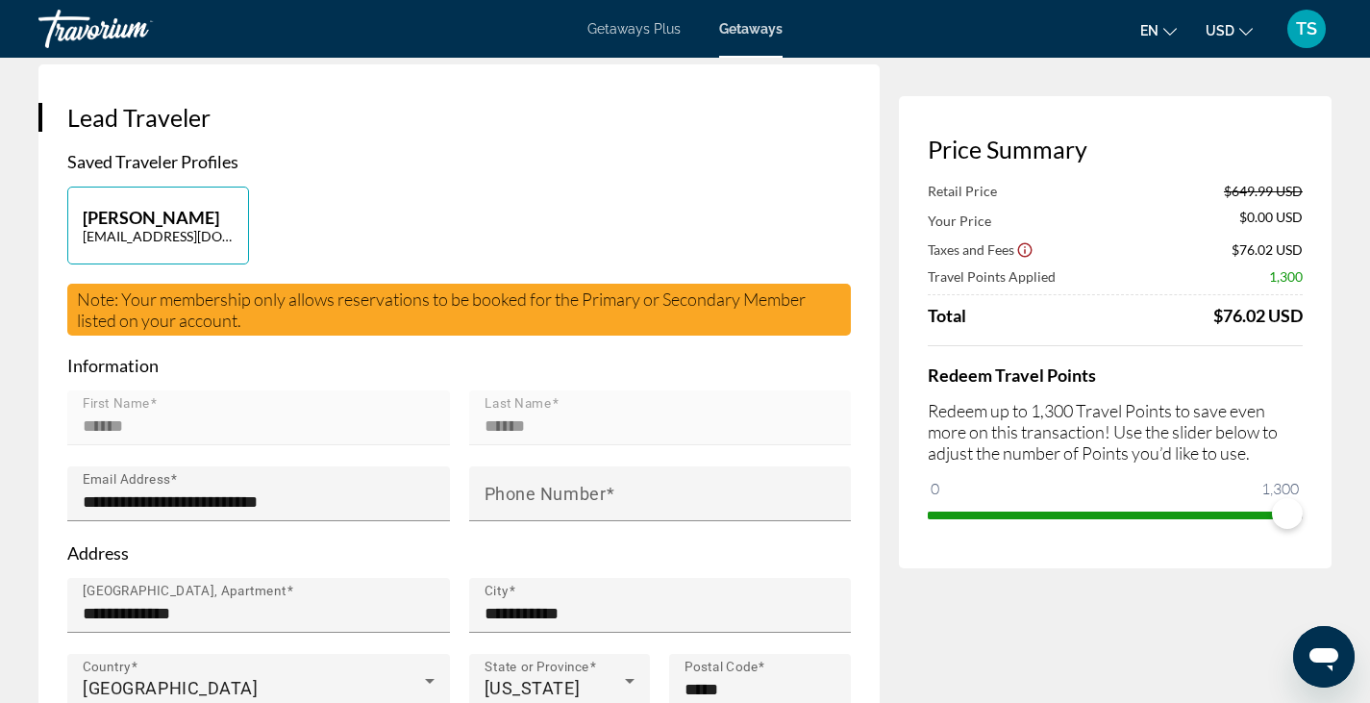
scroll to position [432, 0]
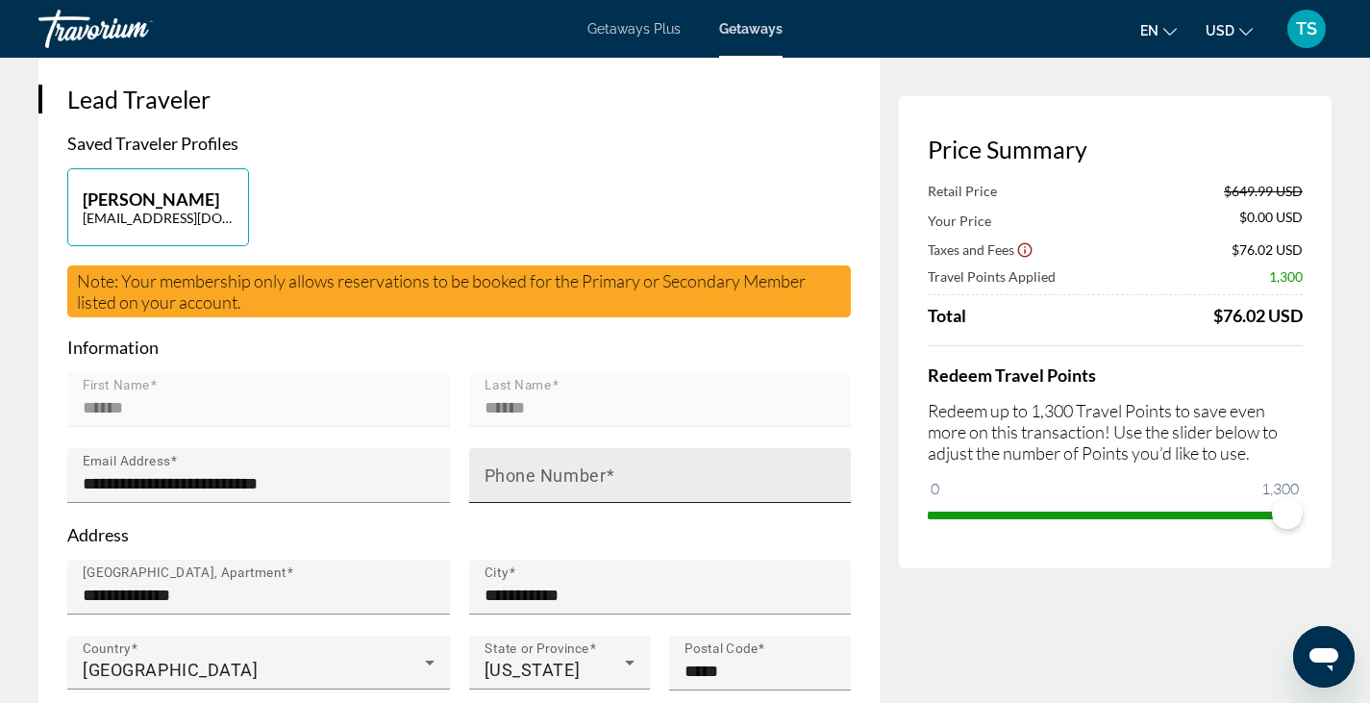
click at [507, 465] on mat-label "Phone Number" at bounding box center [546, 475] width 122 height 20
click at [507, 472] on input "Phone Number" at bounding box center [666, 483] width 363 height 23
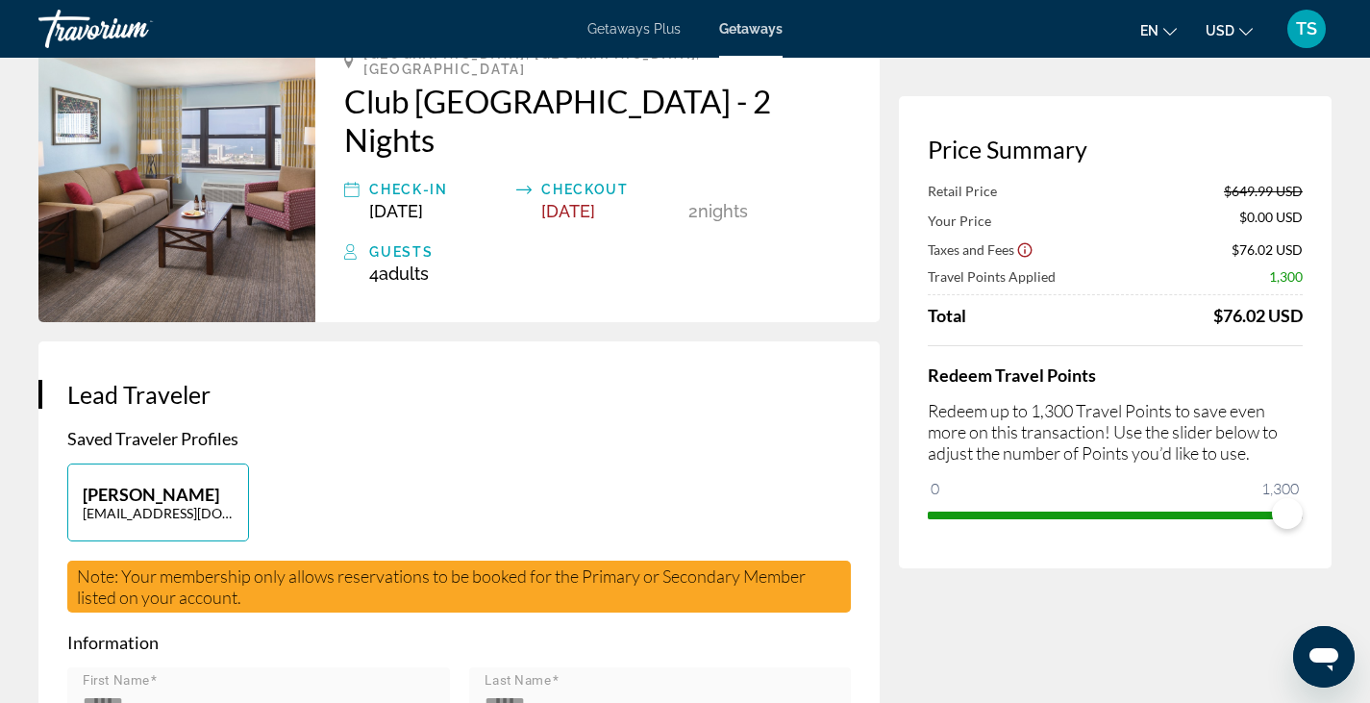
scroll to position [0, 0]
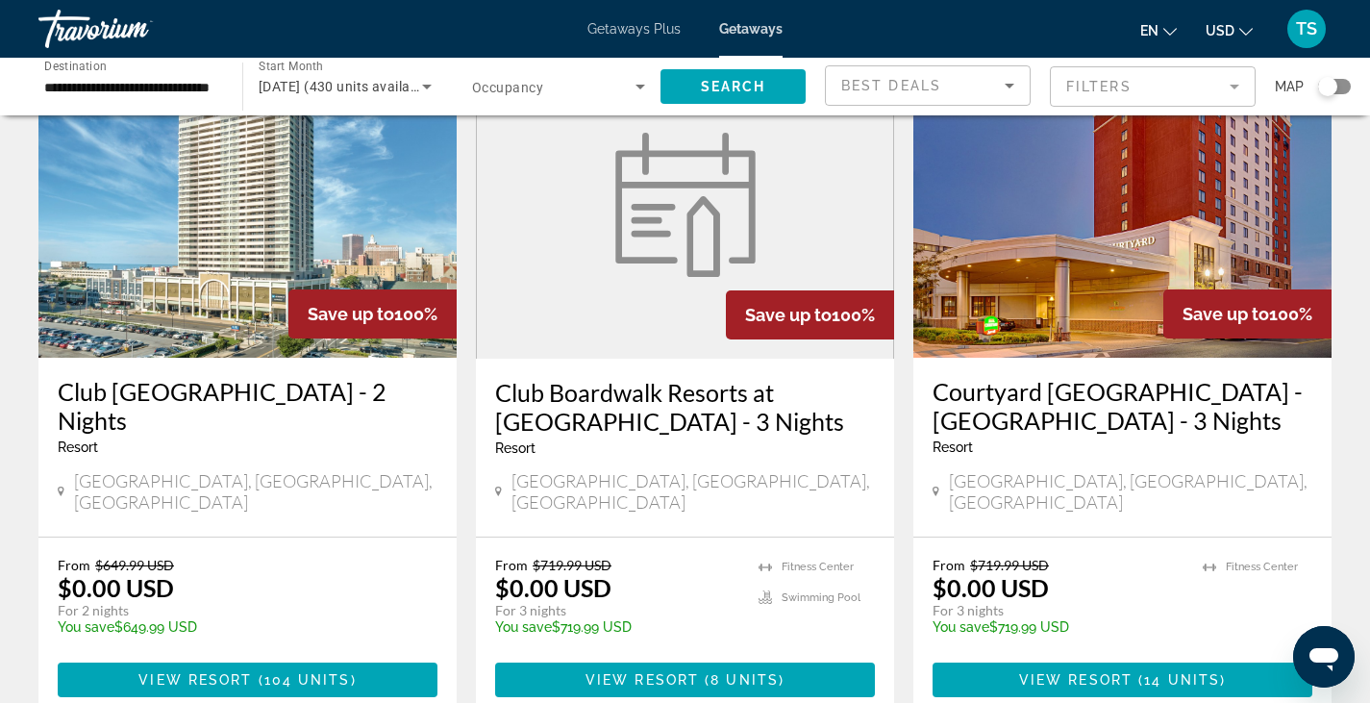
scroll to position [128, 0]
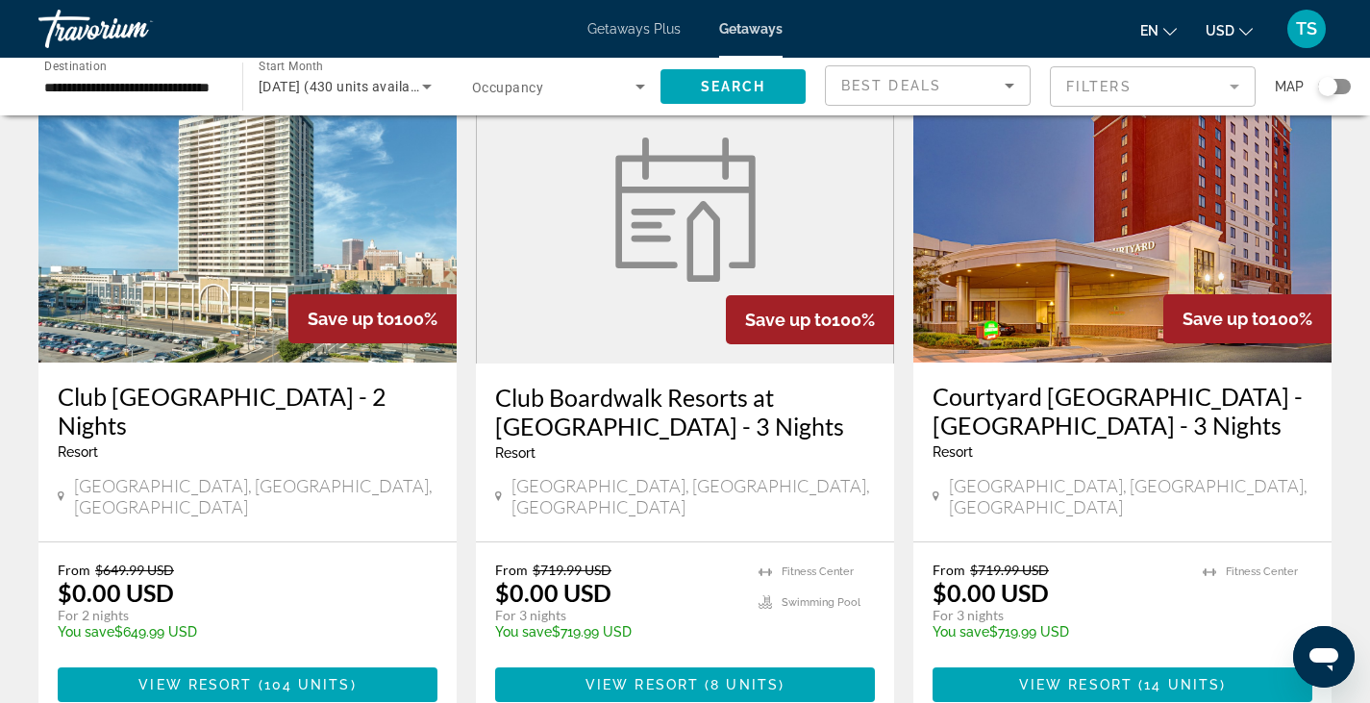
click at [678, 488] on div "[GEOGRAPHIC_DATA], [GEOGRAPHIC_DATA], [GEOGRAPHIC_DATA]" at bounding box center [685, 496] width 380 height 42
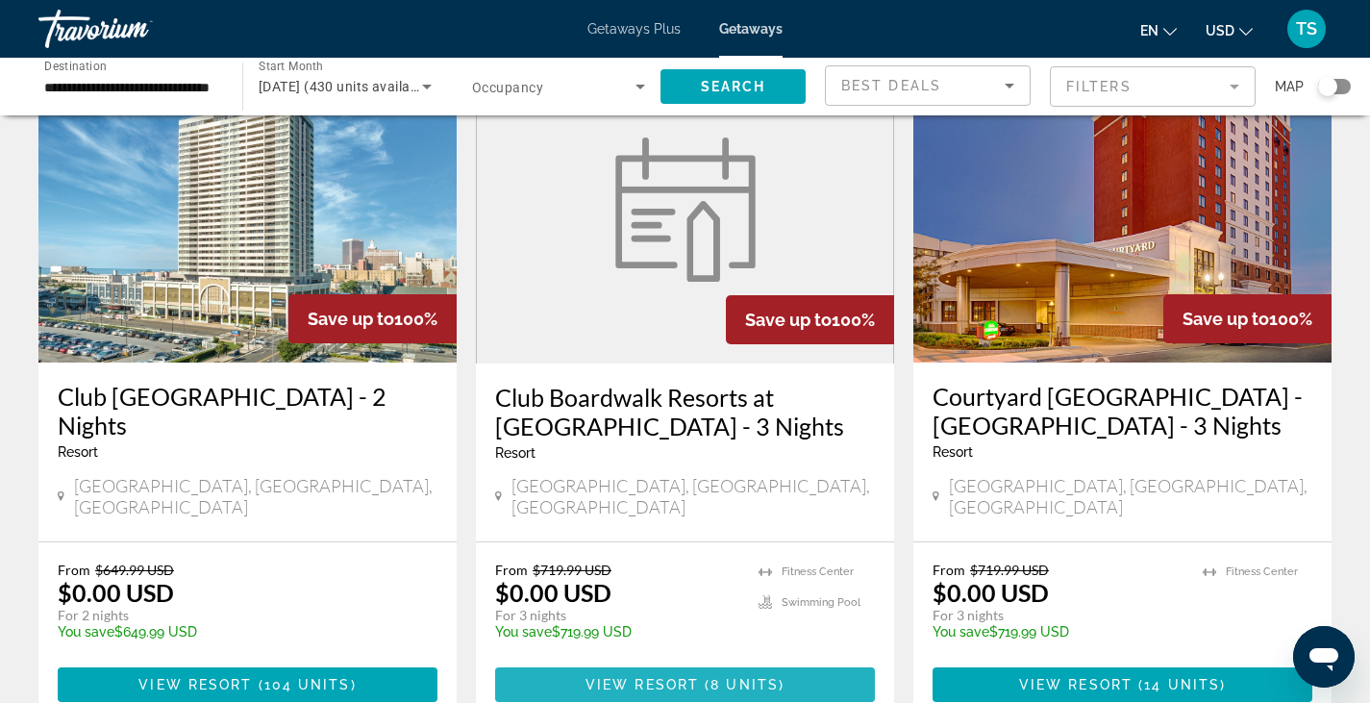
click at [654, 677] on span "View Resort" at bounding box center [641, 684] width 113 height 15
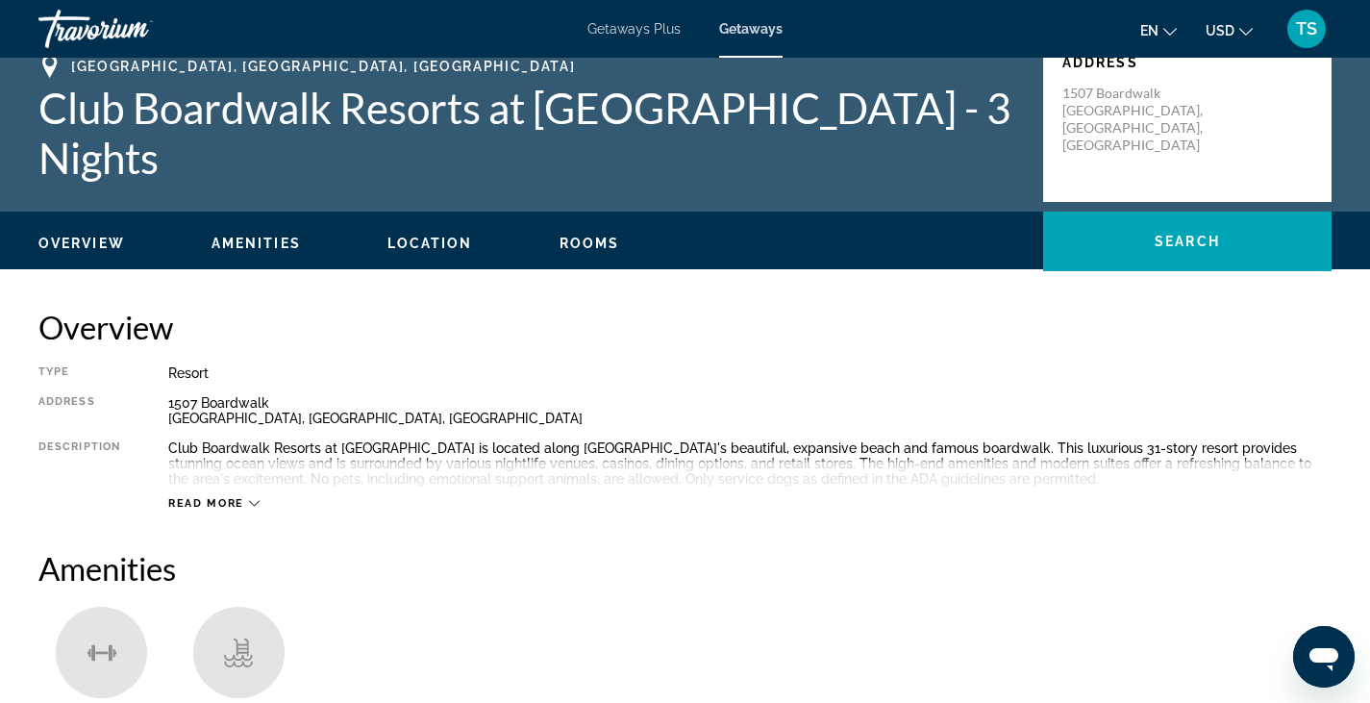
click at [608, 242] on span "Rooms" at bounding box center [589, 243] width 61 height 15
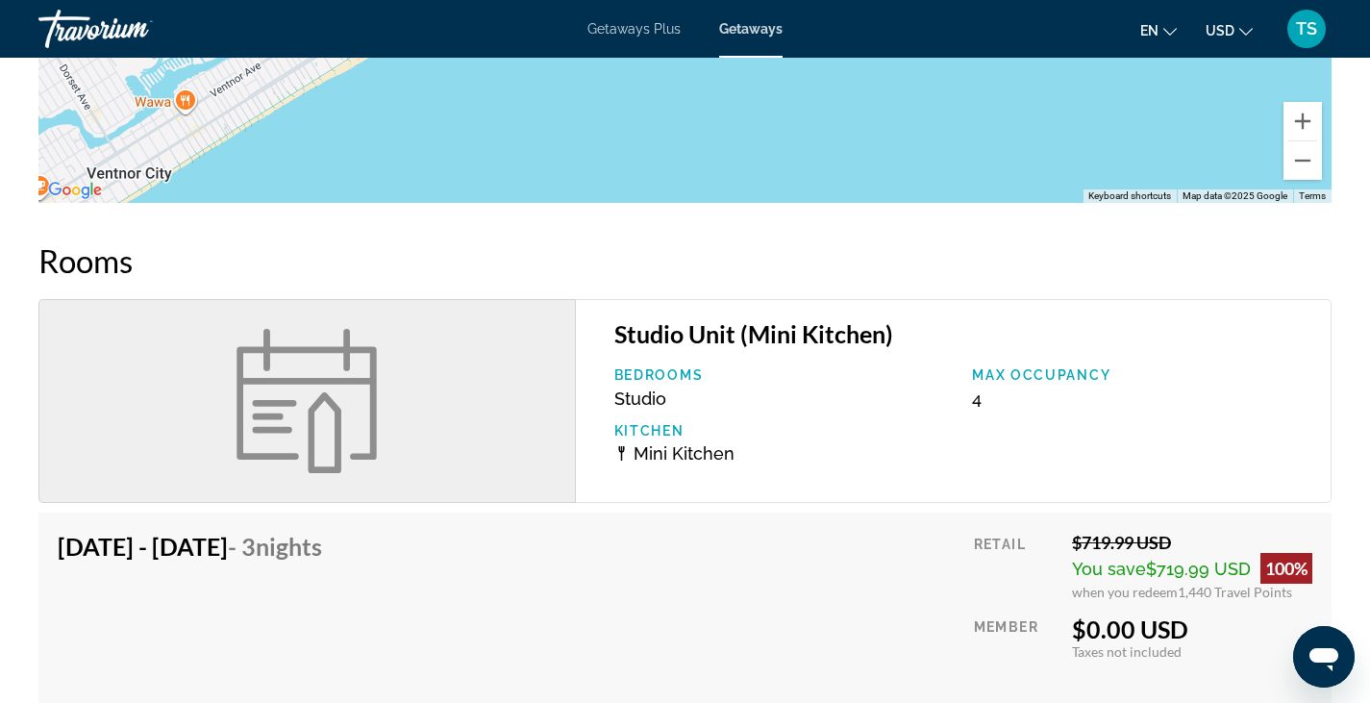
scroll to position [2229, 0]
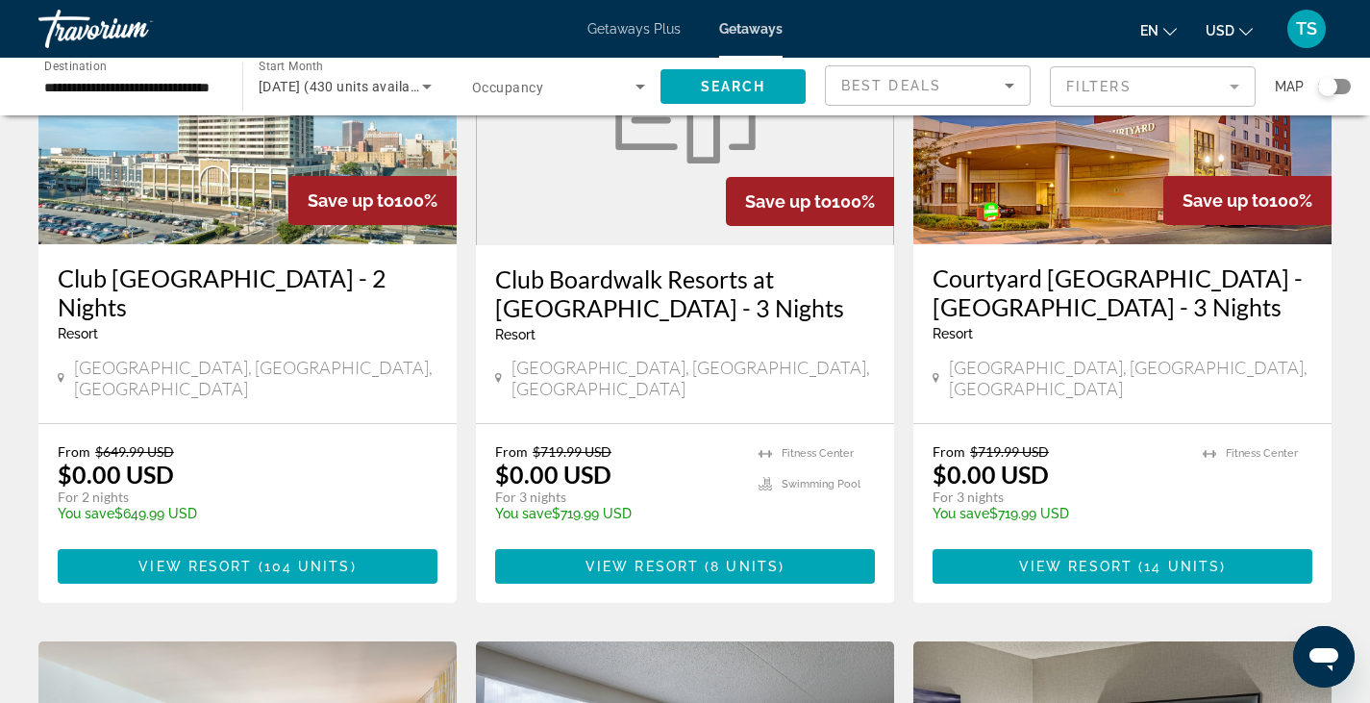
scroll to position [260, 0]
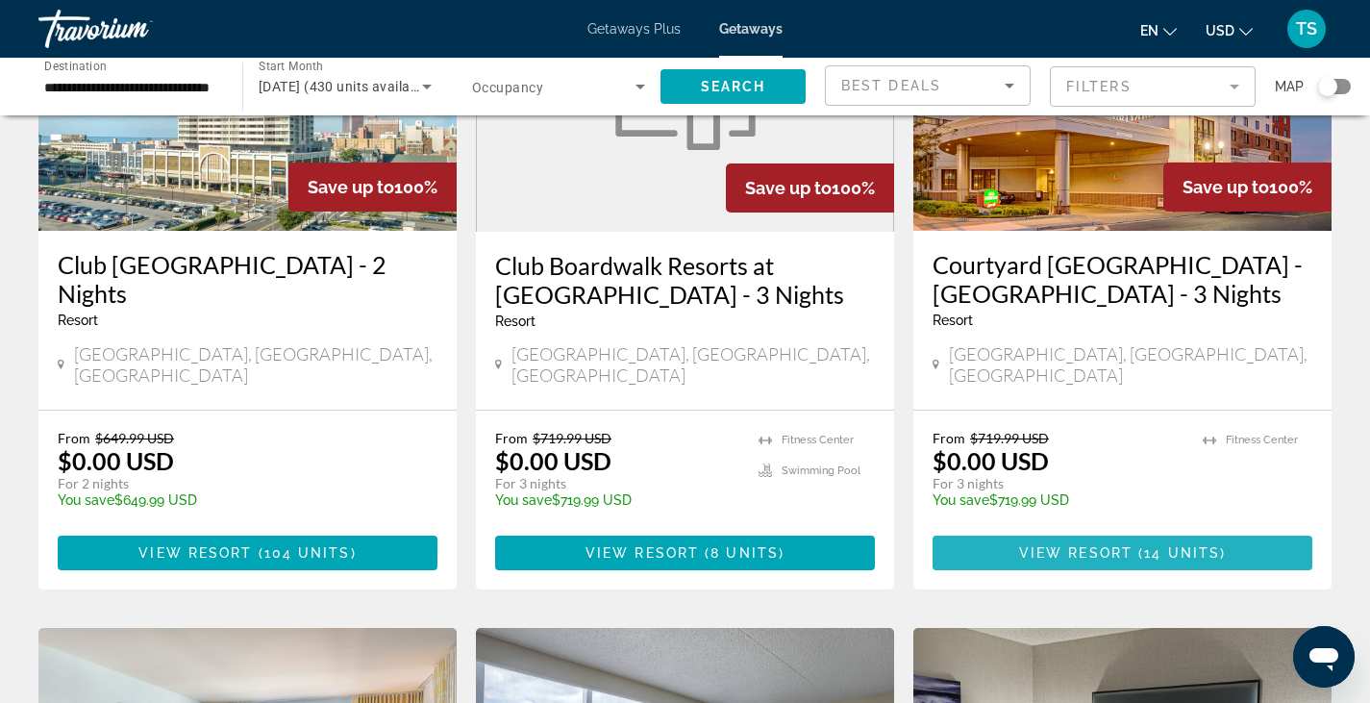
click at [1106, 545] on span "View Resort" at bounding box center [1075, 552] width 113 height 15
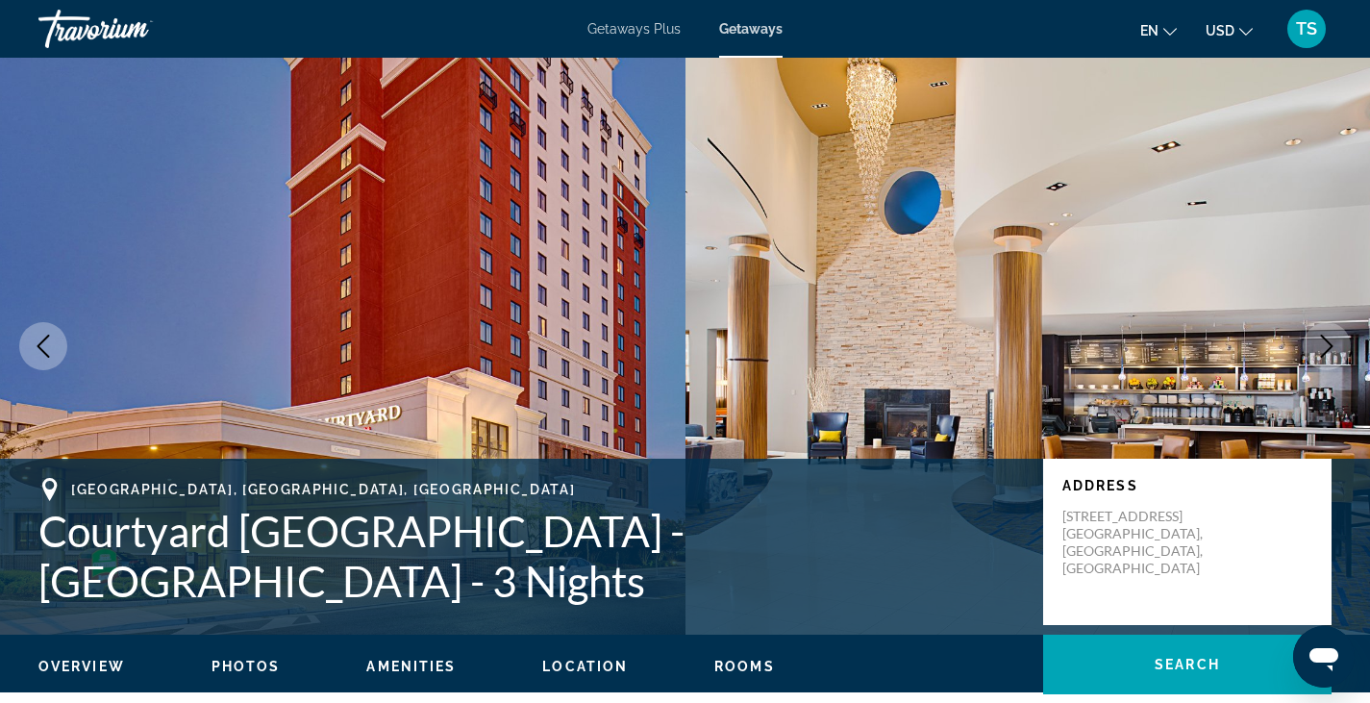
click at [736, 666] on span "Rooms" at bounding box center [744, 665] width 61 height 15
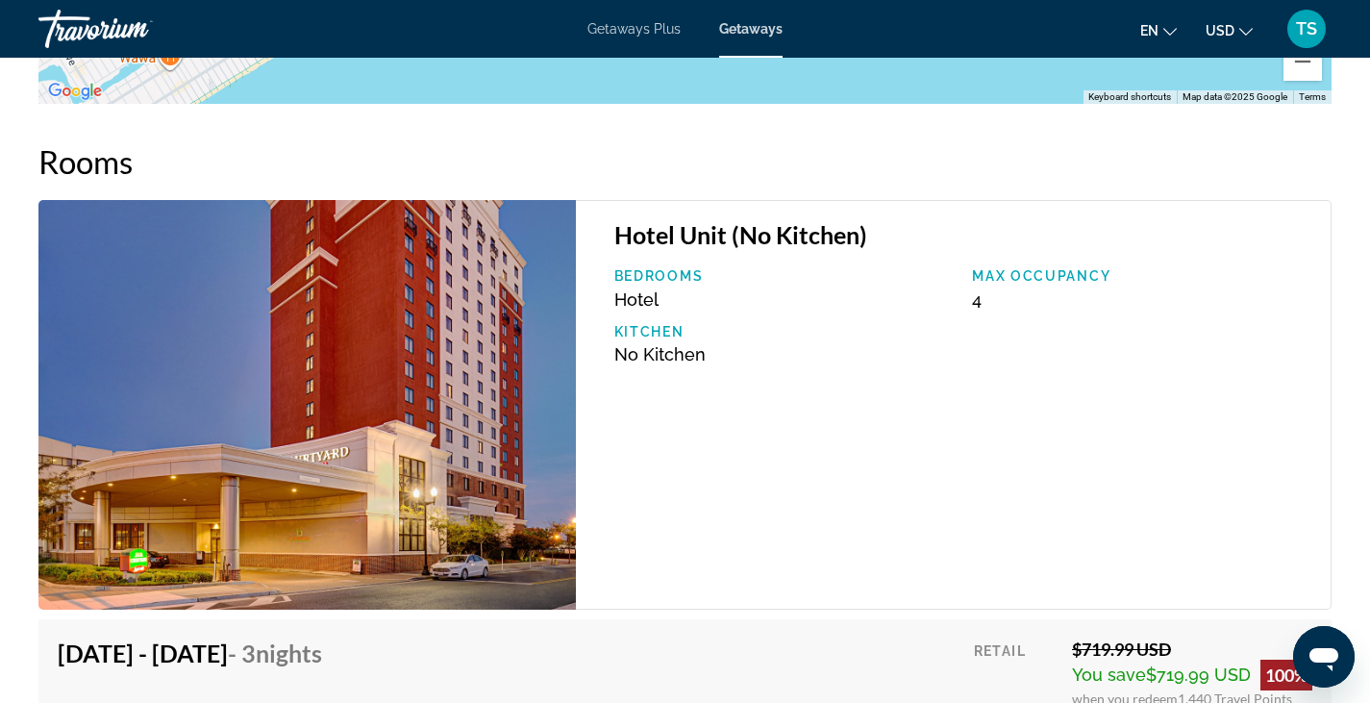
scroll to position [2811, 0]
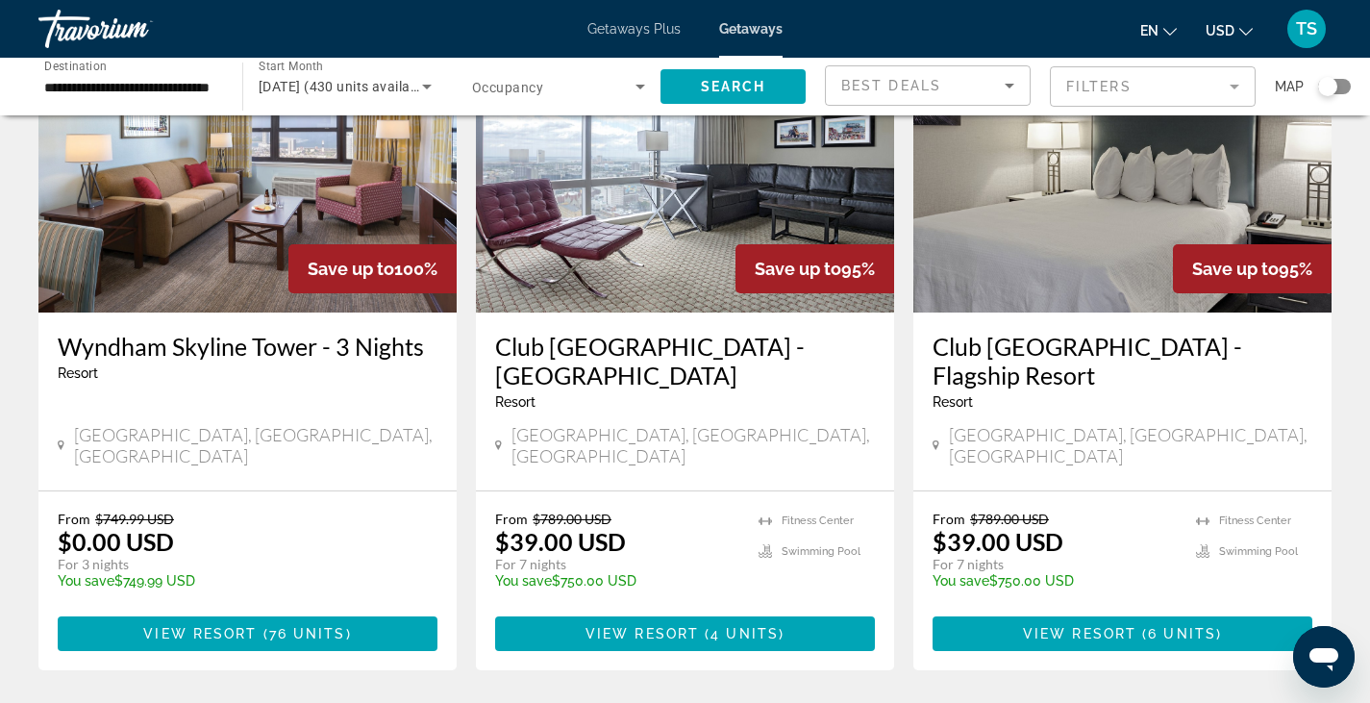
scroll to position [897, 0]
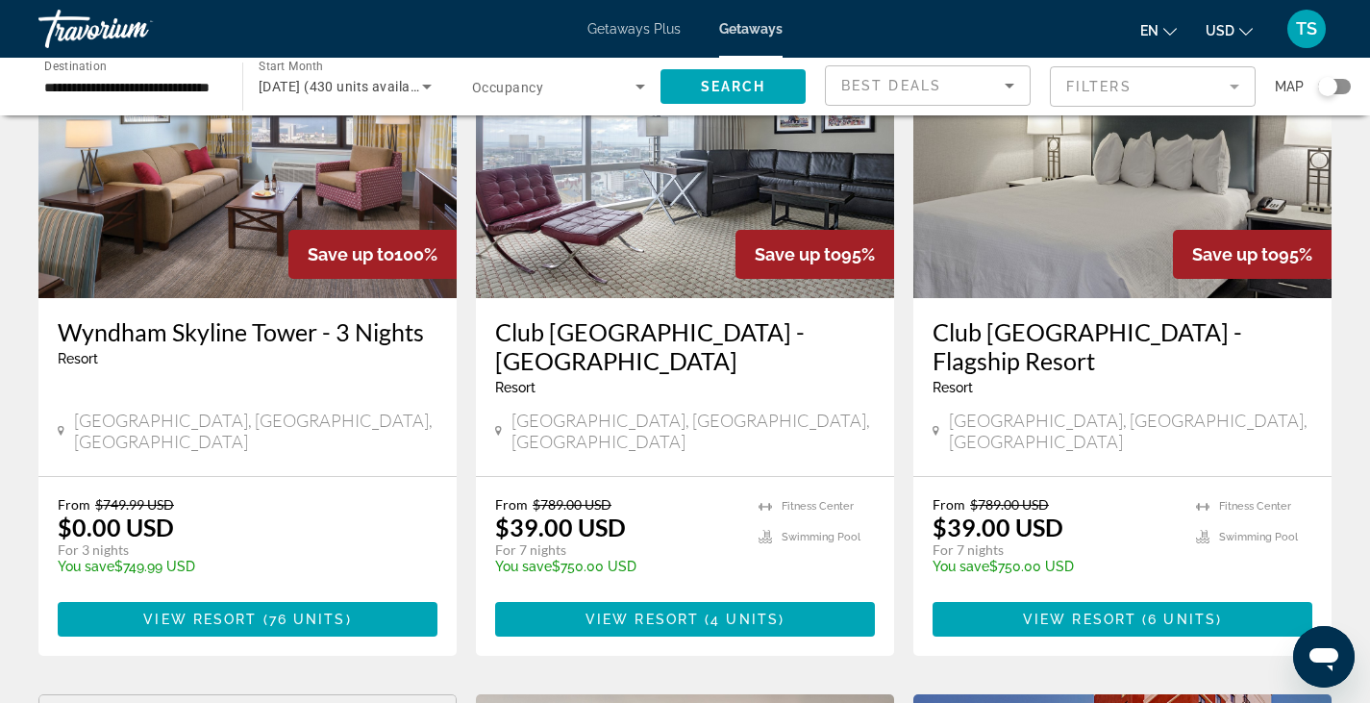
click at [498, 615] on div "Save up to 100% Club [GEOGRAPHIC_DATA] - 2 Nights Resort - This is an adults on…" at bounding box center [685, 695] width 1312 height 2818
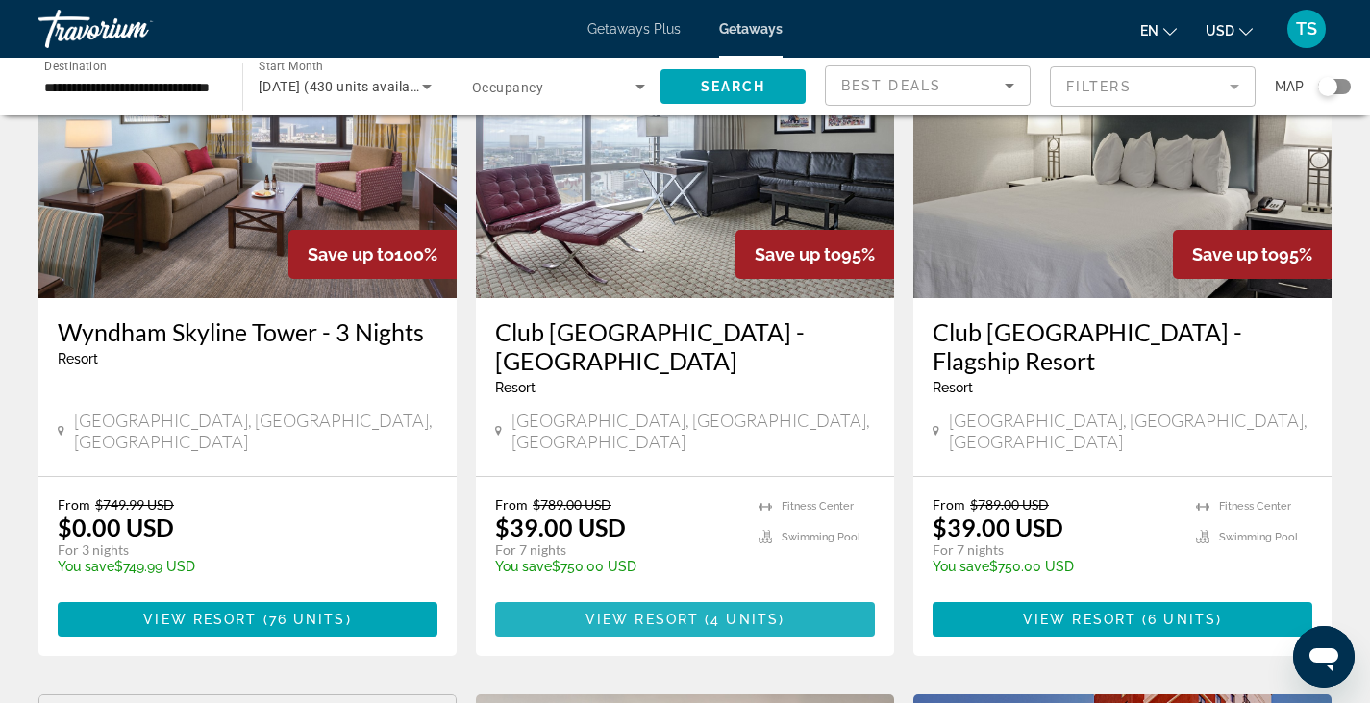
click at [559, 596] on span "Main content" at bounding box center [685, 619] width 380 height 46
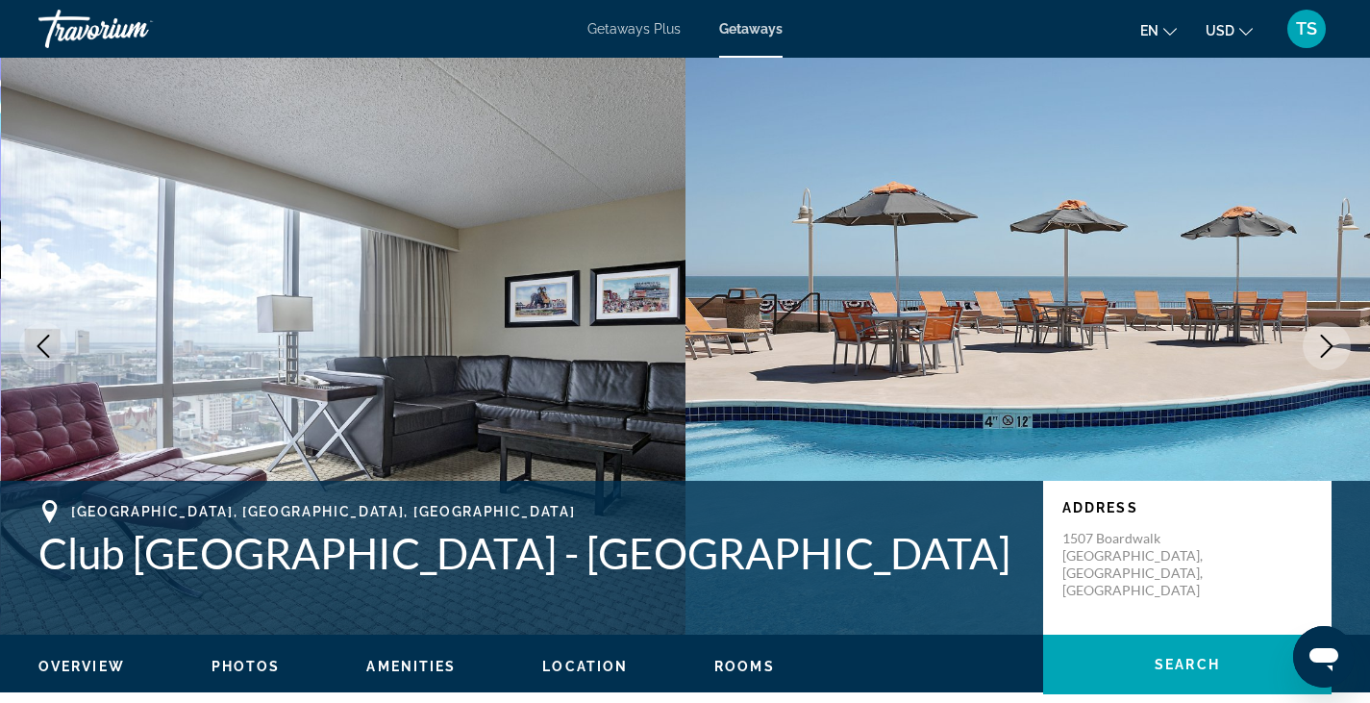
click at [716, 677] on div "Overview Photos Amenities Location Rooms Search" at bounding box center [685, 664] width 1370 height 60
click at [724, 670] on span "Rooms" at bounding box center [744, 665] width 61 height 15
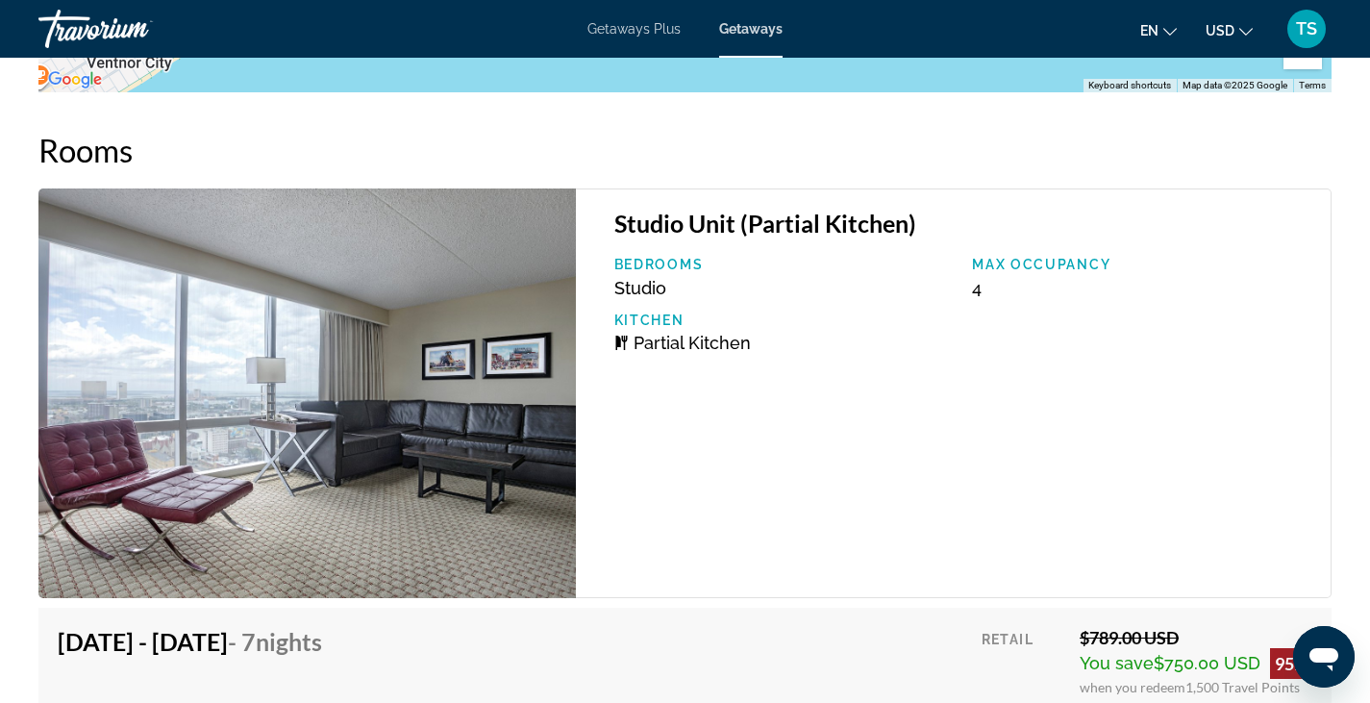
scroll to position [3466, 0]
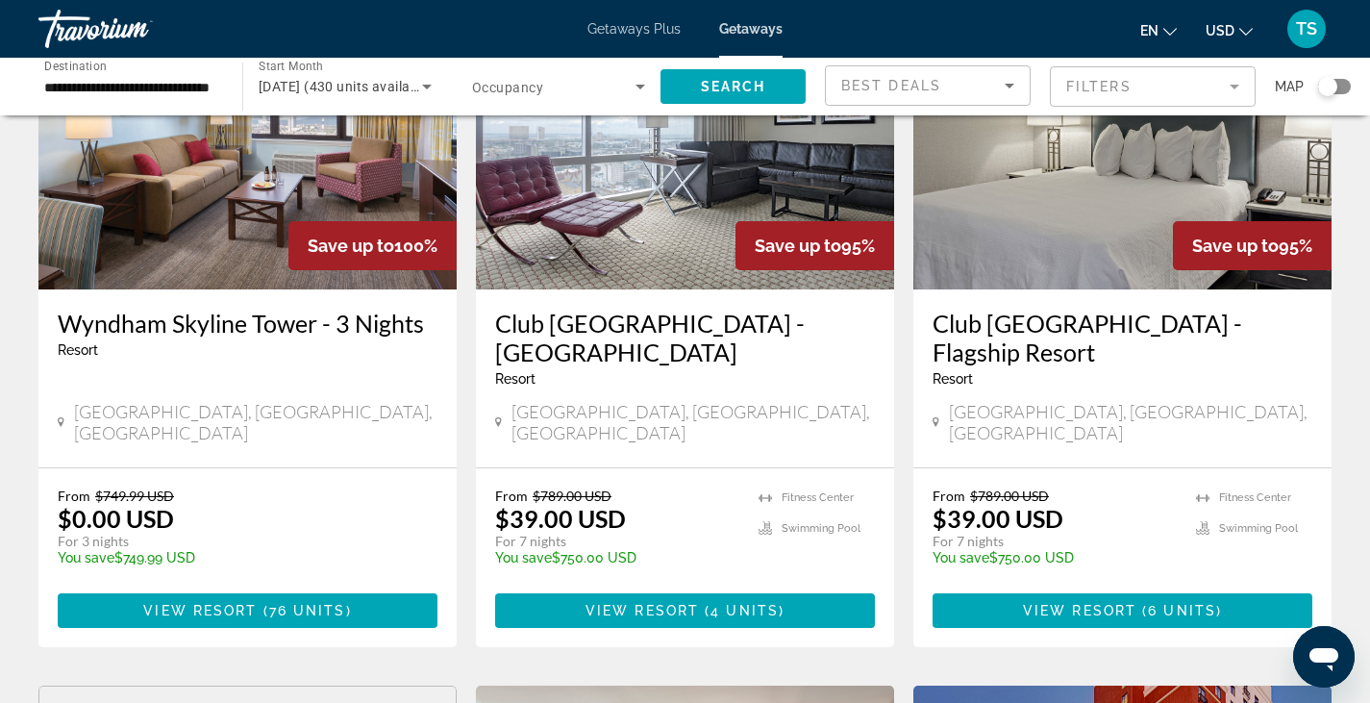
scroll to position [904, 0]
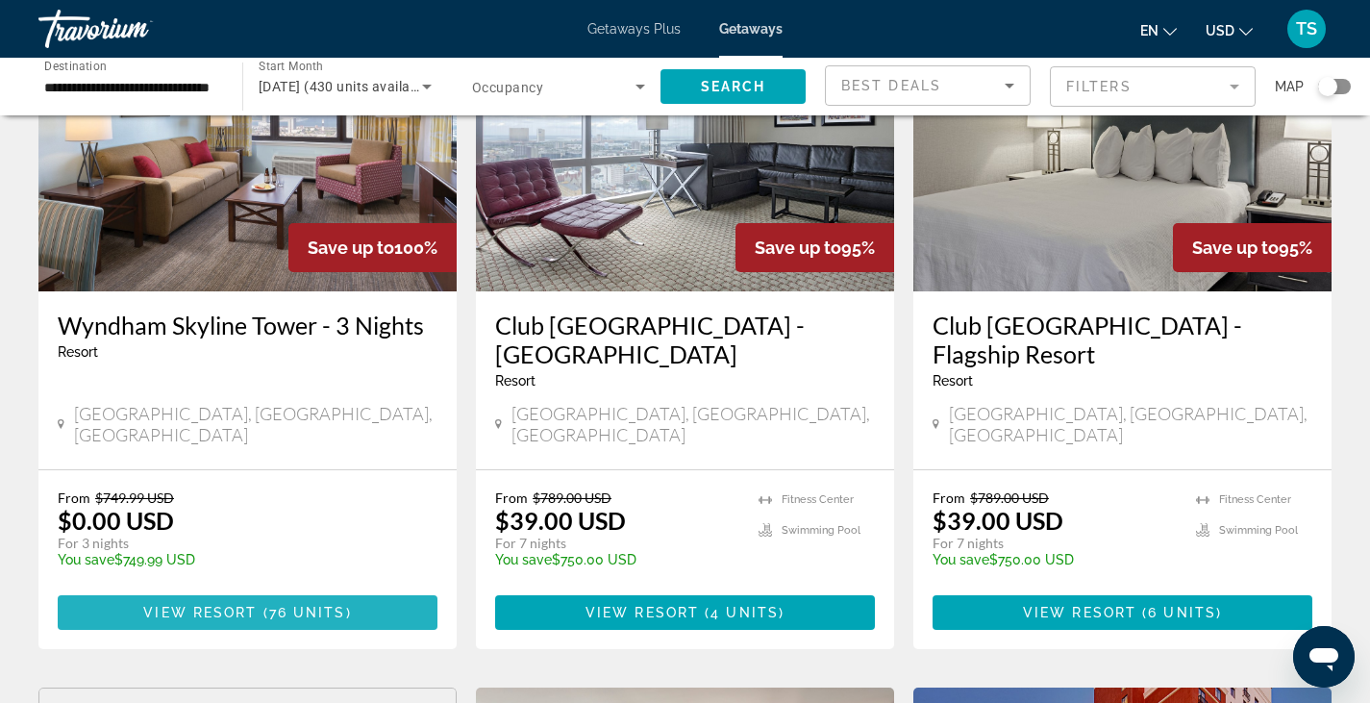
click at [279, 605] on span "76 units" at bounding box center [307, 612] width 77 height 15
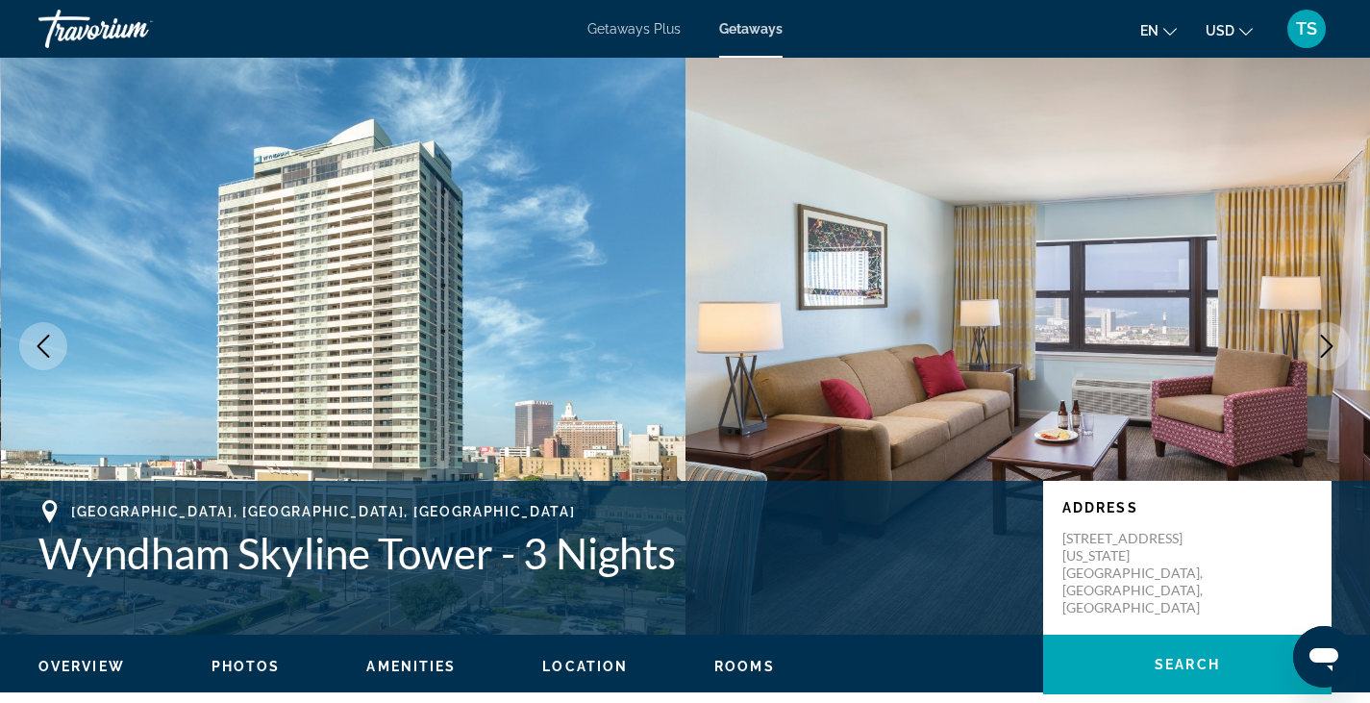
click at [730, 667] on span "Rooms" at bounding box center [744, 665] width 61 height 15
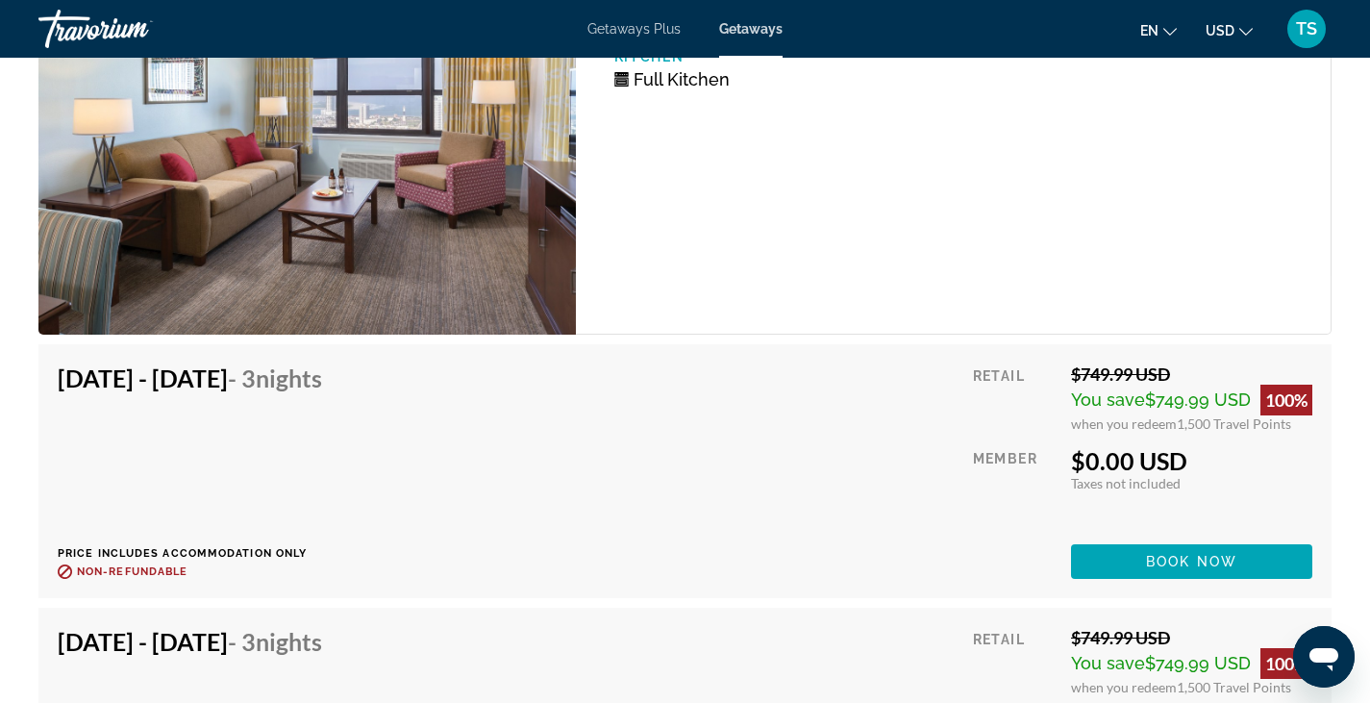
scroll to position [3883, 0]
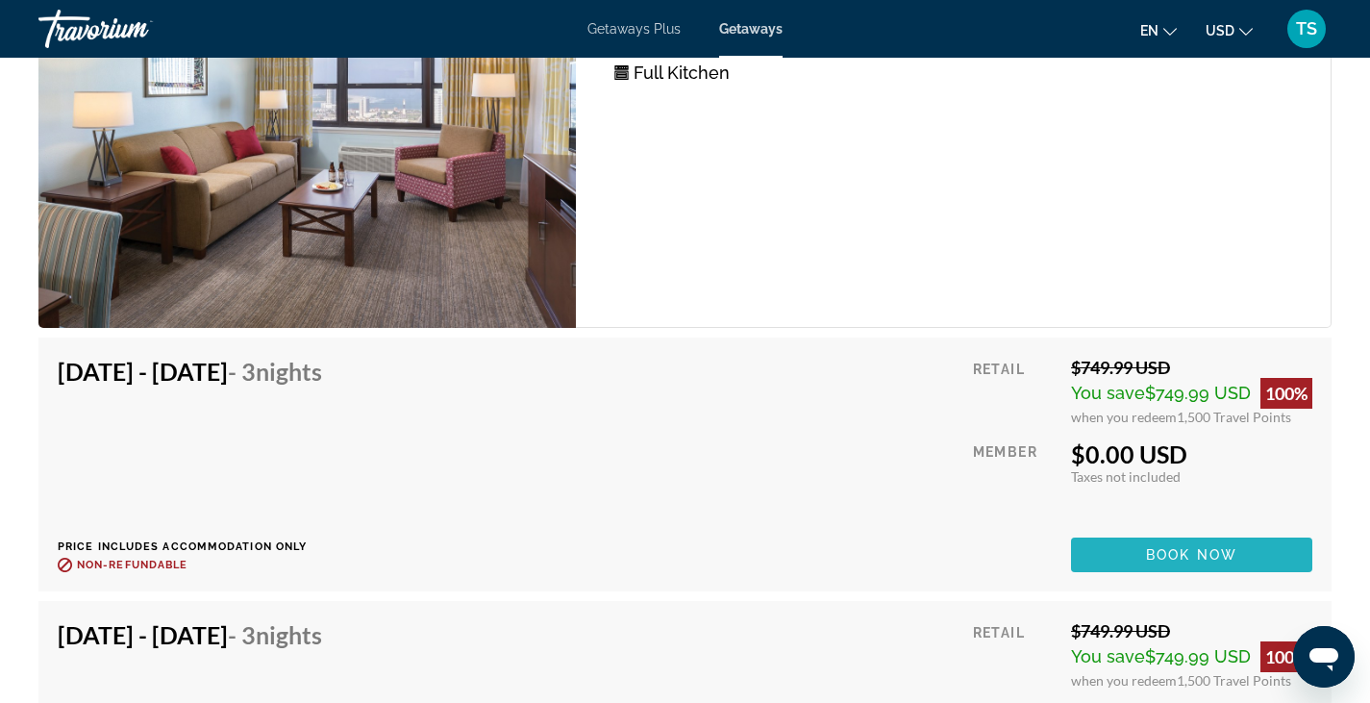
click at [1202, 557] on span "Book now" at bounding box center [1191, 554] width 91 height 15
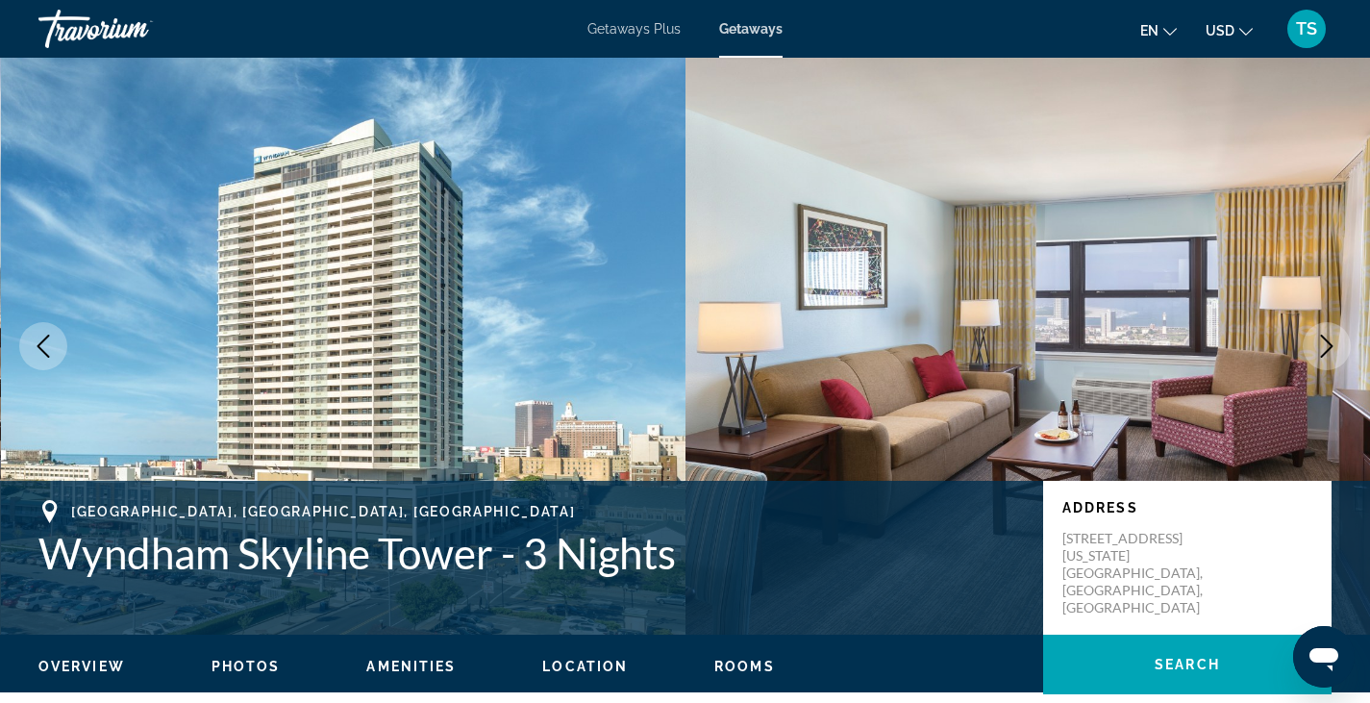
click at [949, 604] on div "[GEOGRAPHIC_DATA], [GEOGRAPHIC_DATA], [GEOGRAPHIC_DATA] [GEOGRAPHIC_DATA] - 3 N…" at bounding box center [685, 557] width 1370 height 115
click at [718, 667] on span "Rooms" at bounding box center [744, 665] width 61 height 15
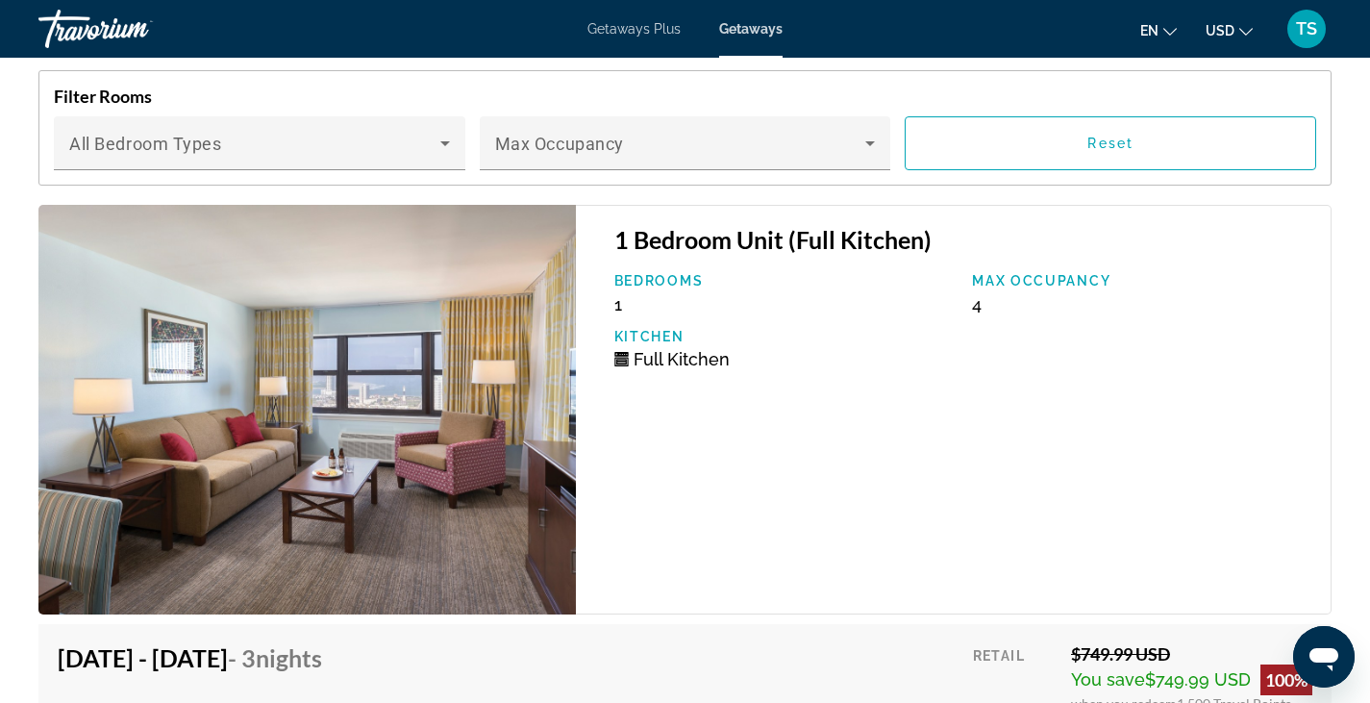
scroll to position [3574, 0]
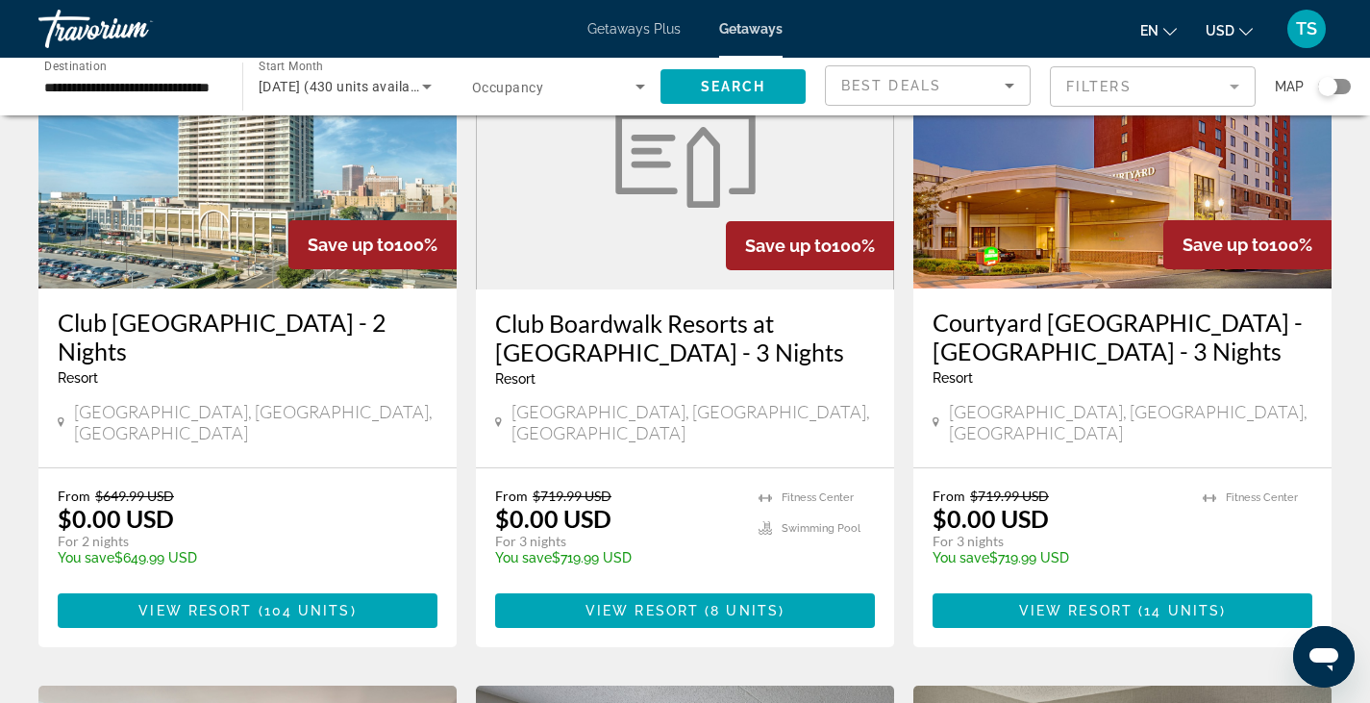
scroll to position [200, 0]
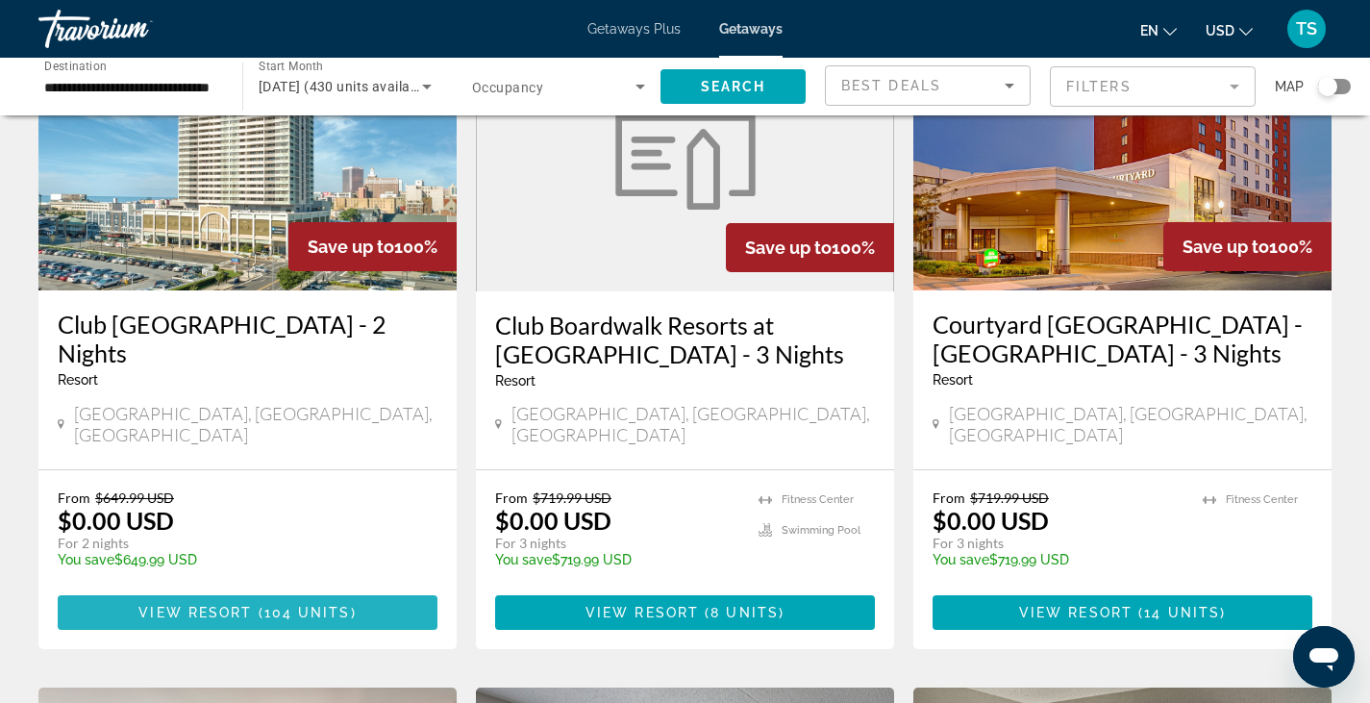
click at [183, 605] on span "View Resort" at bounding box center [194, 612] width 113 height 15
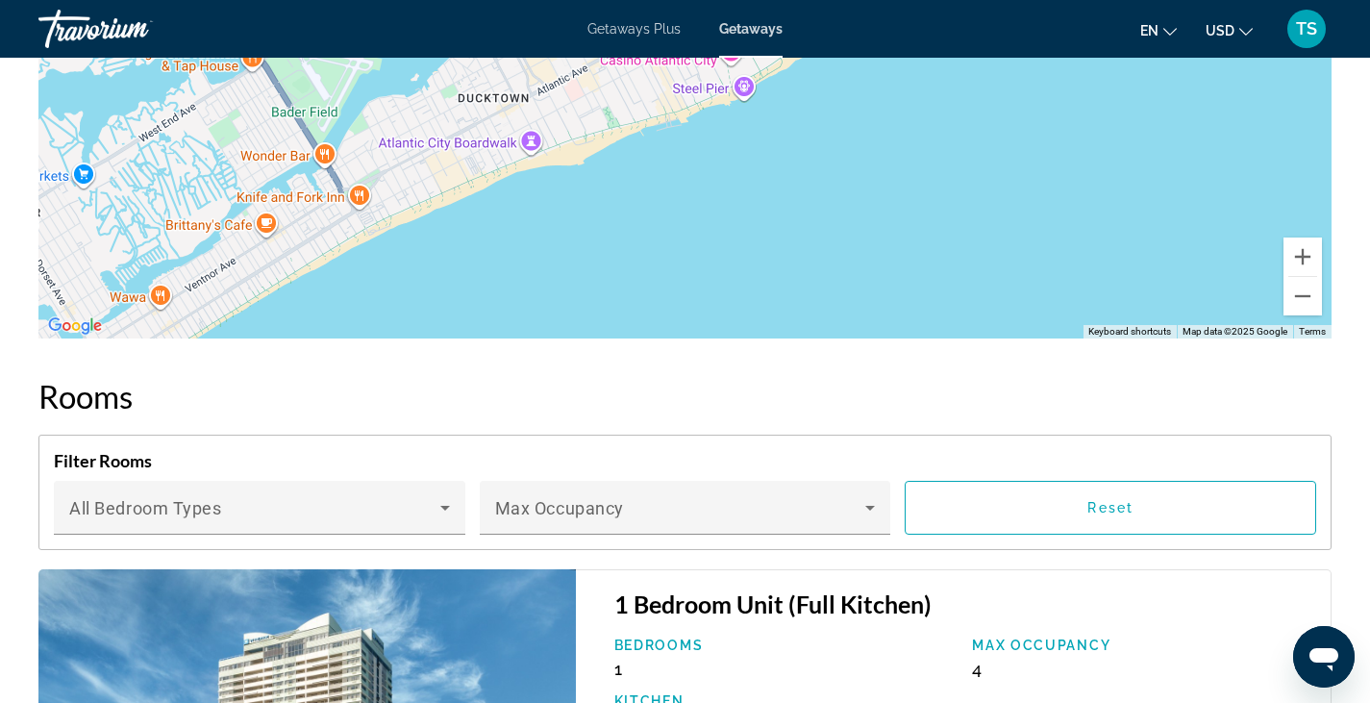
scroll to position [3251, 0]
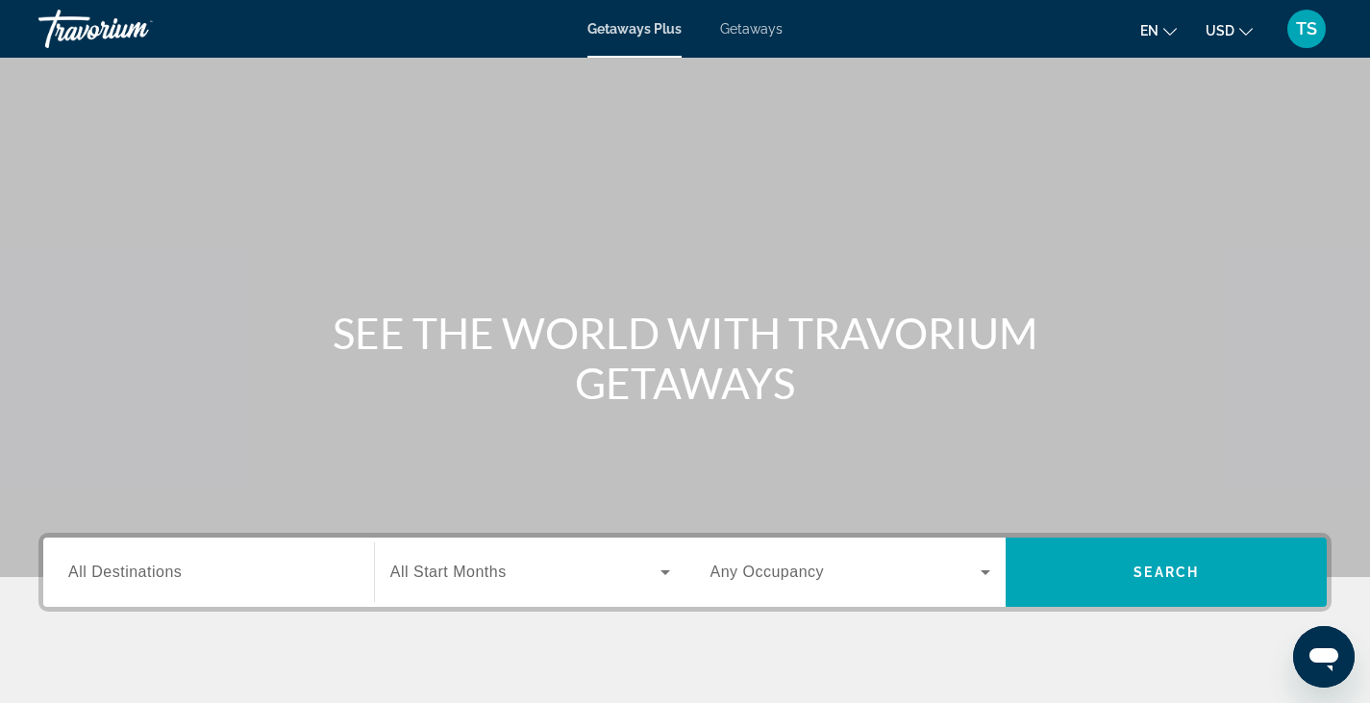
click at [756, 24] on span "Getaways" at bounding box center [751, 28] width 62 height 15
click at [114, 584] on div "Search widget" at bounding box center [208, 572] width 281 height 55
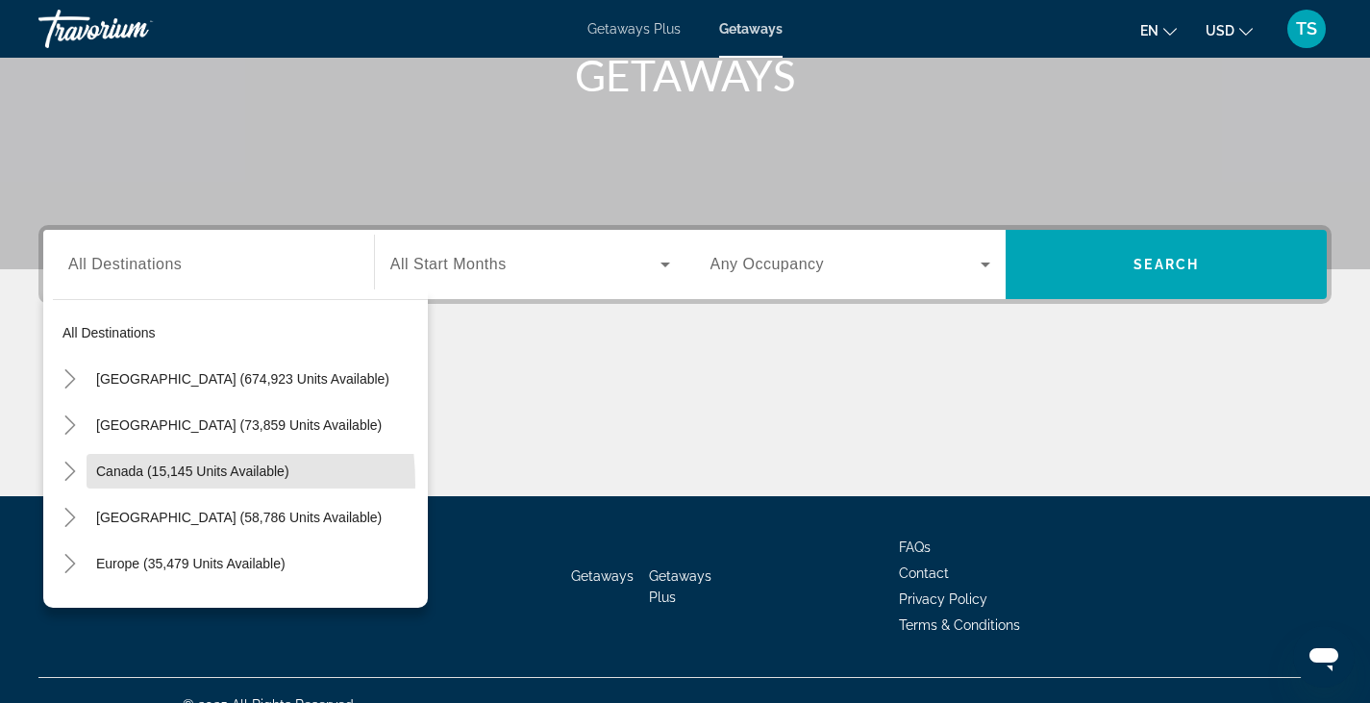
scroll to position [336, 0]
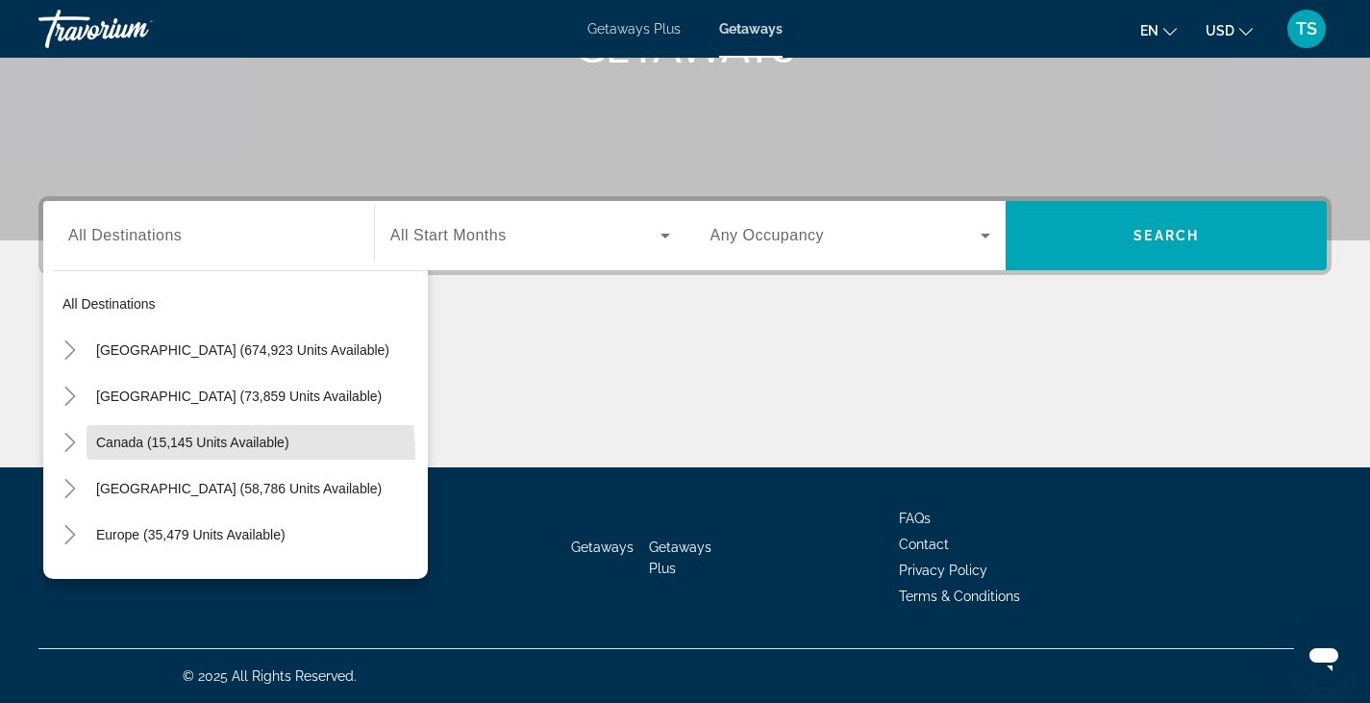
click at [114, 366] on div "Skip to main content Getaways Plus Getaways en English Español Français Italian…" at bounding box center [685, 15] width 1370 height 703
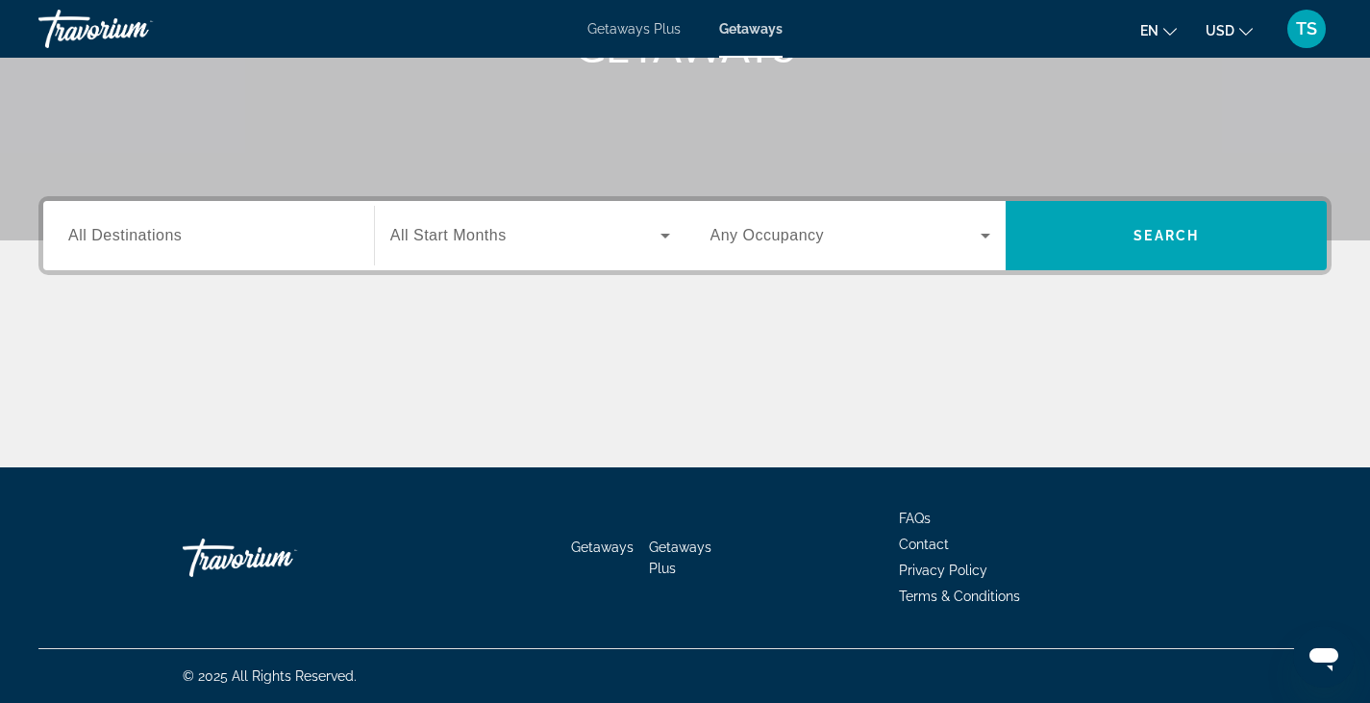
click at [127, 230] on span "All Destinations" at bounding box center [124, 235] width 113 height 16
click at [127, 230] on input "Destination All Destinations" at bounding box center [208, 236] width 281 height 23
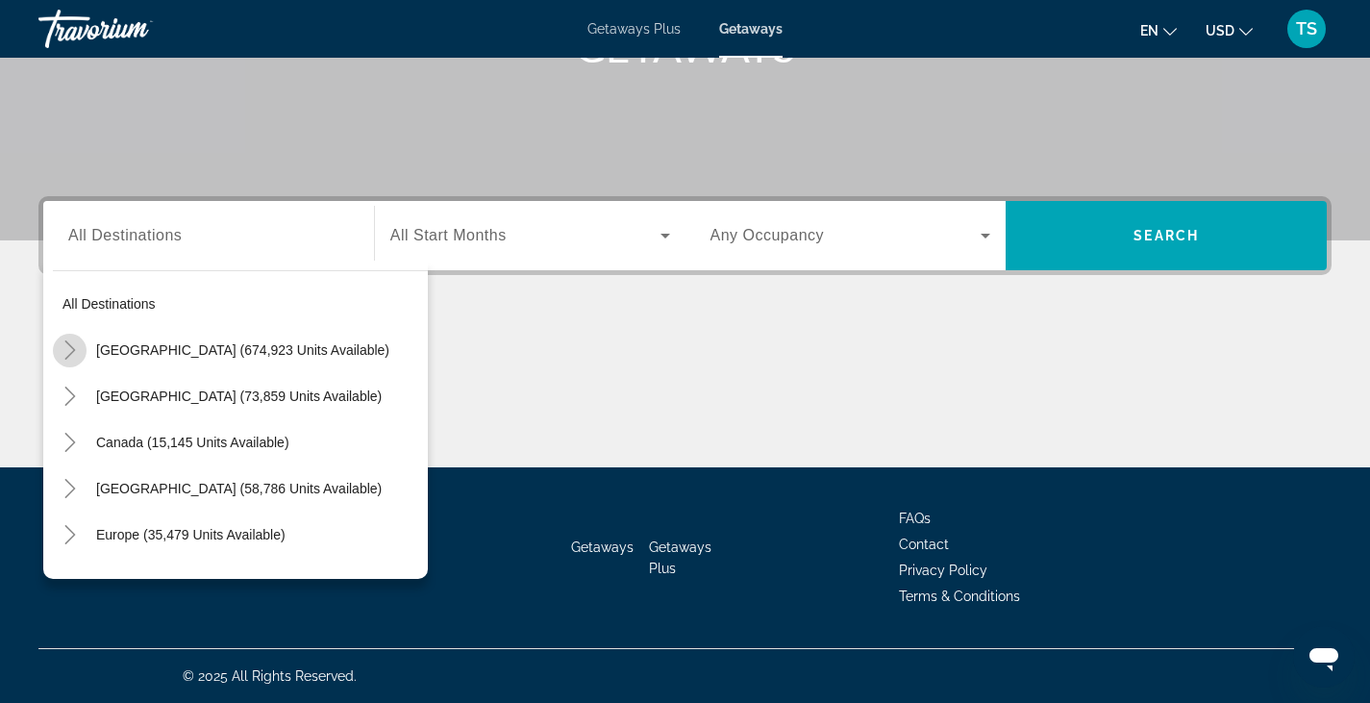
click at [68, 360] on mat-icon "Toggle United States (674,923 units available)" at bounding box center [70, 351] width 34 height 34
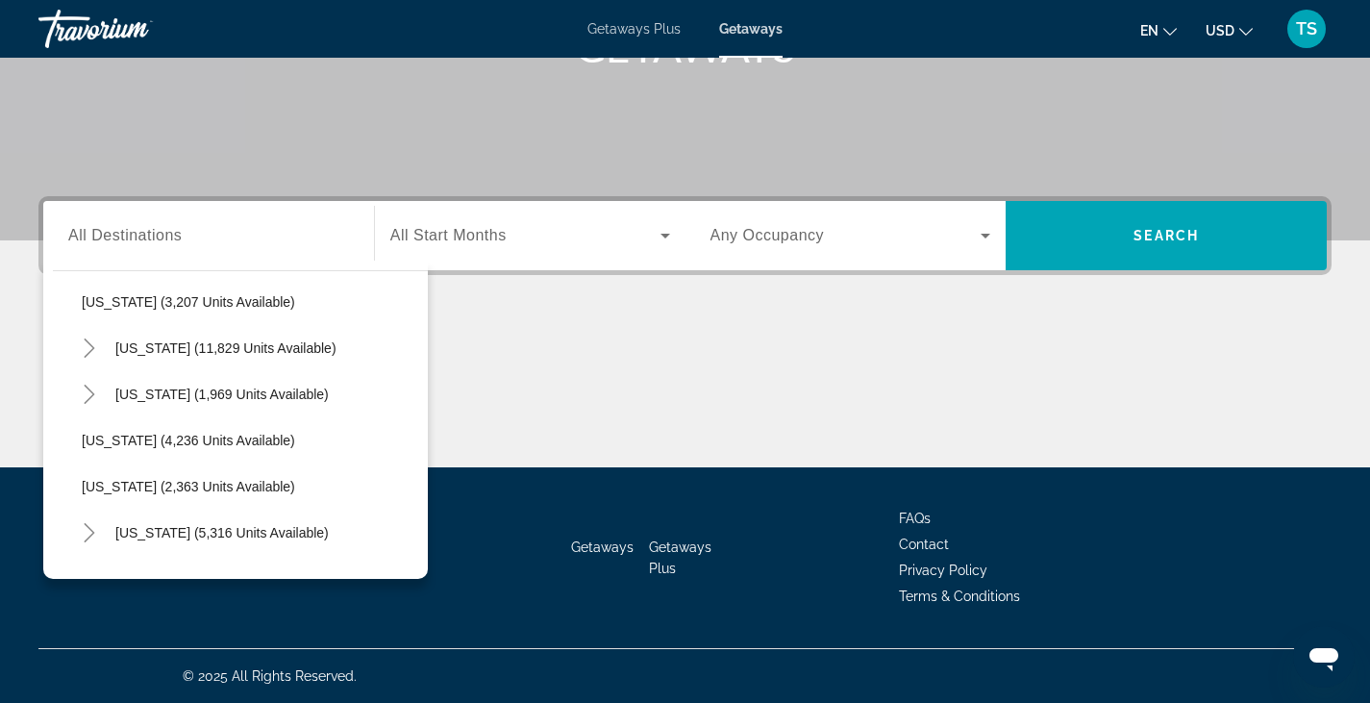
scroll to position [1114, 0]
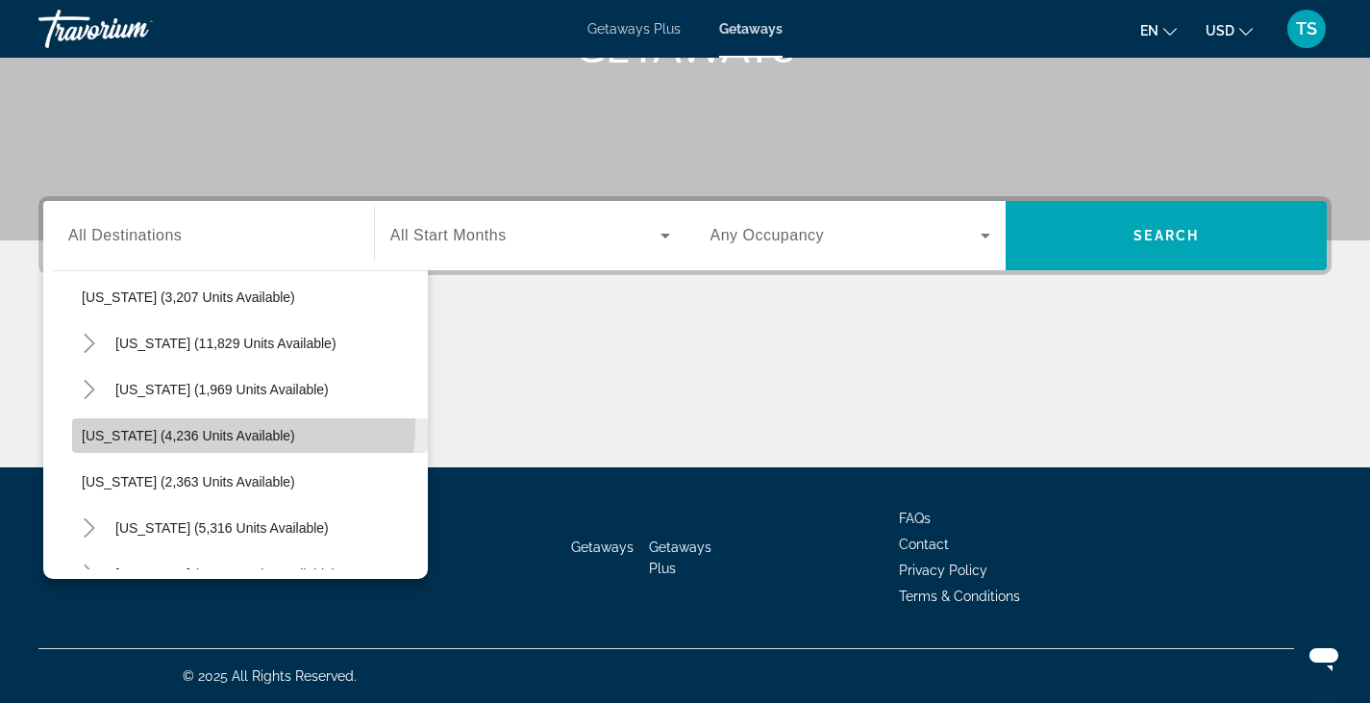
click at [224, 427] on span "Search widget" at bounding box center [250, 435] width 356 height 46
type input "**********"
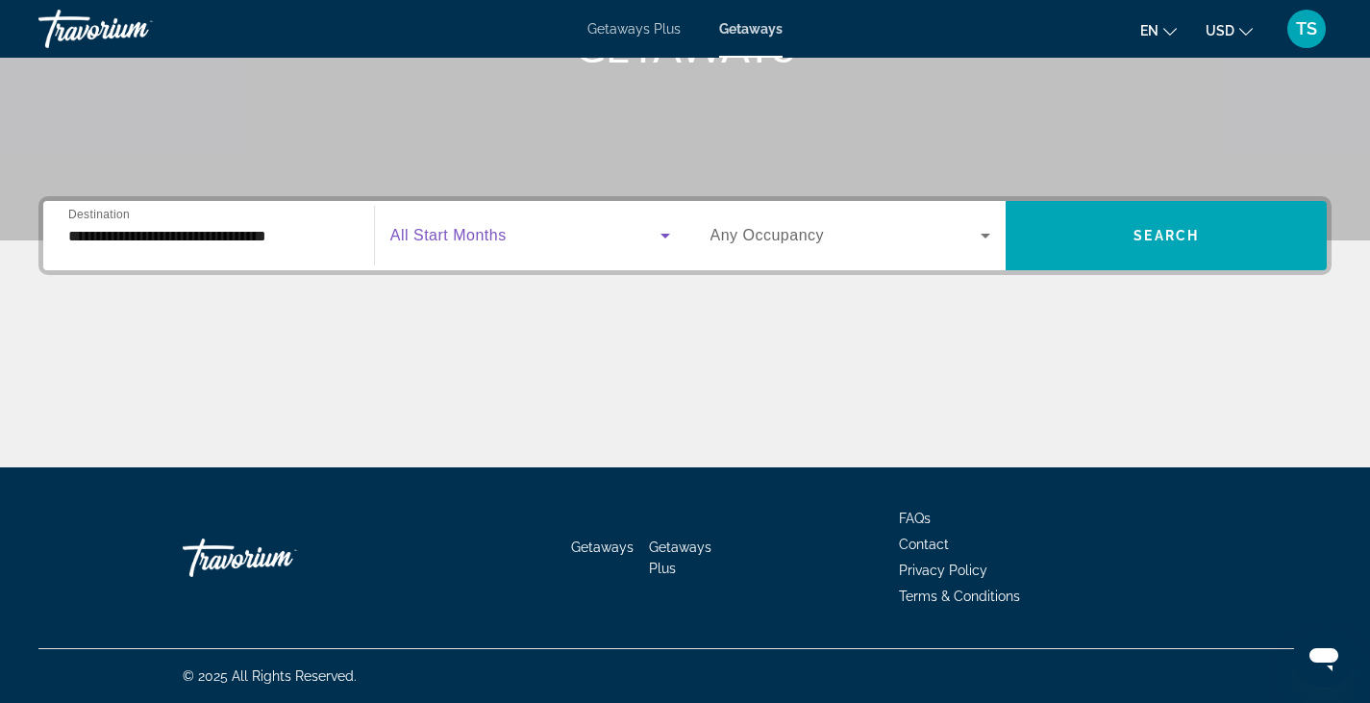
click at [658, 241] on icon "Search widget" at bounding box center [665, 235] width 23 height 23
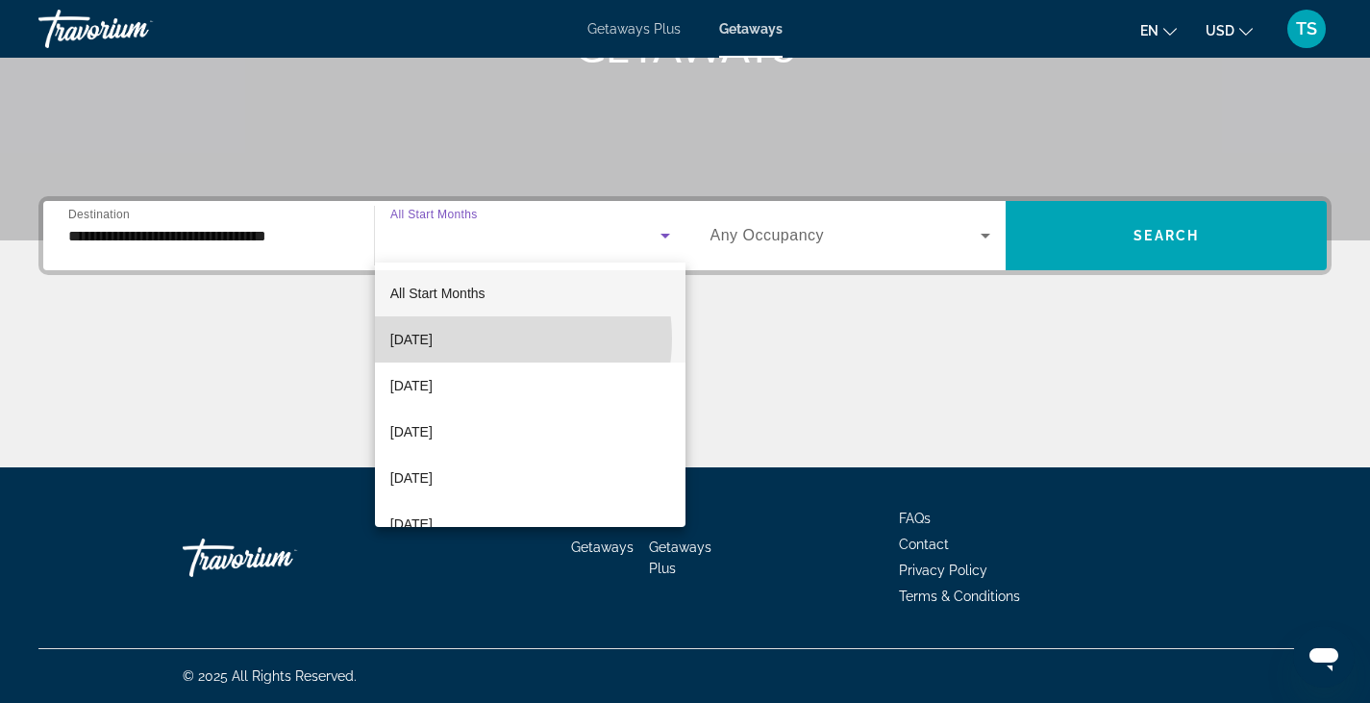
click at [433, 338] on span "[DATE]" at bounding box center [411, 339] width 42 height 23
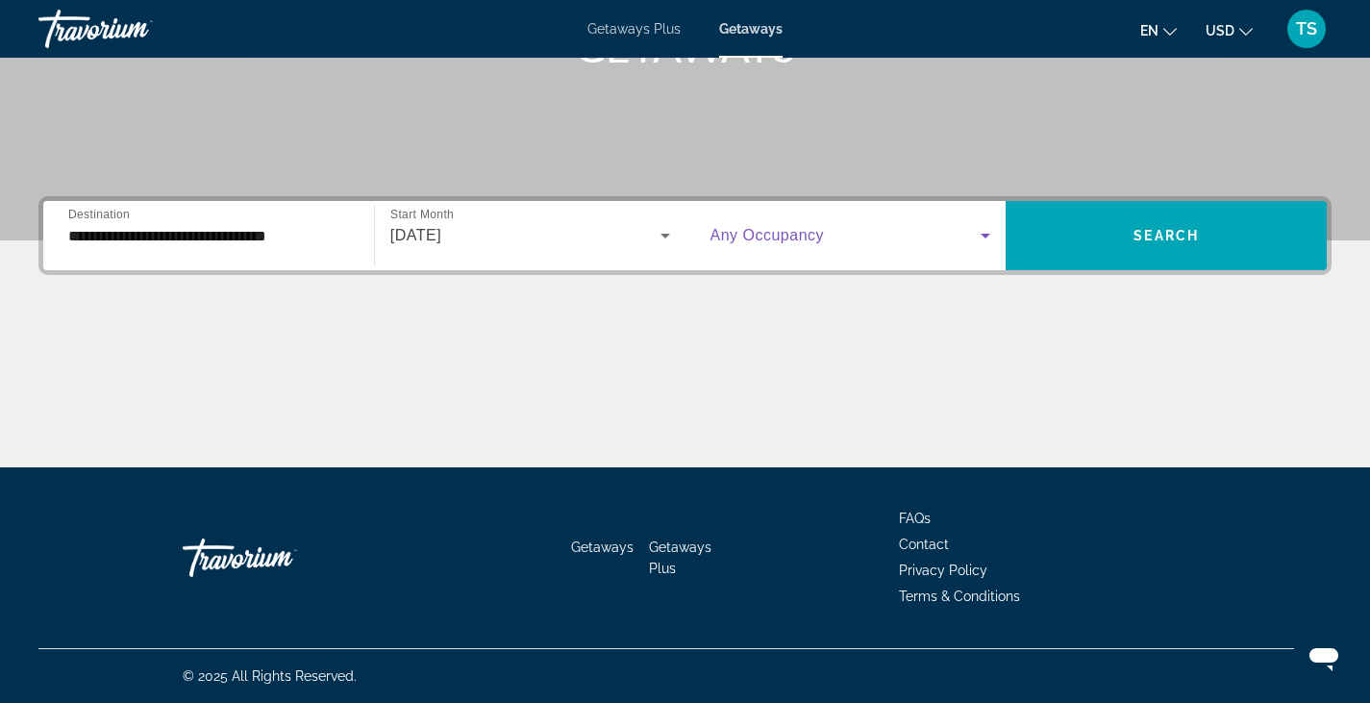
click at [984, 236] on icon "Search widget" at bounding box center [986, 236] width 10 height 5
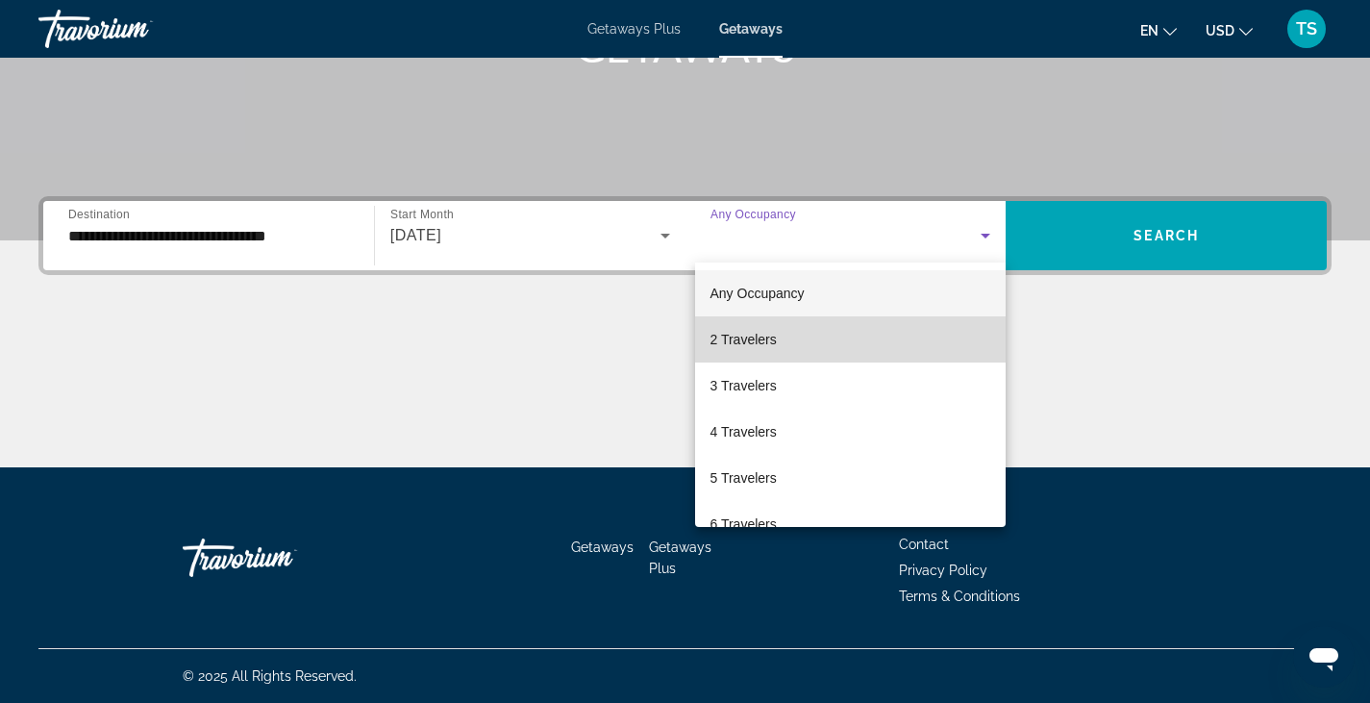
click at [853, 335] on mat-option "2 Travelers" at bounding box center [850, 339] width 311 height 46
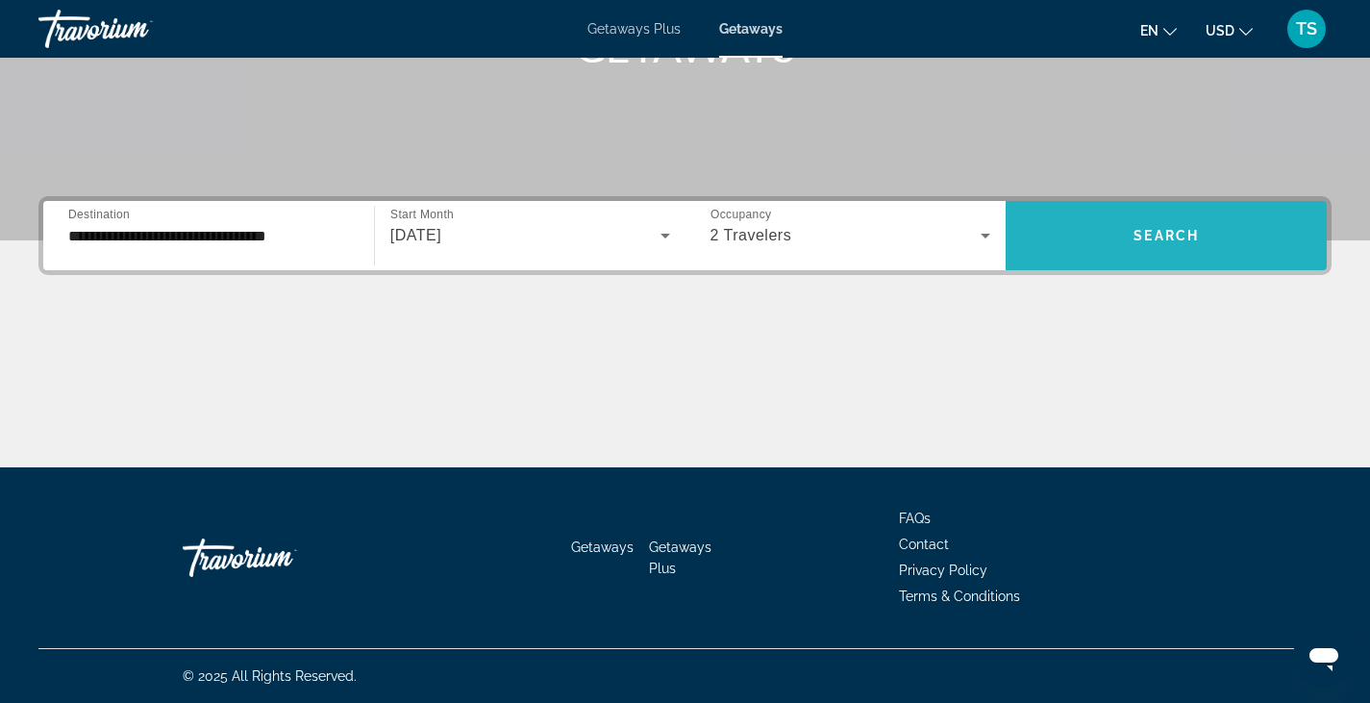
click at [1180, 225] on span "Search widget" at bounding box center [1166, 235] width 321 height 46
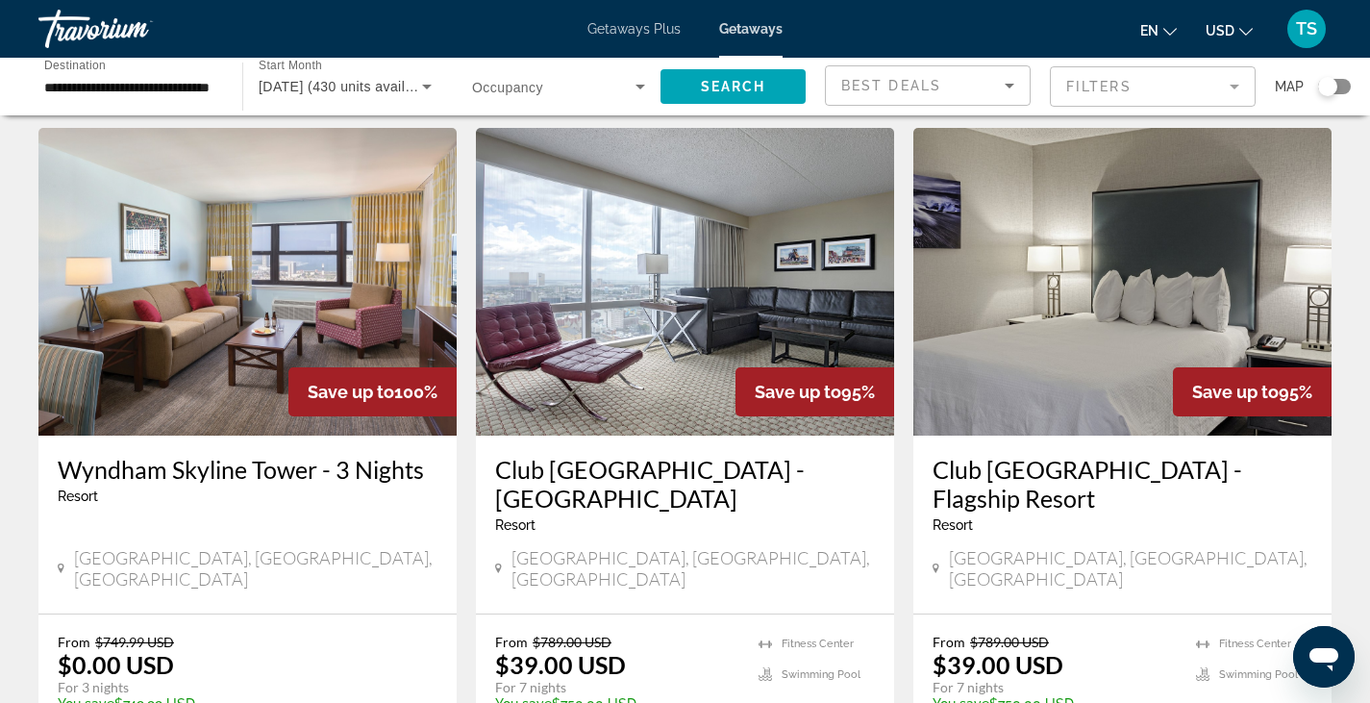
scroll to position [776, 0]
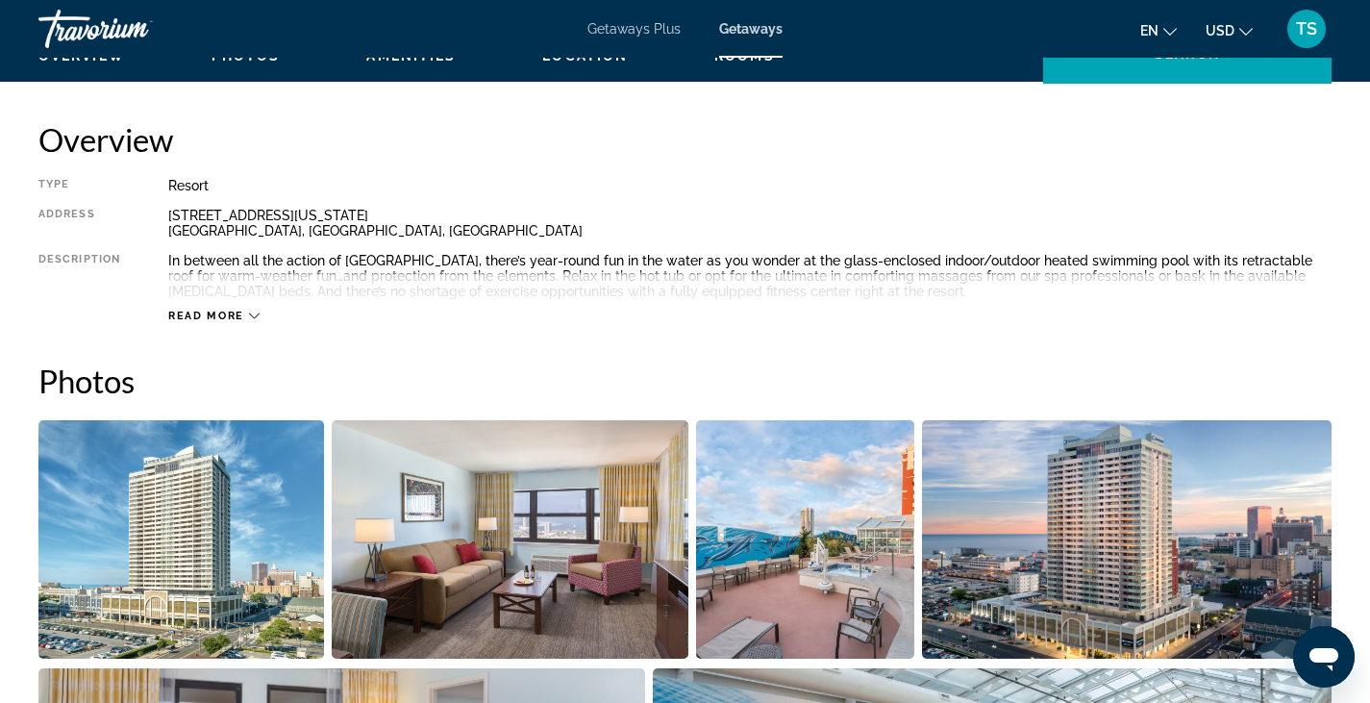
scroll to position [618, 0]
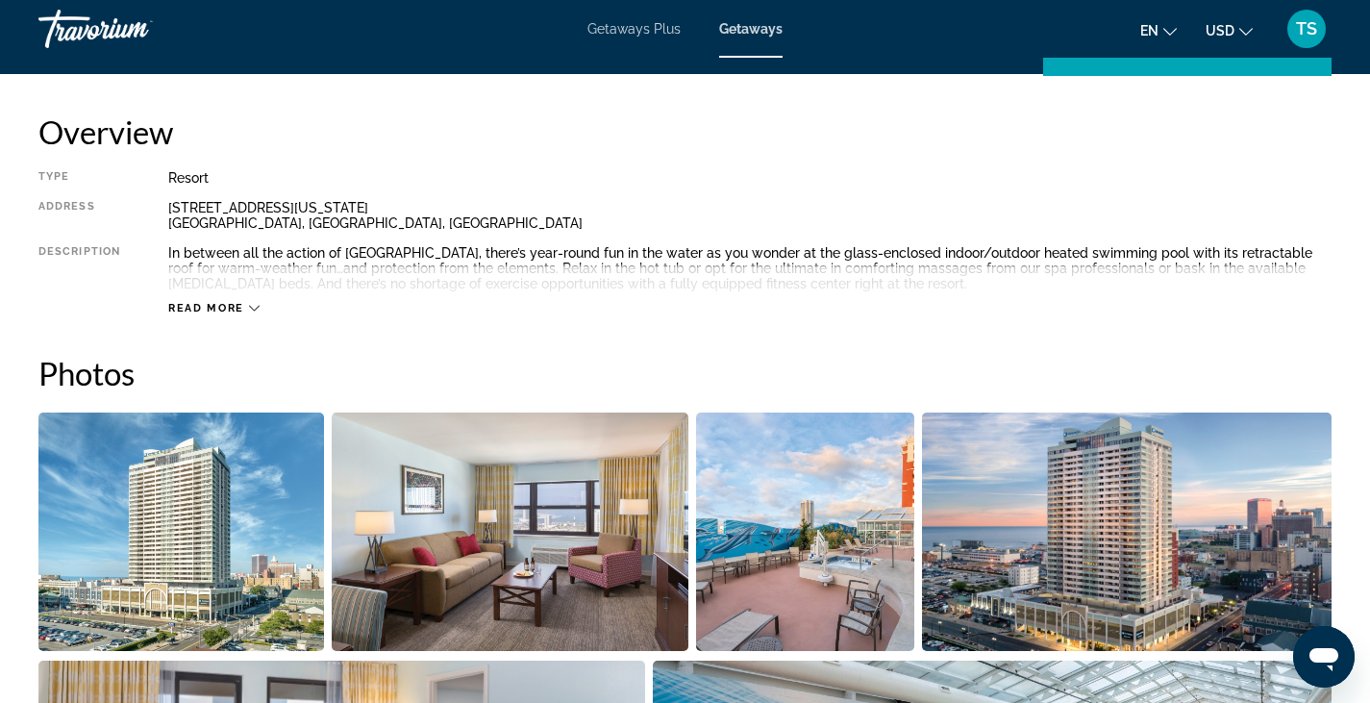
click at [258, 308] on icon "Main content" at bounding box center [254, 308] width 11 height 11
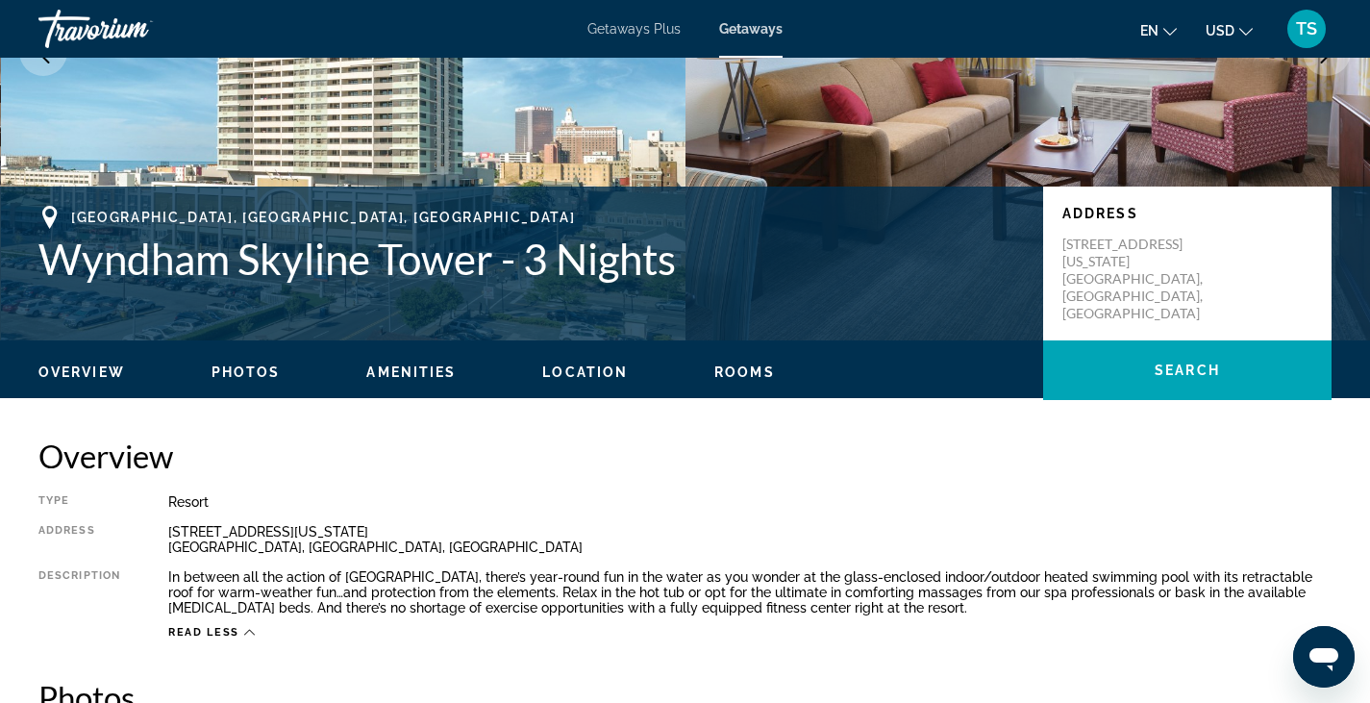
scroll to position [258, 0]
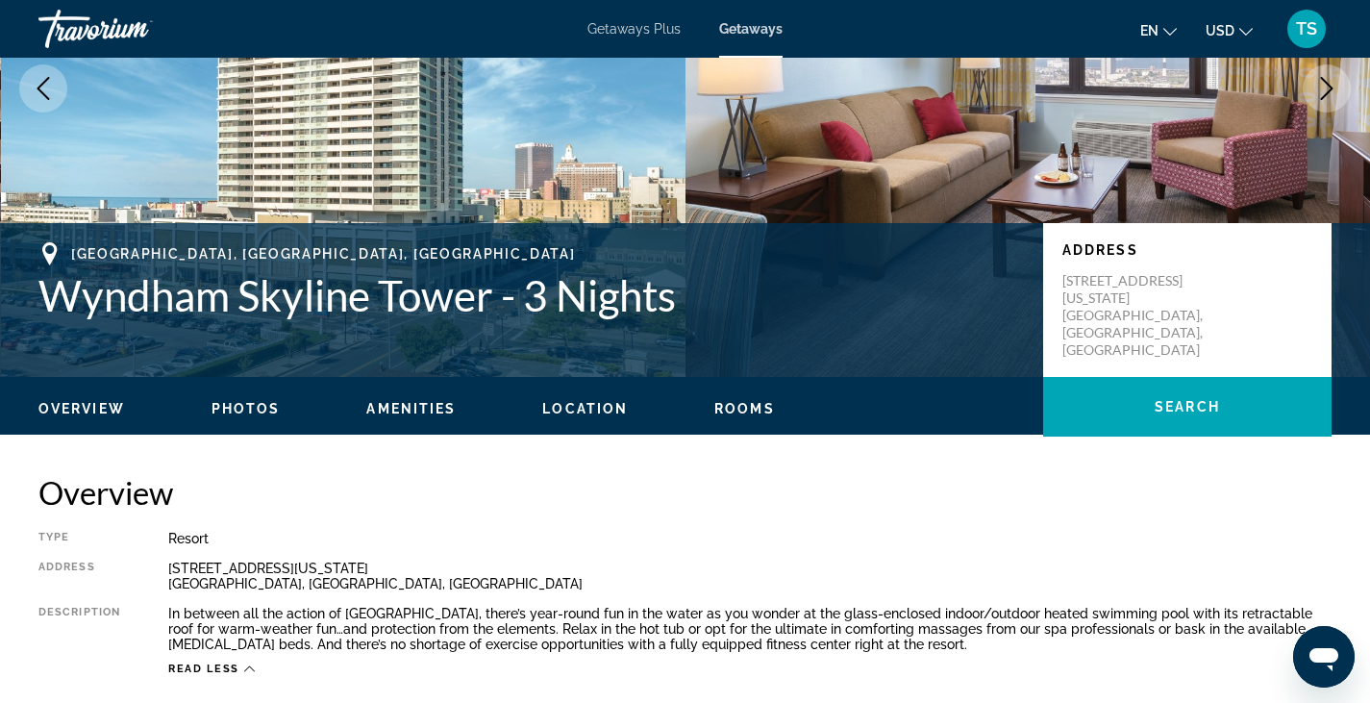
click at [738, 406] on span "Rooms" at bounding box center [744, 408] width 61 height 15
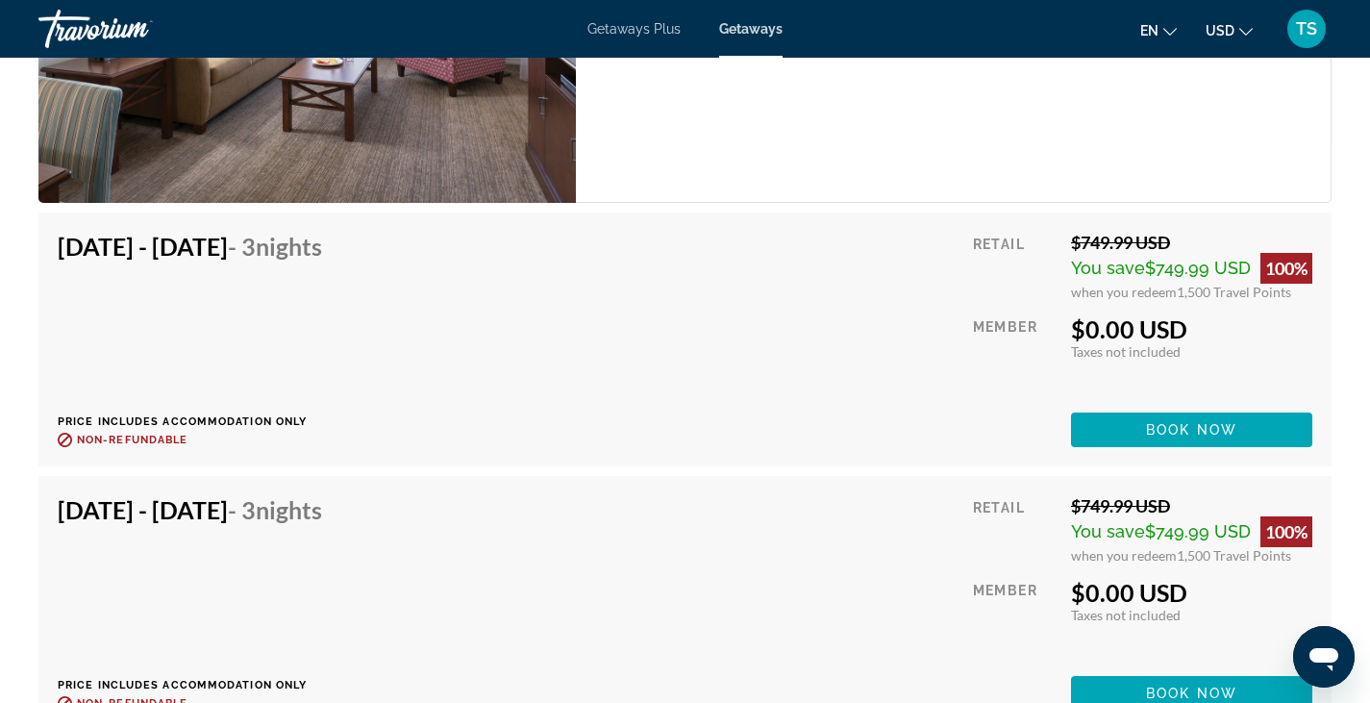
scroll to position [4001, 0]
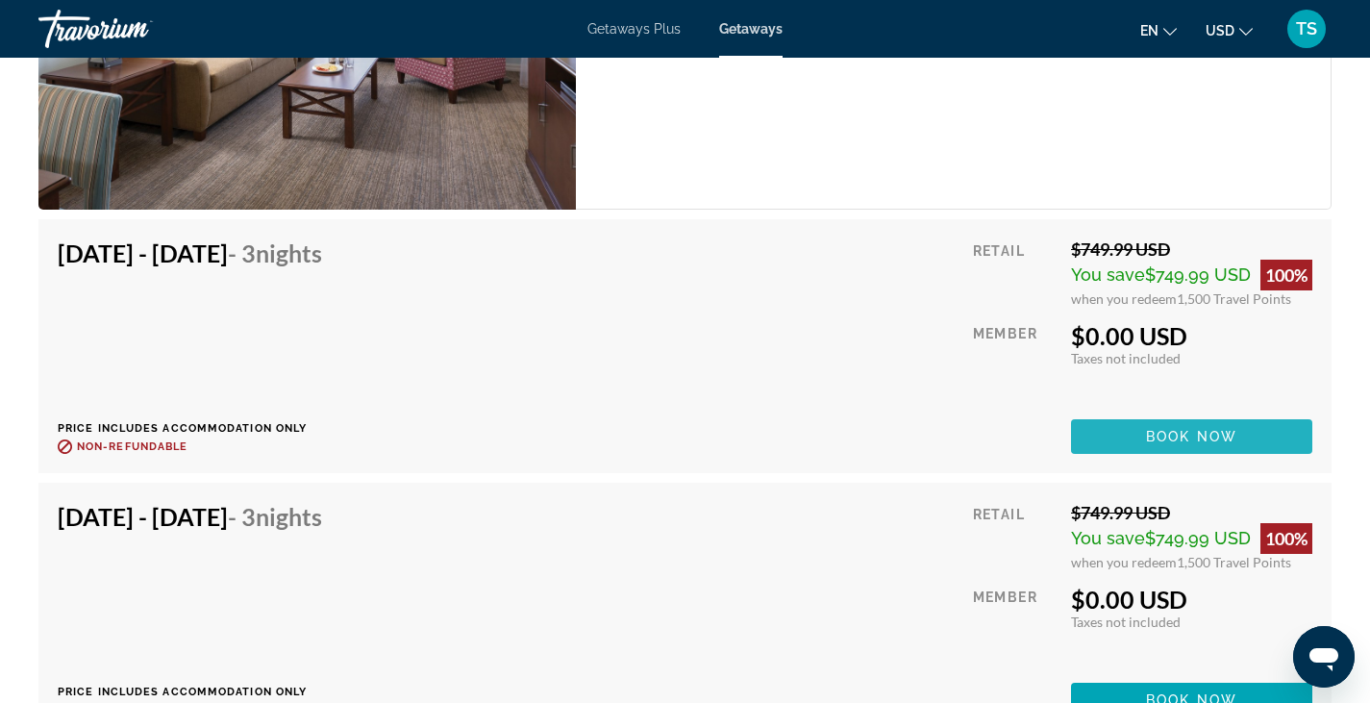
click at [1190, 436] on span "Book now" at bounding box center [1191, 436] width 91 height 15
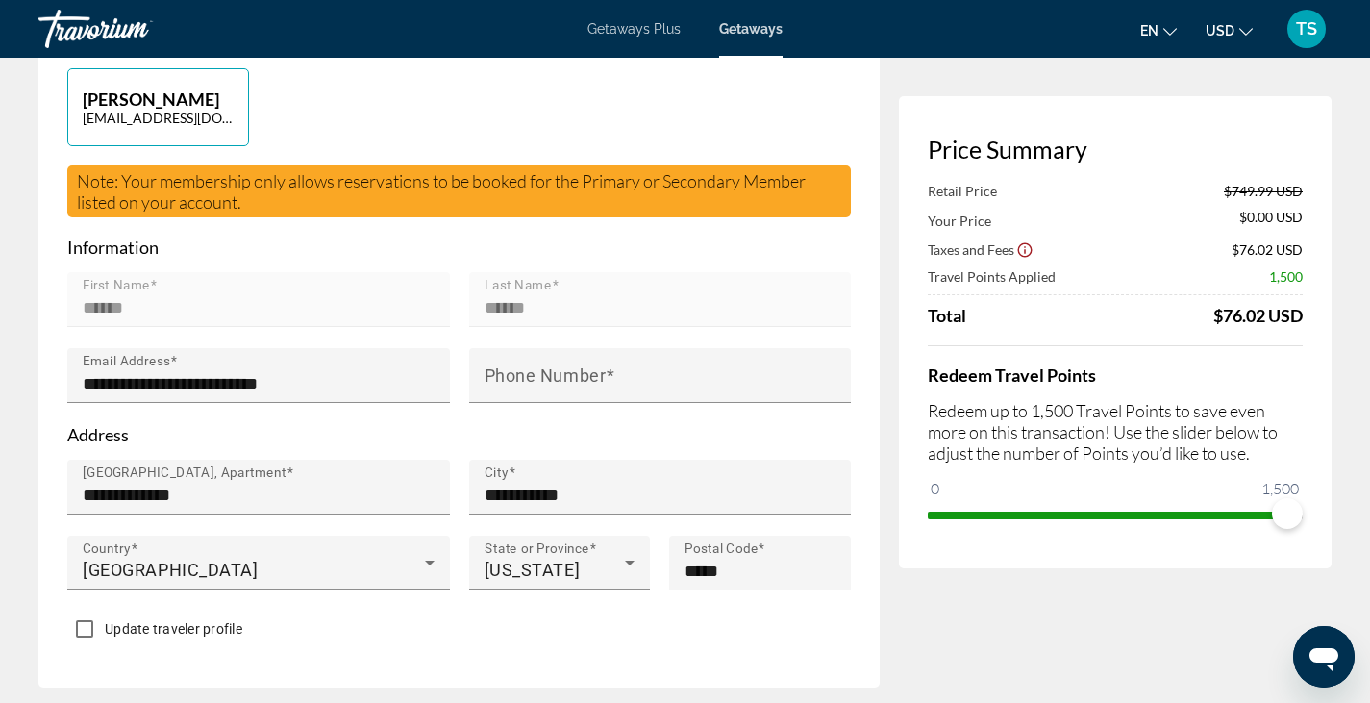
scroll to position [501, 0]
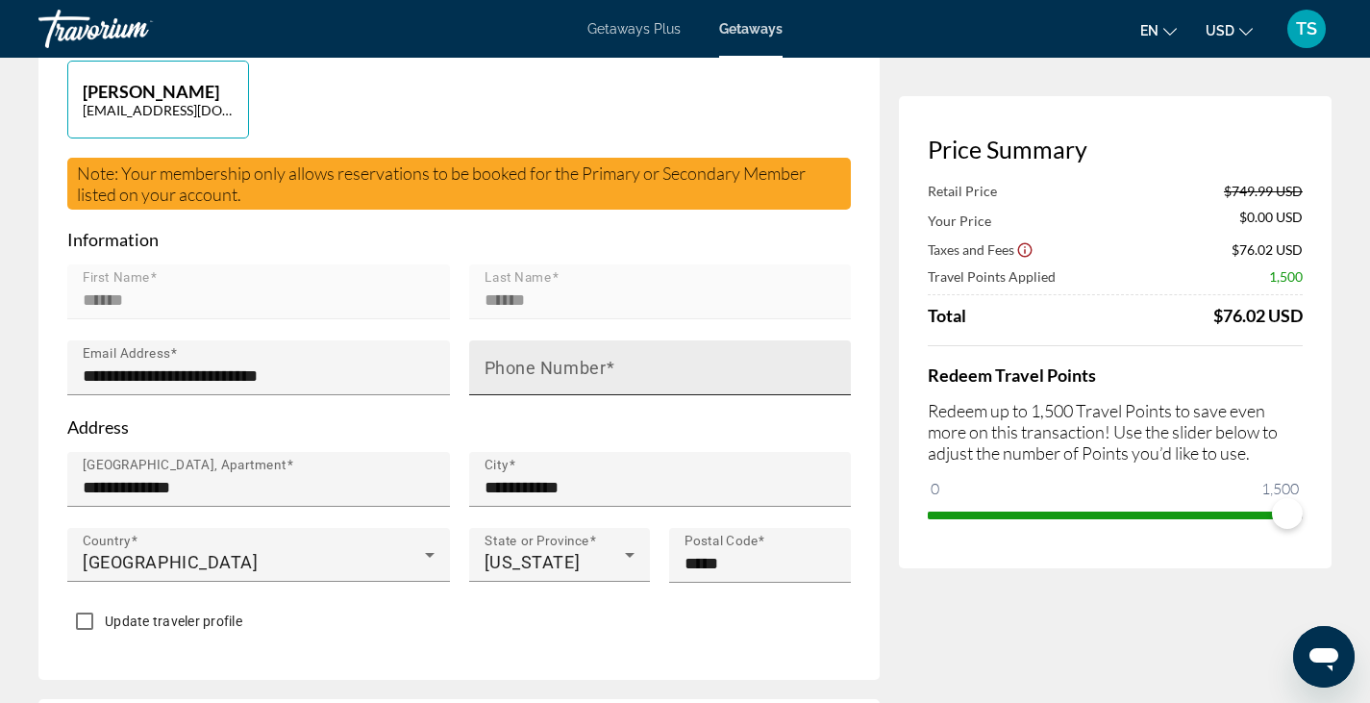
click at [506, 358] on mat-label "Phone Number" at bounding box center [546, 368] width 122 height 20
click at [506, 364] on input "Phone Number" at bounding box center [666, 375] width 363 height 23
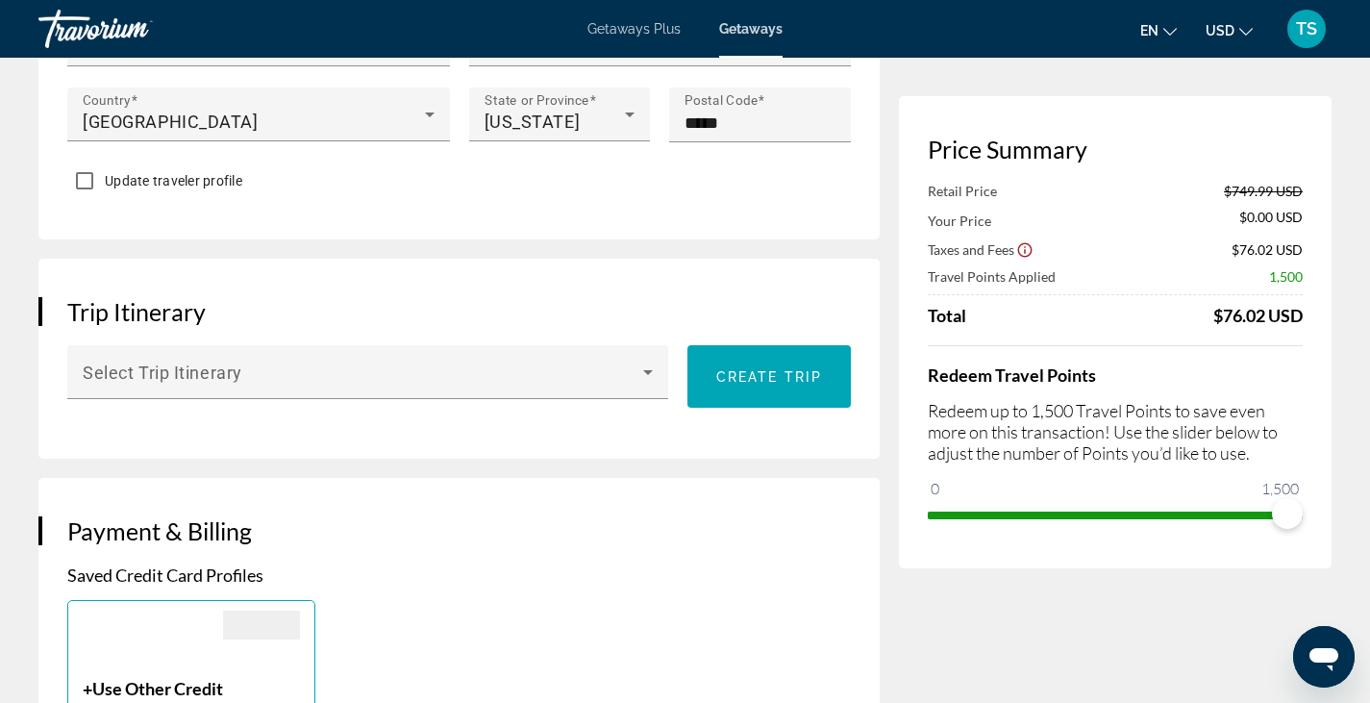
scroll to position [956, 0]
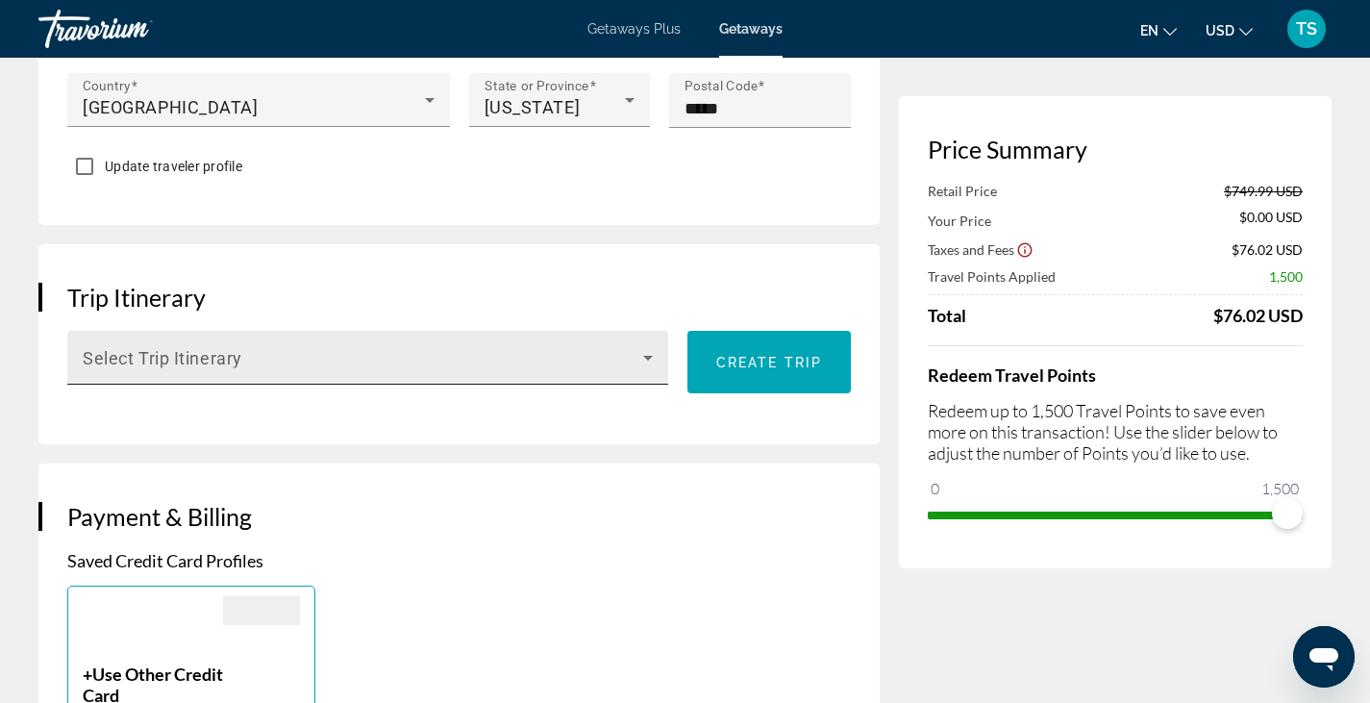
type input "**********"
click at [650, 346] on icon "Main content" at bounding box center [647, 357] width 23 height 23
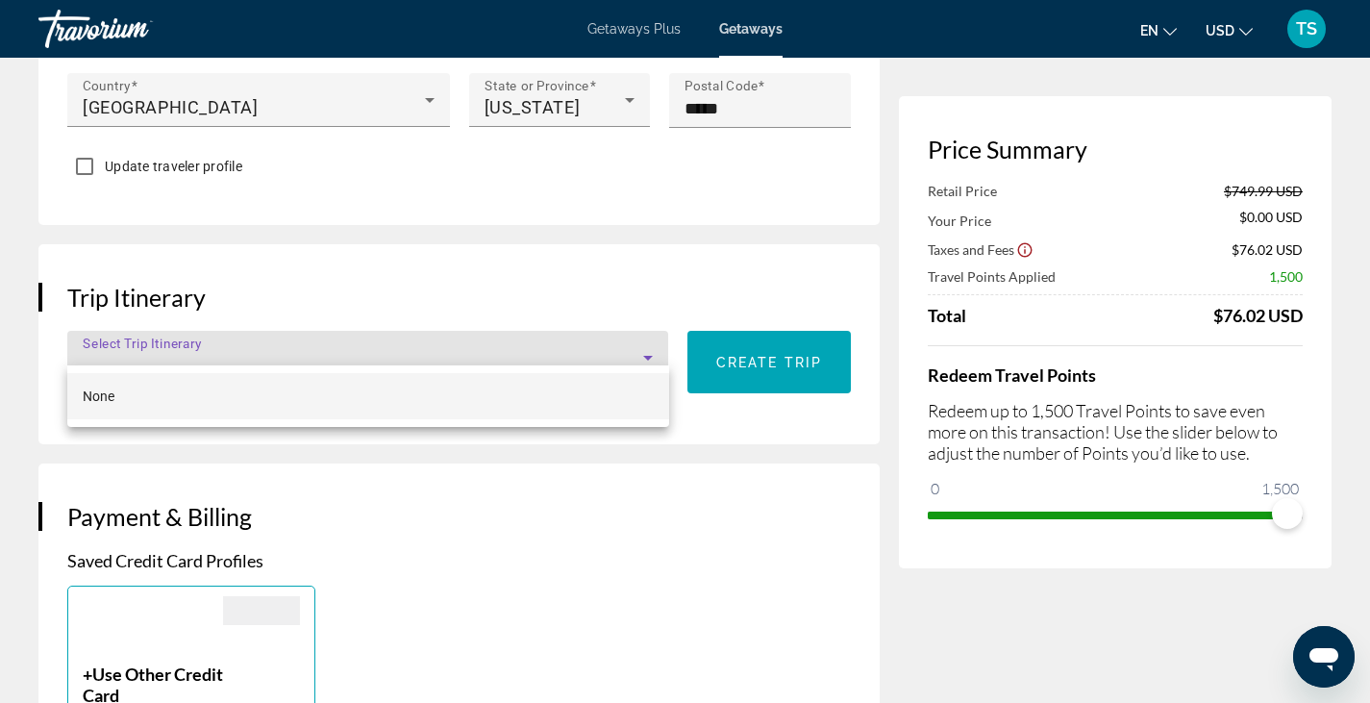
click at [650, 342] on div at bounding box center [685, 351] width 1370 height 703
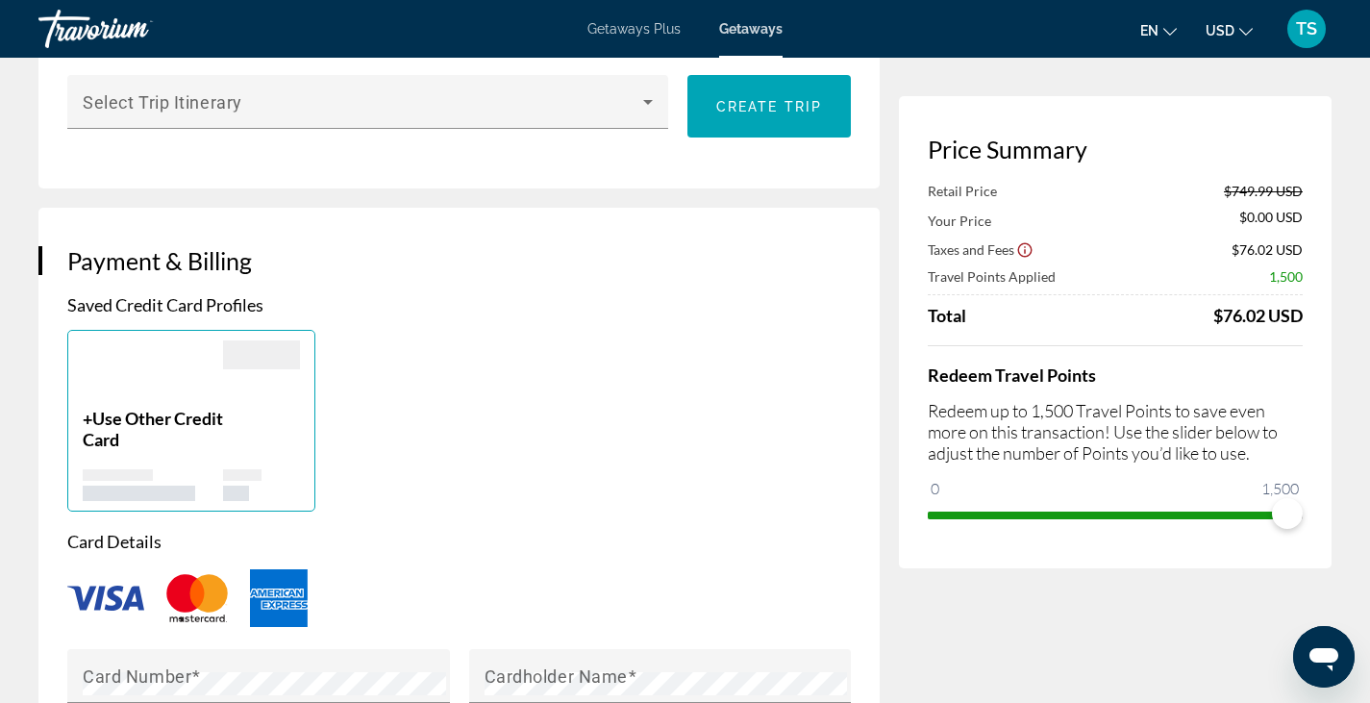
scroll to position [1214, 0]
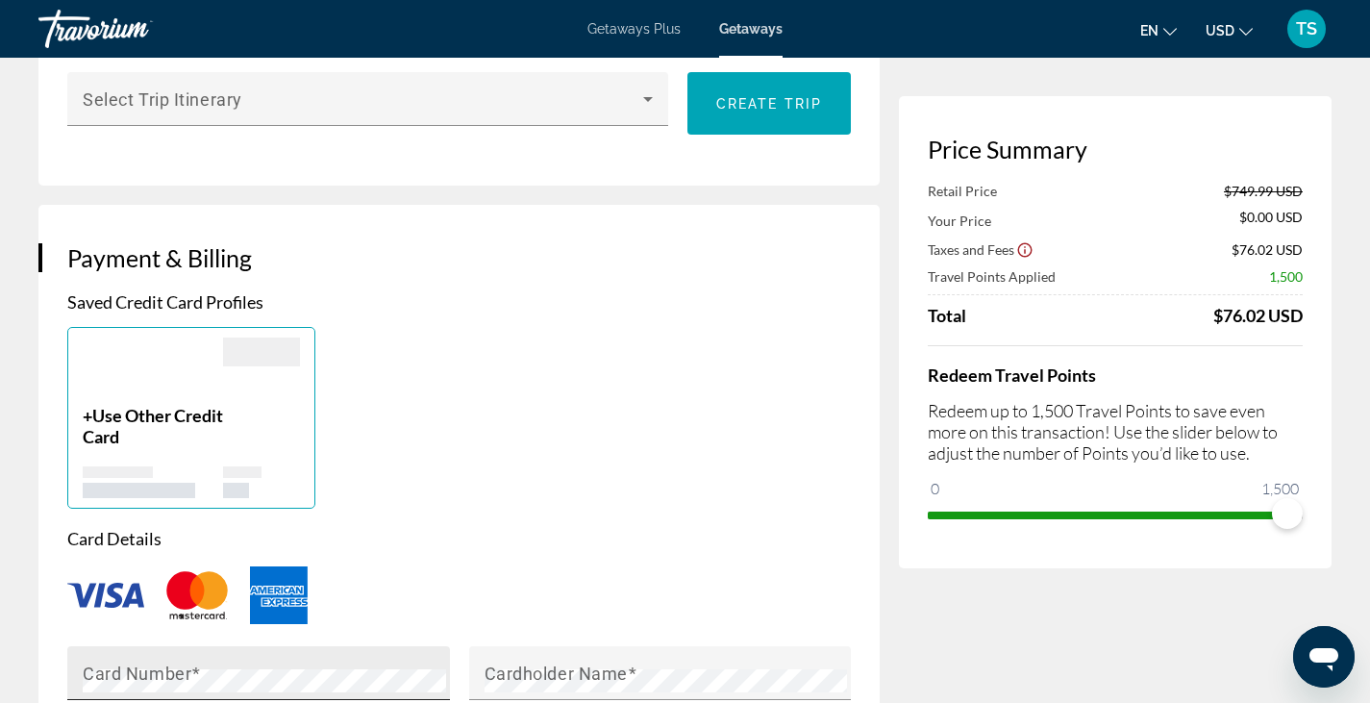
click at [226, 648] on div "Card Number" at bounding box center [264, 673] width 363 height 54
click at [526, 662] on mat-label "Cardholder Name" at bounding box center [556, 672] width 143 height 20
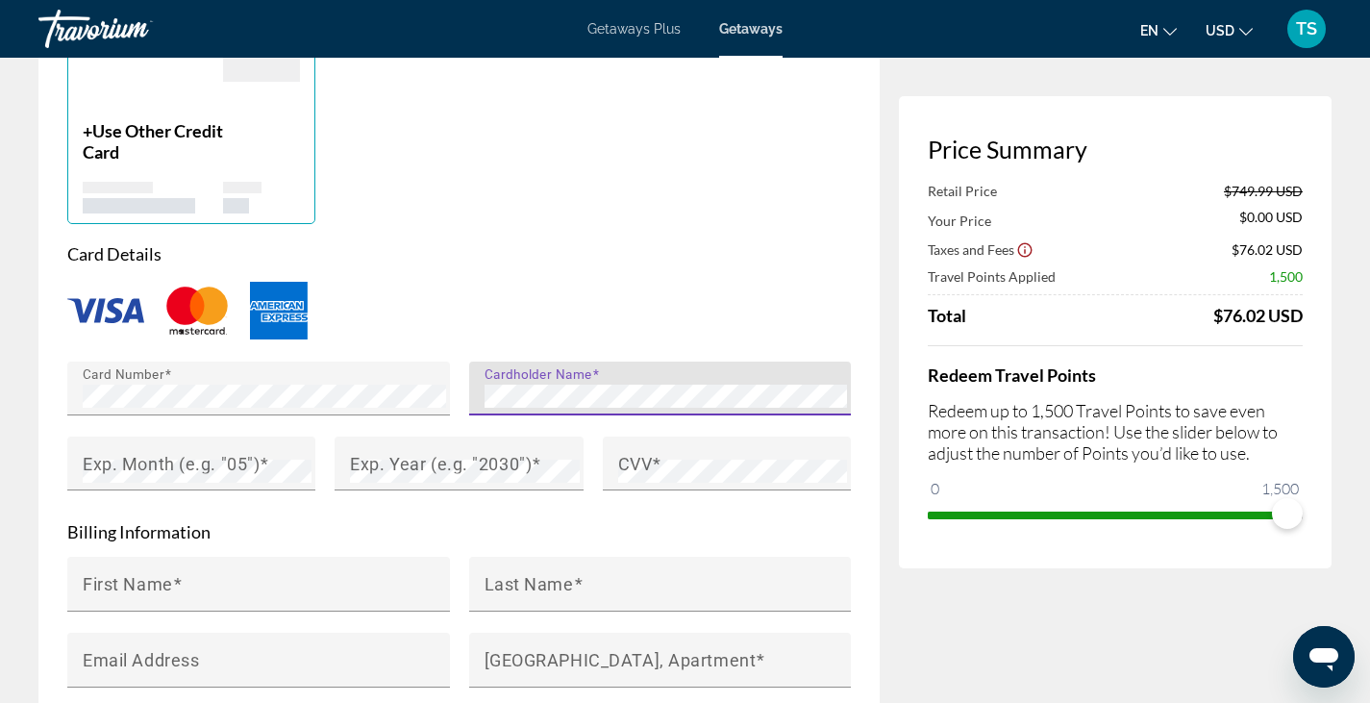
scroll to position [1620, 0]
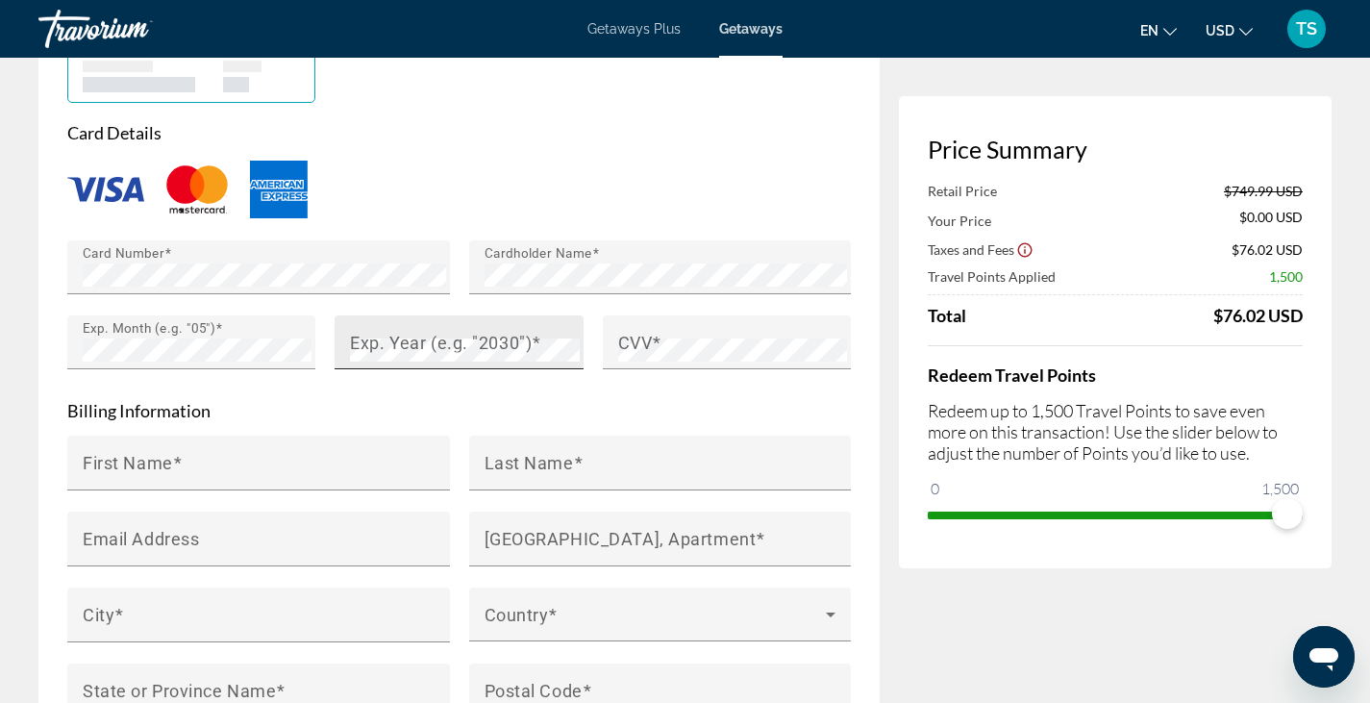
click at [435, 332] on mat-label "Exp. Year (e.g. "2030")" at bounding box center [441, 342] width 182 height 20
click at [643, 332] on mat-label "CVV" at bounding box center [635, 342] width 35 height 20
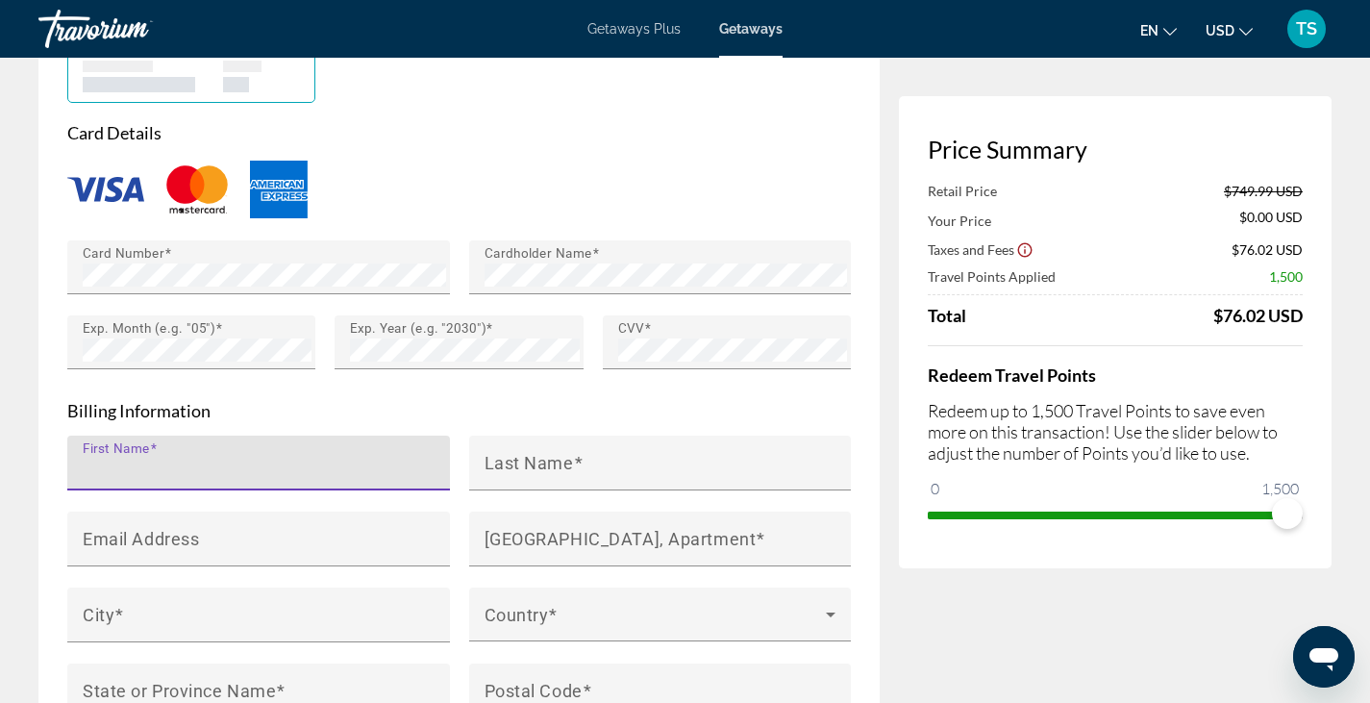
click at [286, 460] on input "First Name" at bounding box center [264, 471] width 363 height 23
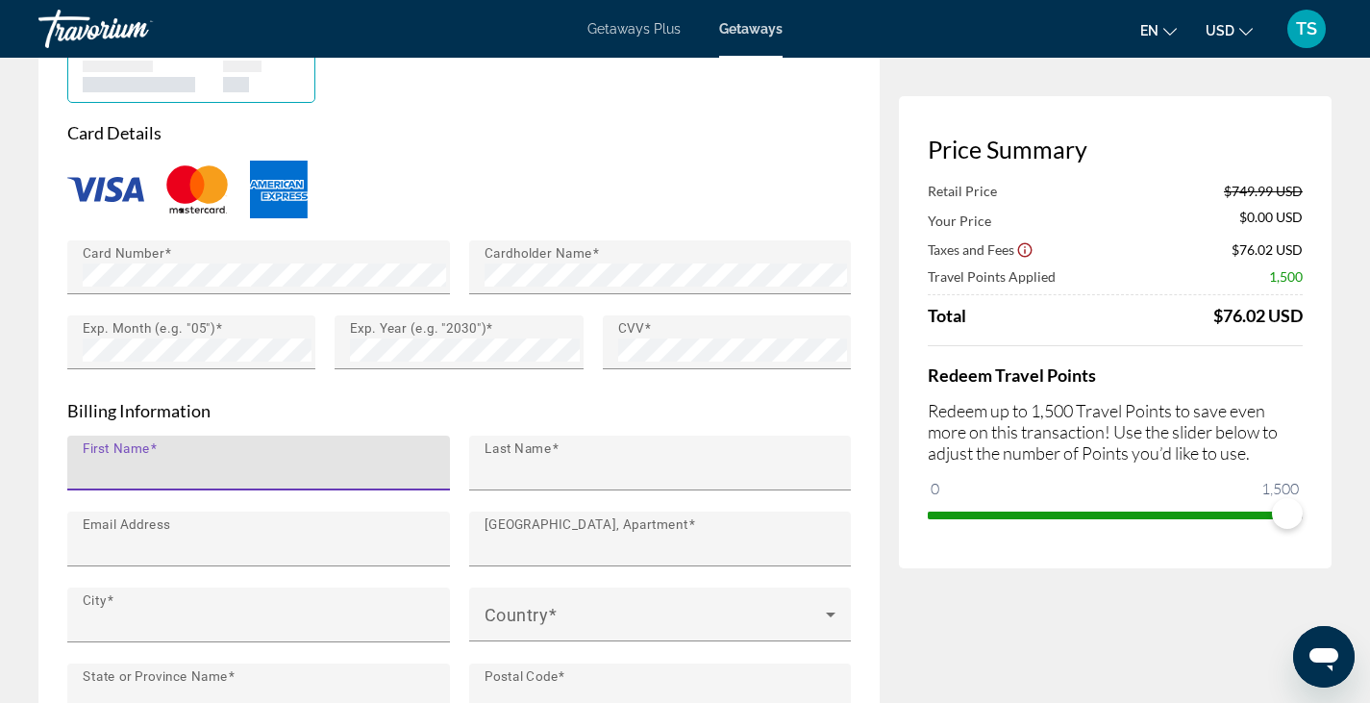
type input "******"
type input "**********"
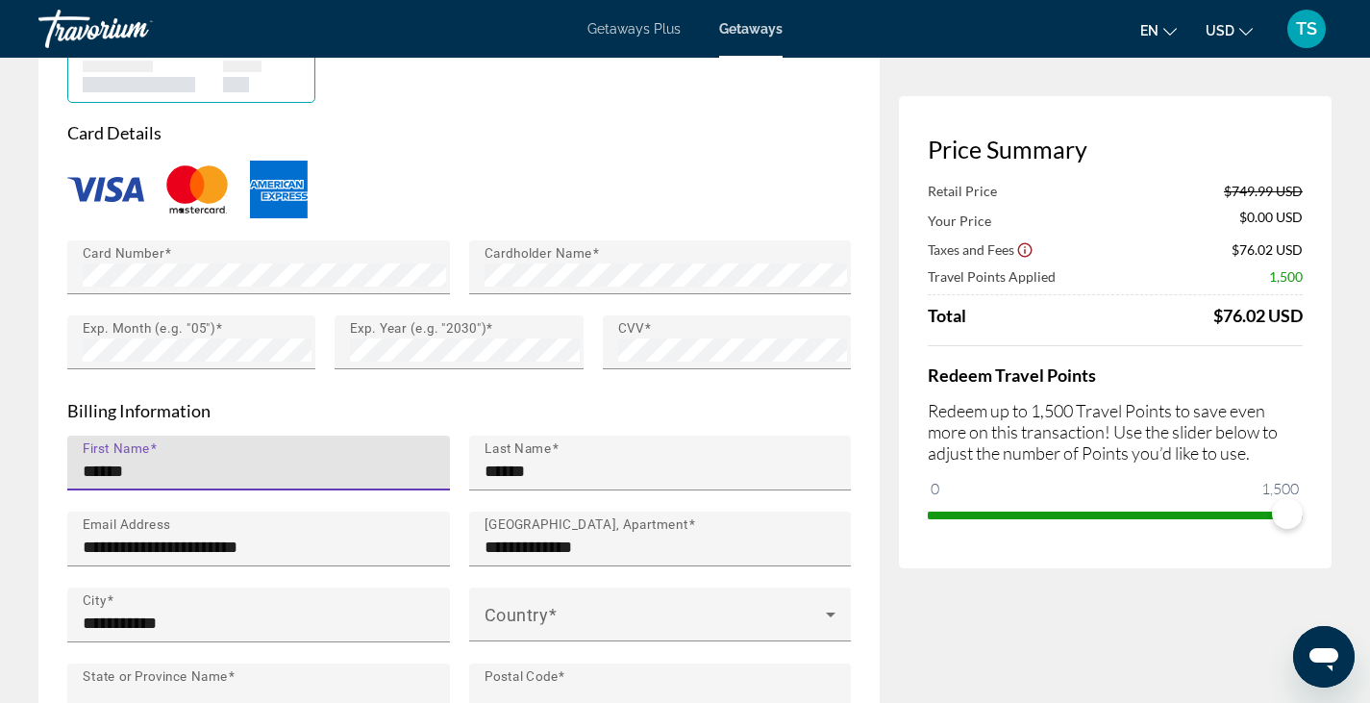
type input "**"
type input "*****"
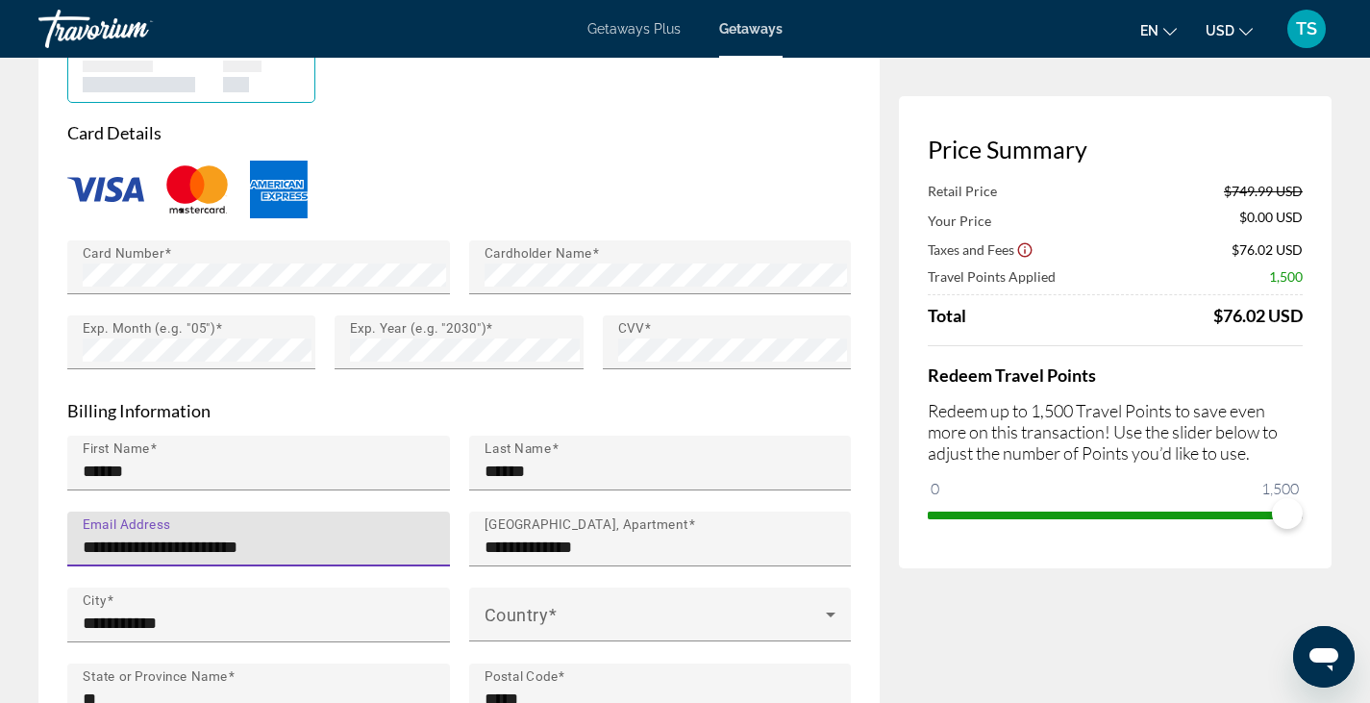
drag, startPoint x: 317, startPoint y: 529, endPoint x: 78, endPoint y: 523, distance: 239.4
click at [78, 523] on div "**********" at bounding box center [258, 538] width 383 height 55
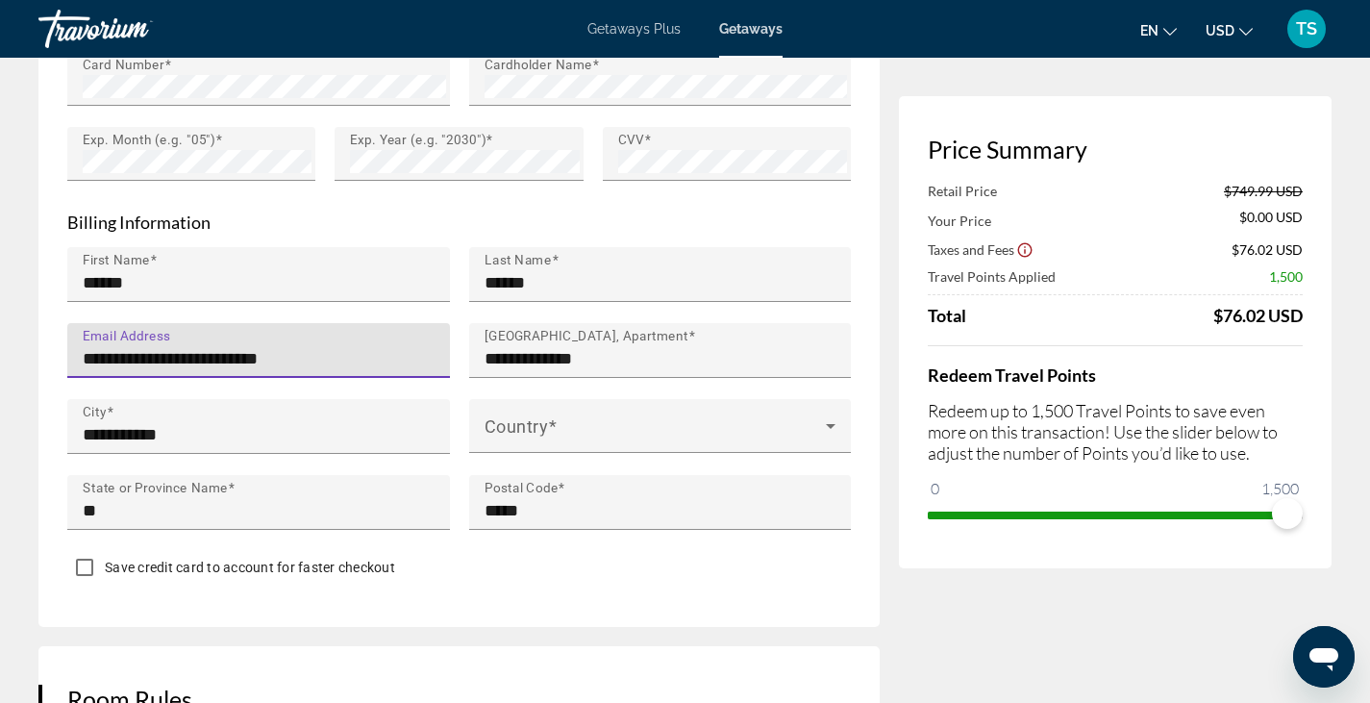
scroll to position [1819, 0]
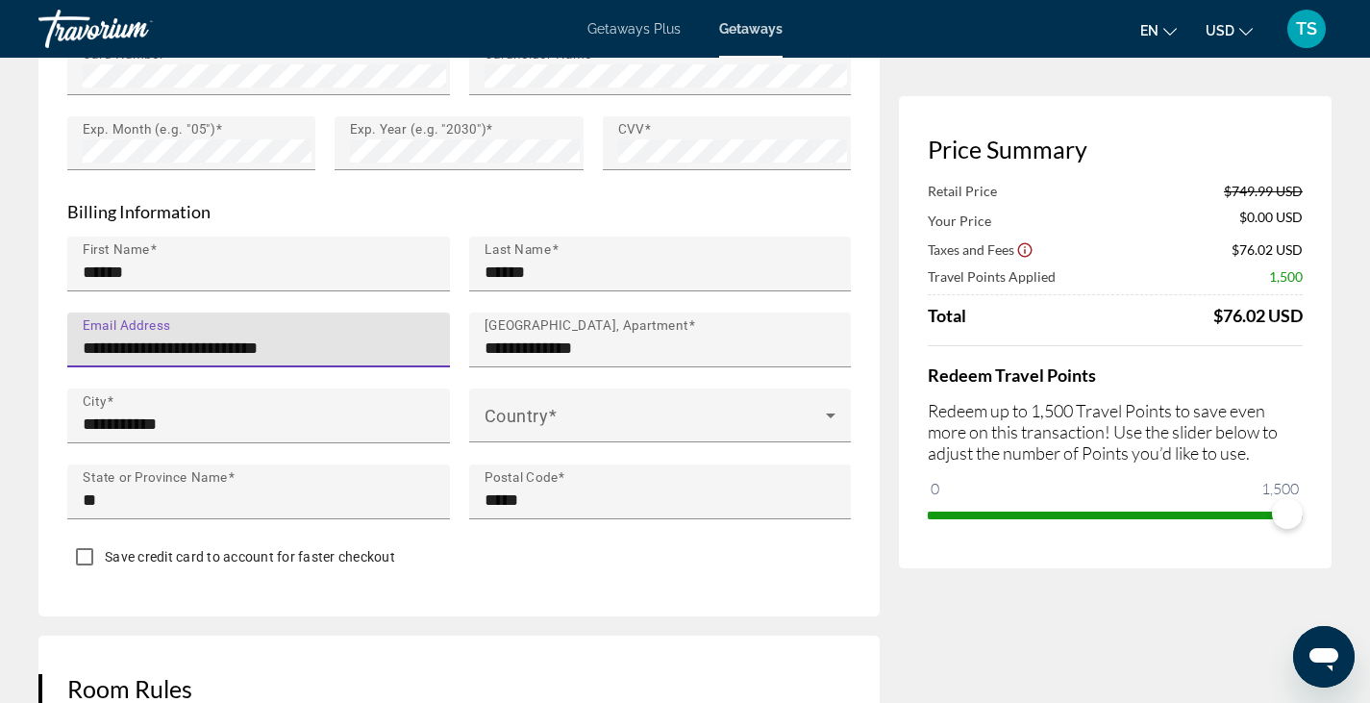
type input "**********"
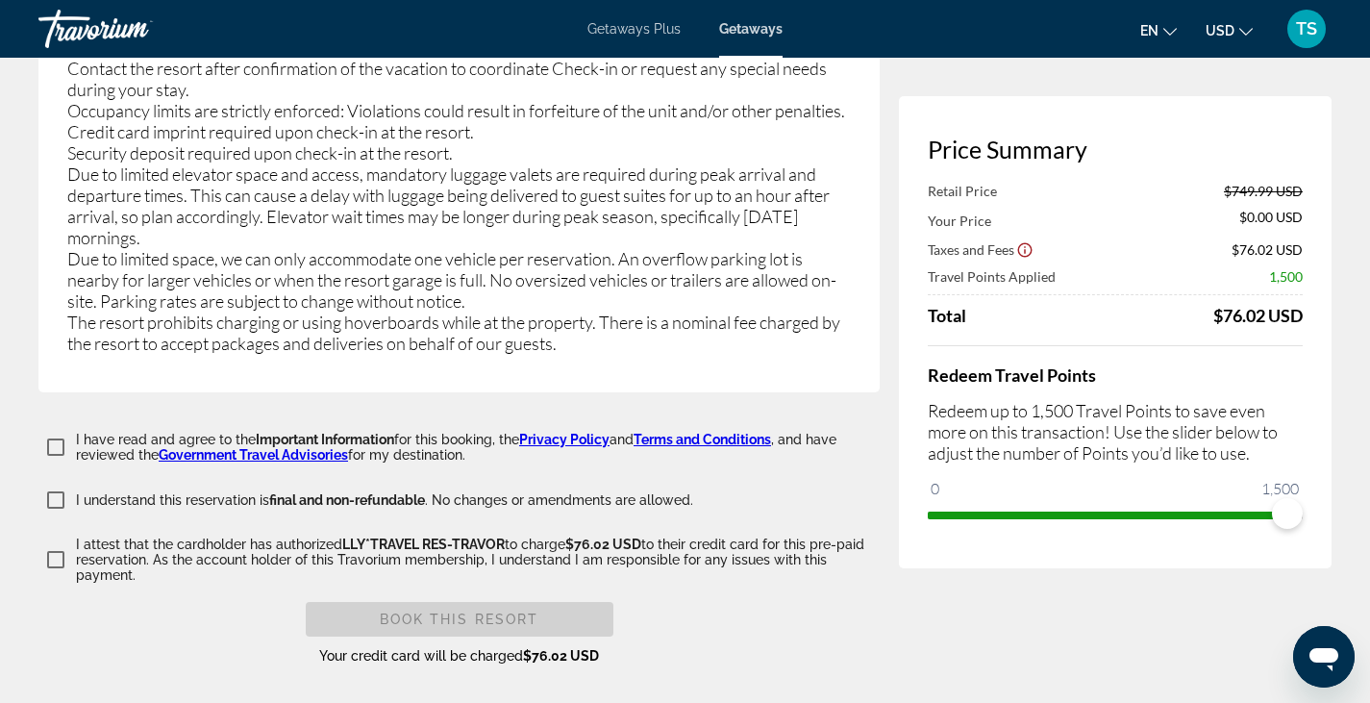
scroll to position [4053, 0]
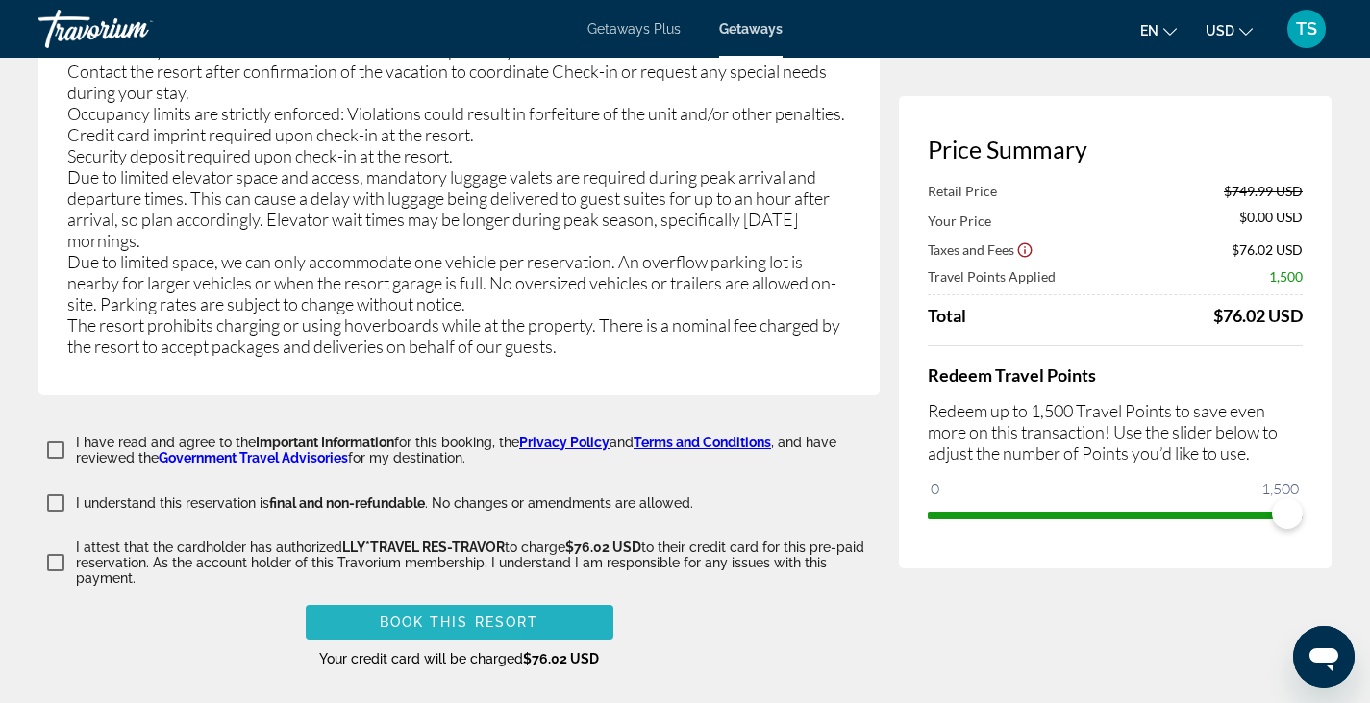
click at [324, 599] on span "Main content" at bounding box center [460, 622] width 308 height 46
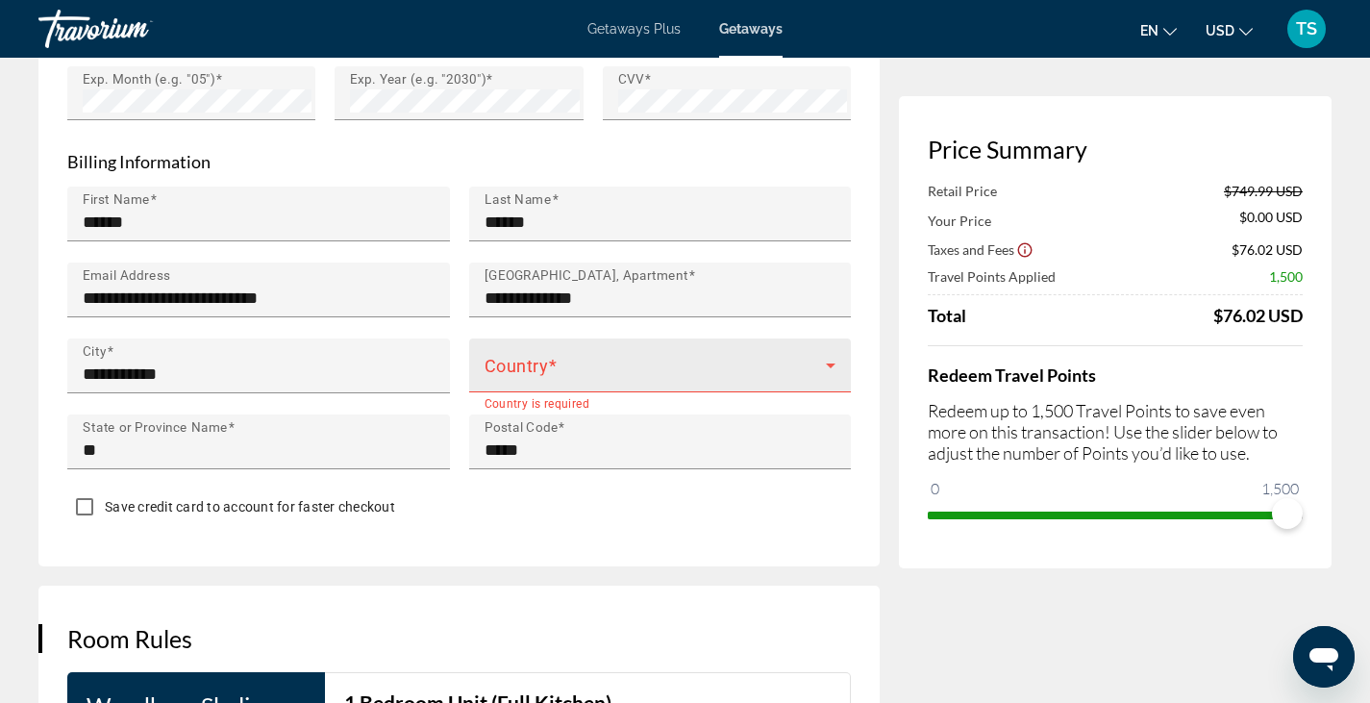
click at [665, 338] on div "Country" at bounding box center [661, 365] width 352 height 54
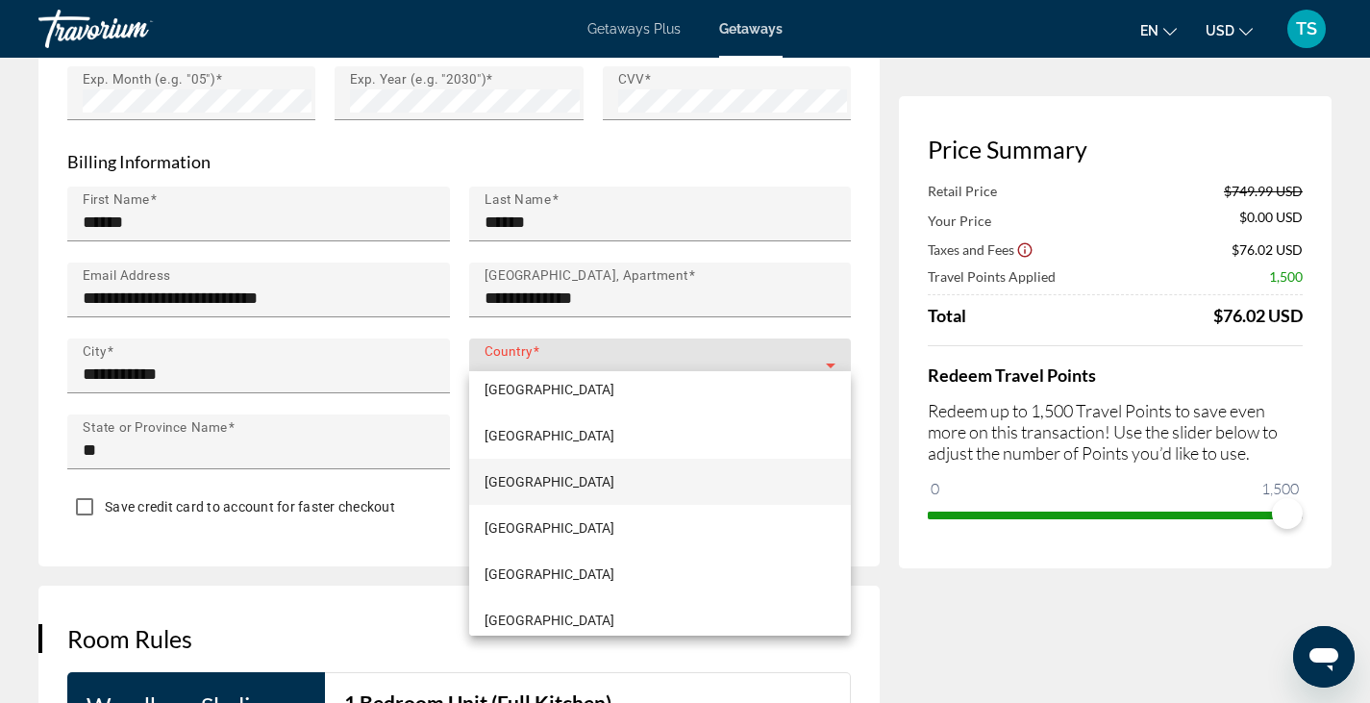
scroll to position [11001, 0]
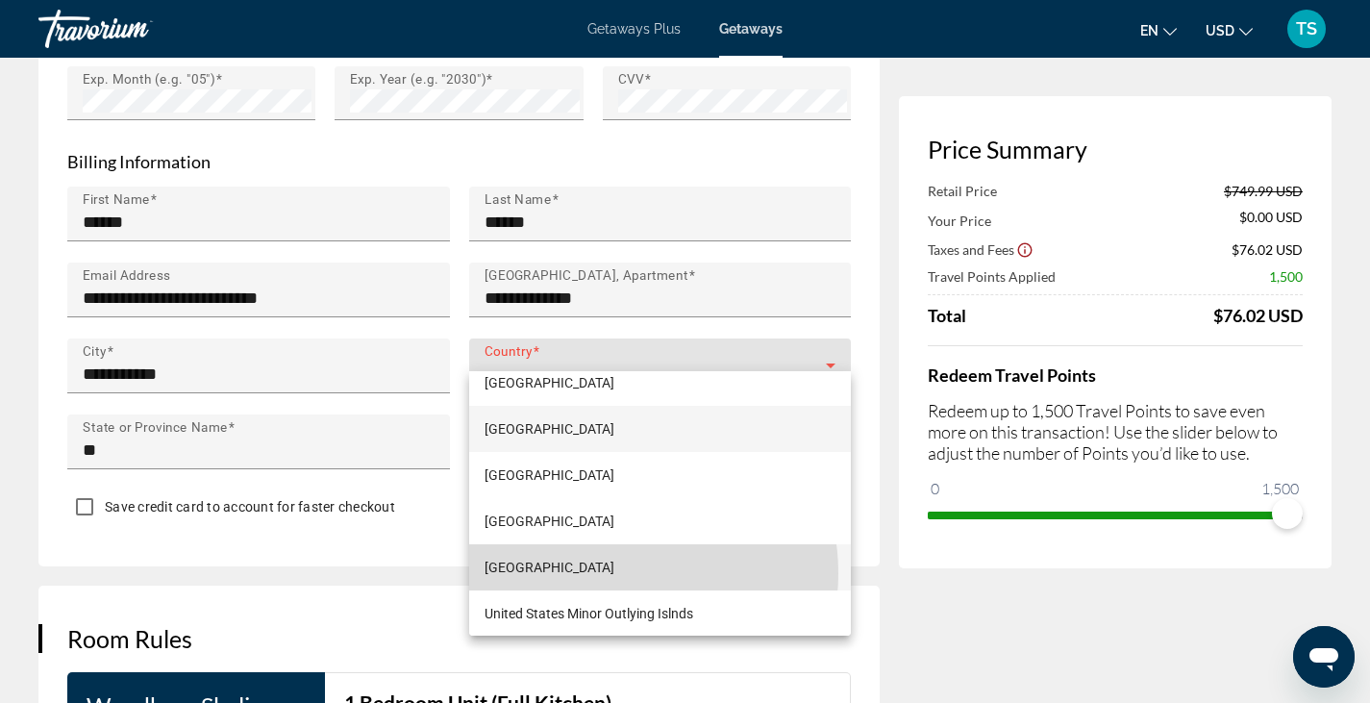
click at [610, 573] on span "[GEOGRAPHIC_DATA]" at bounding box center [550, 567] width 130 height 23
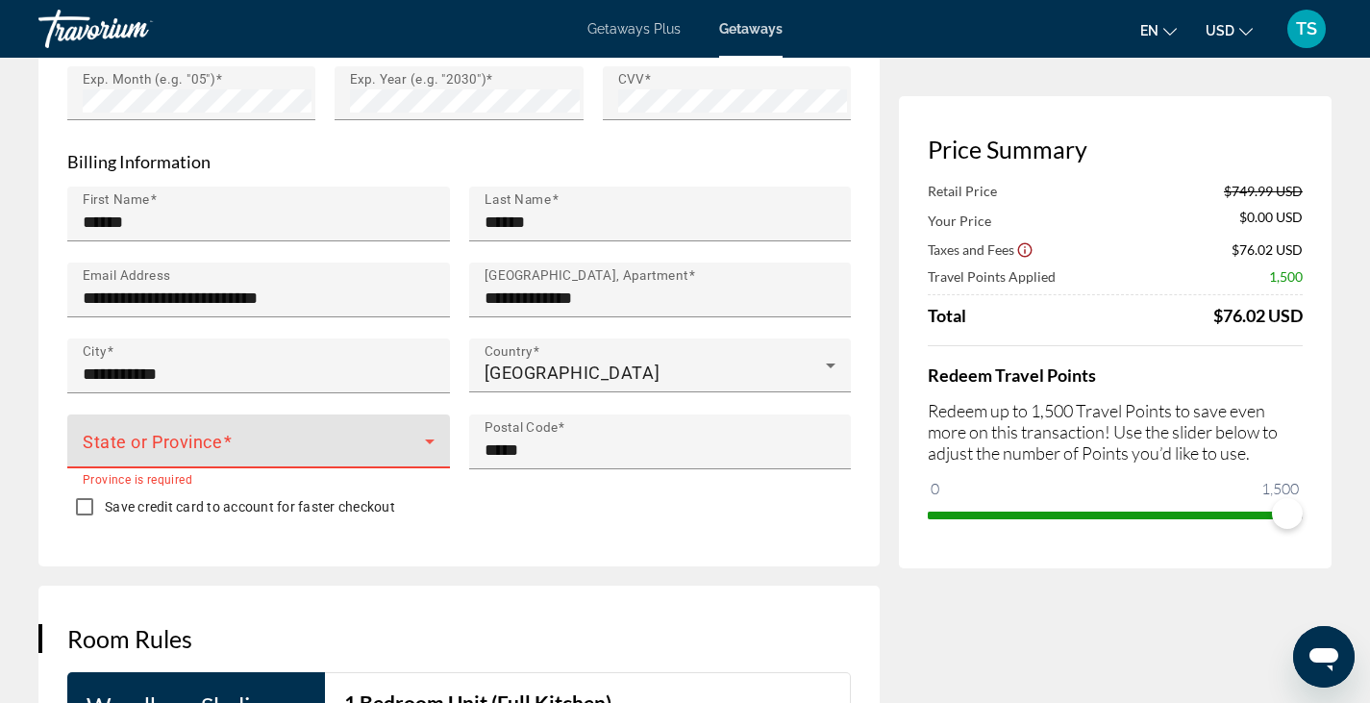
click at [318, 437] on span "Main content" at bounding box center [254, 448] width 342 height 23
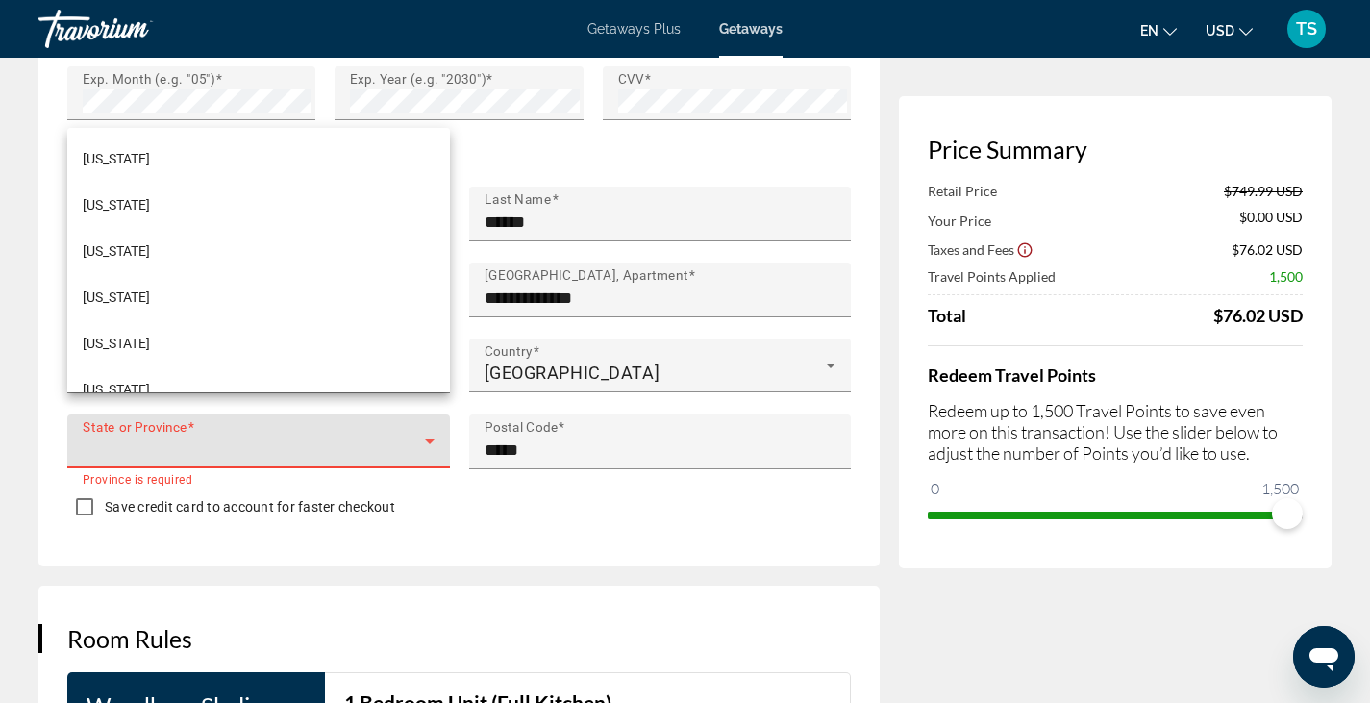
scroll to position [1543, 0]
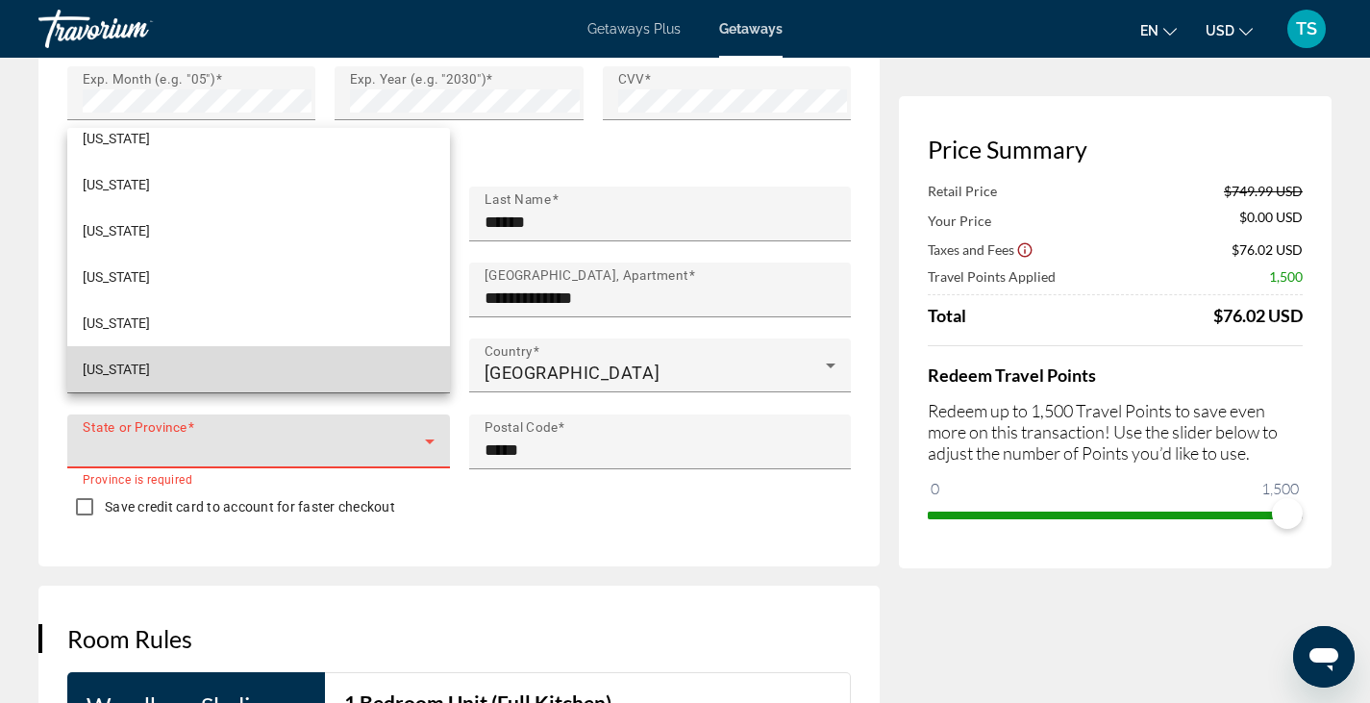
click at [284, 364] on mat-option "[US_STATE]" at bounding box center [258, 369] width 383 height 46
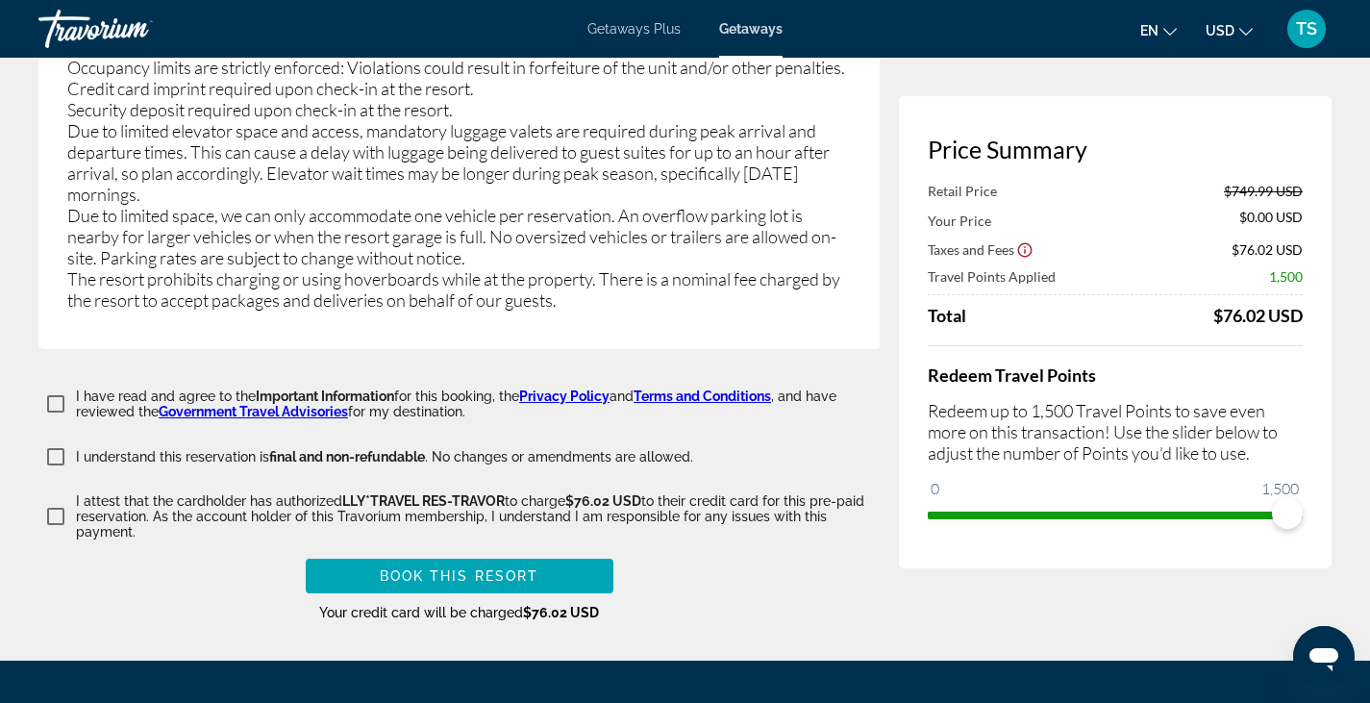
scroll to position [4107, 0]
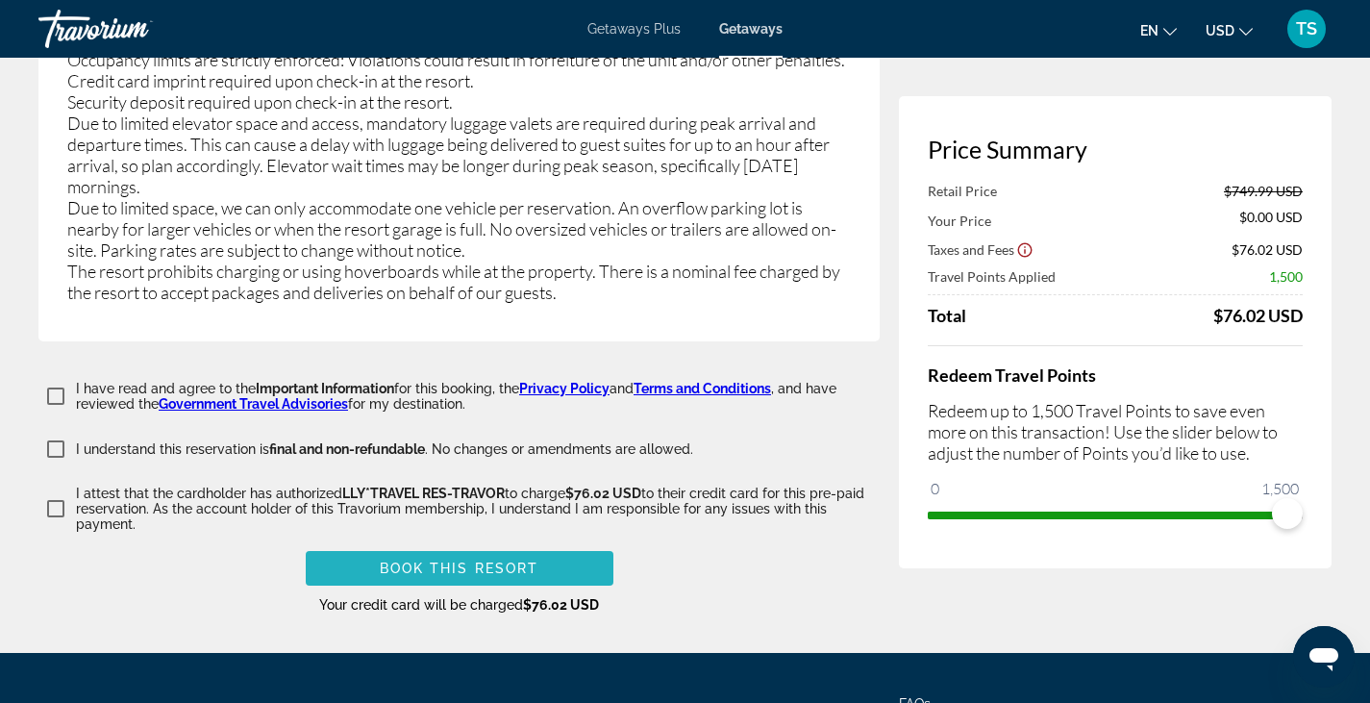
click at [509, 560] on span "Book this Resort" at bounding box center [460, 567] width 160 height 15
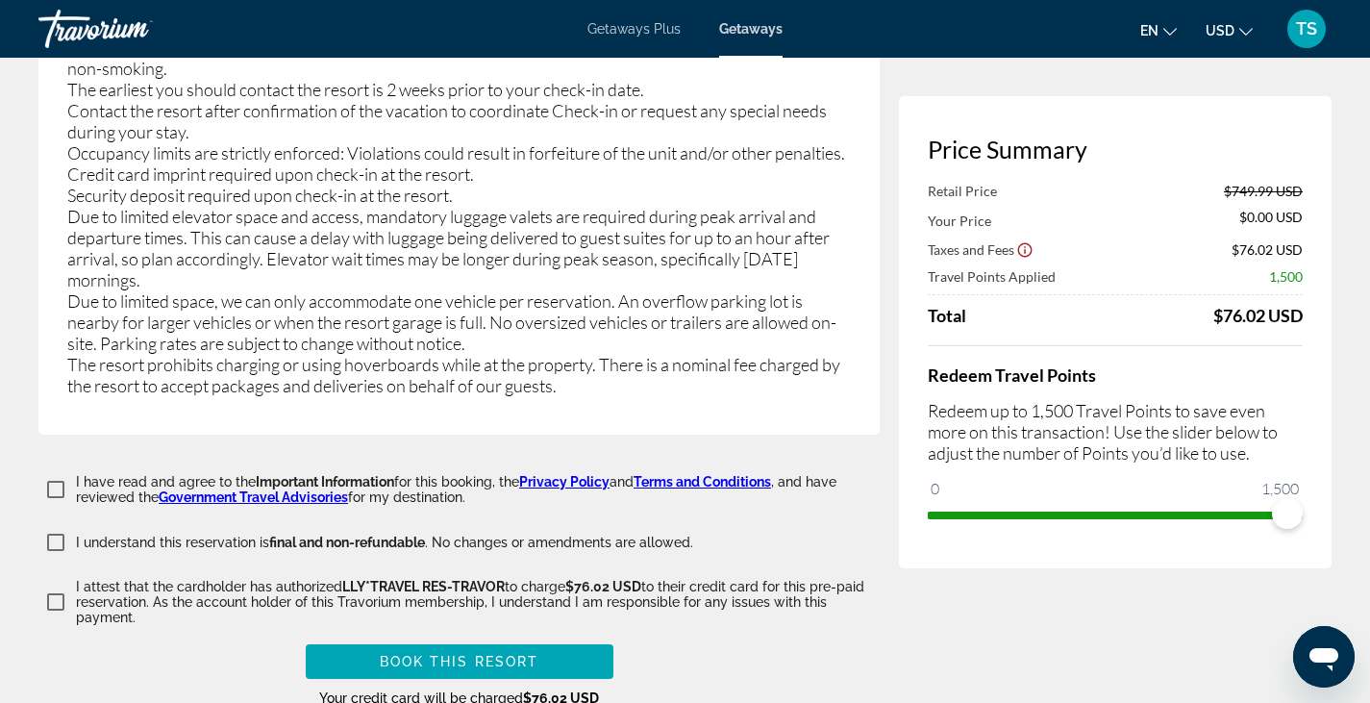
scroll to position [4324, 0]
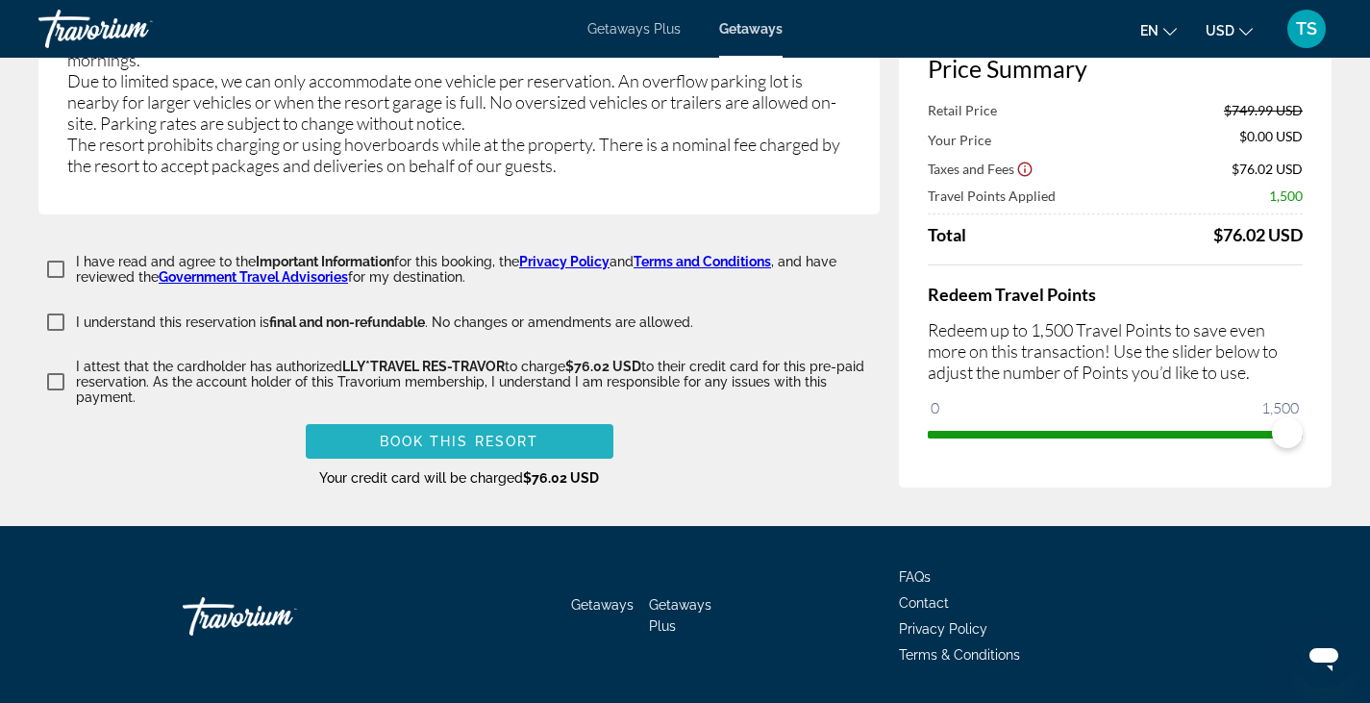
click at [482, 434] on span "Book this Resort" at bounding box center [460, 441] width 160 height 15
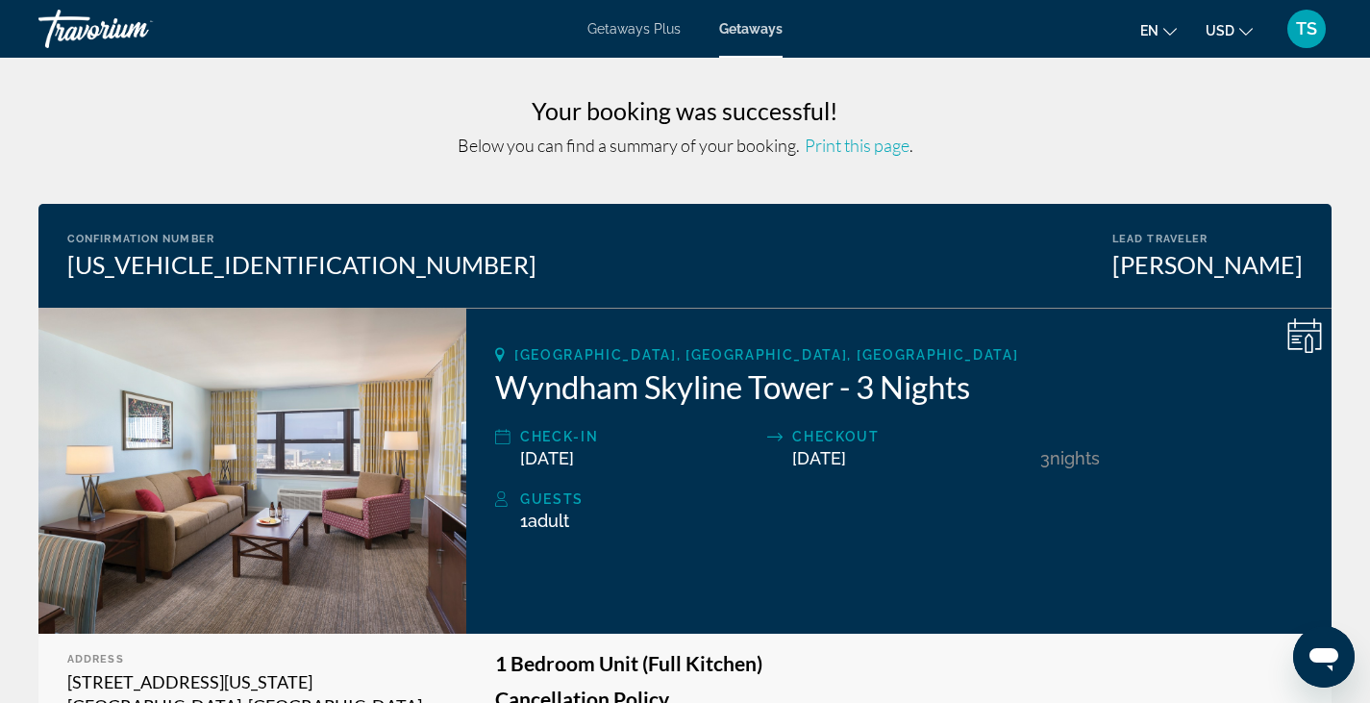
click at [848, 146] on span "Print this page" at bounding box center [857, 145] width 105 height 21
